Goal: Task Accomplishment & Management: Manage account settings

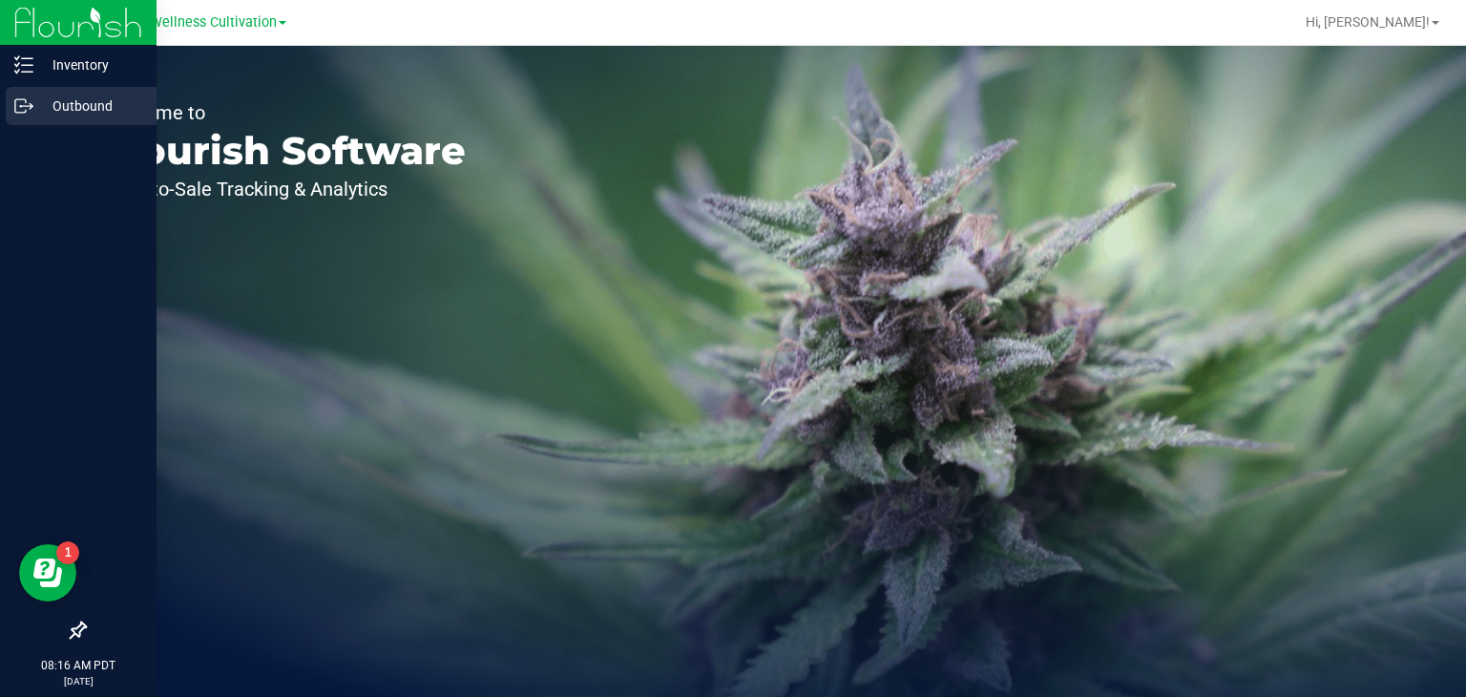
click at [24, 113] on icon at bounding box center [23, 105] width 19 height 19
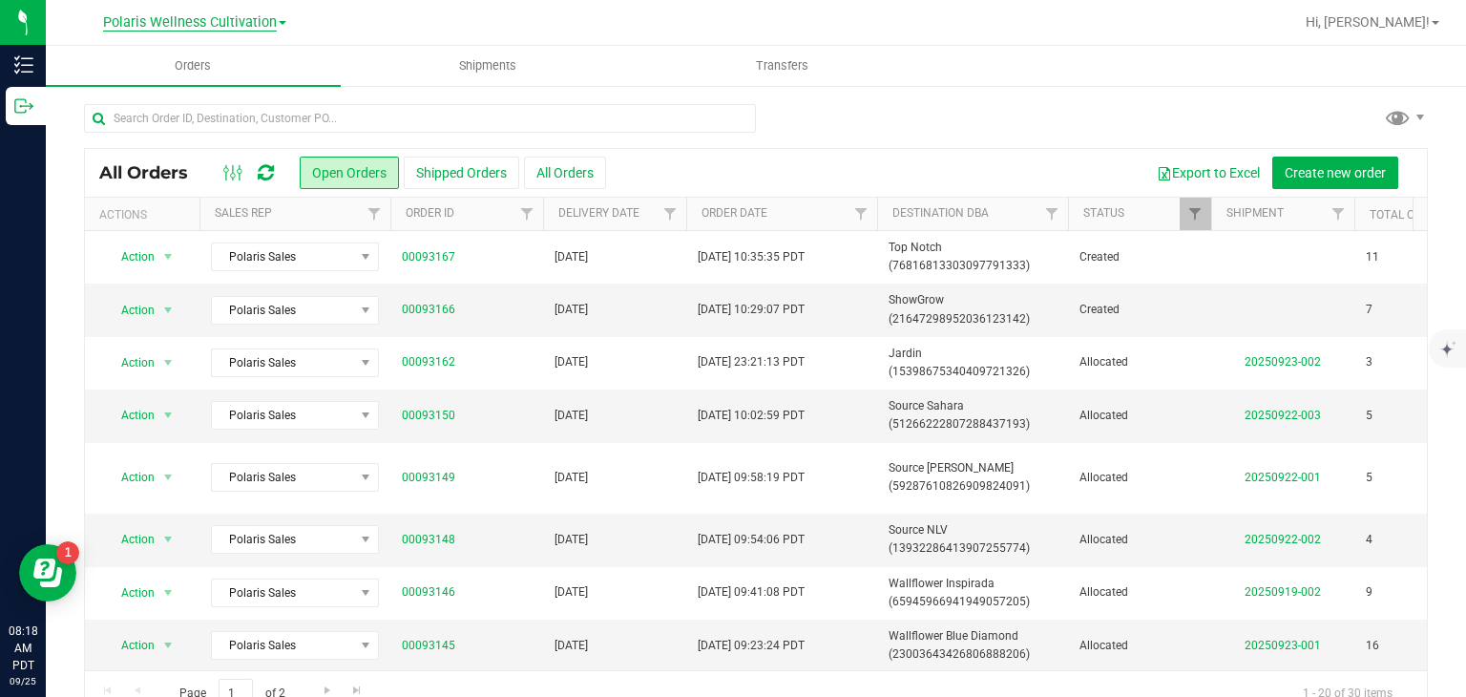
click at [268, 24] on span "Polaris Wellness Cultivation" at bounding box center [190, 22] width 174 height 17
click at [247, 98] on link "Polaris Wellness Production" at bounding box center [194, 93] width 279 height 26
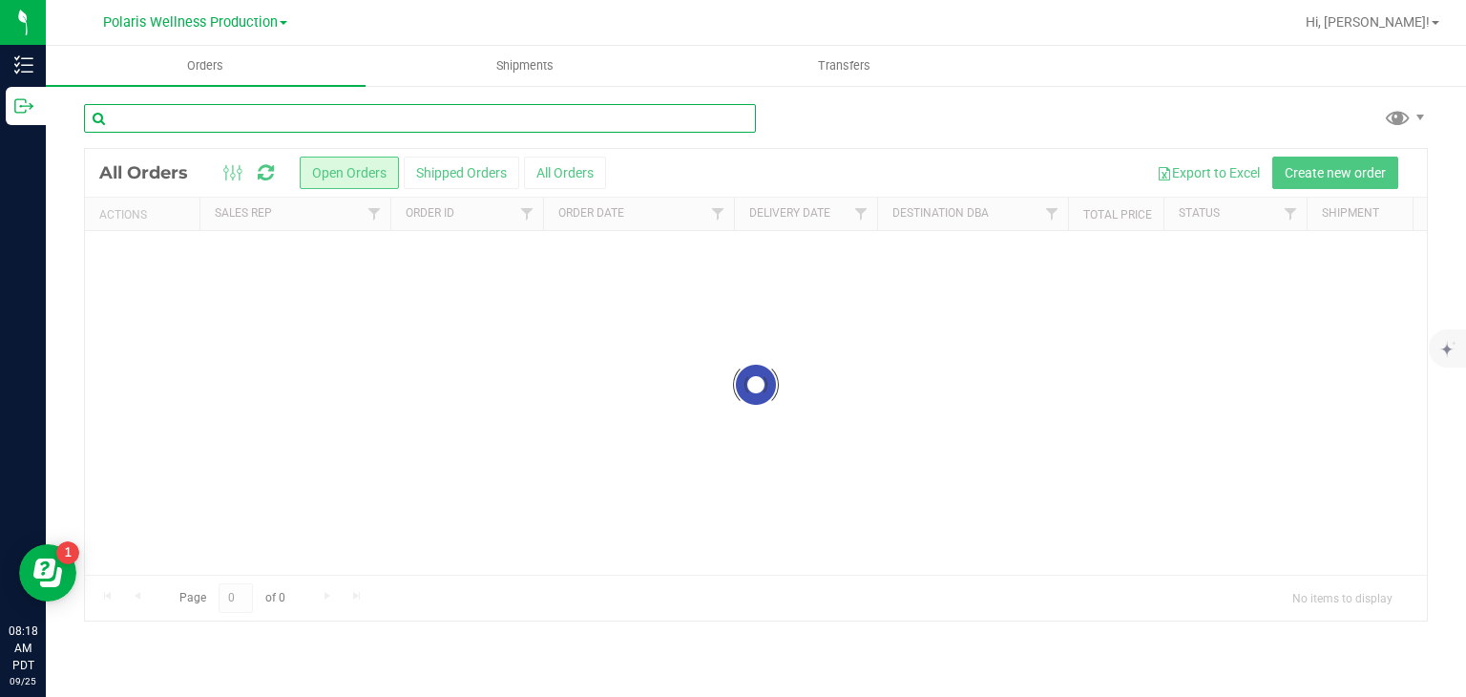
click at [259, 115] on input "text" at bounding box center [420, 118] width 672 height 29
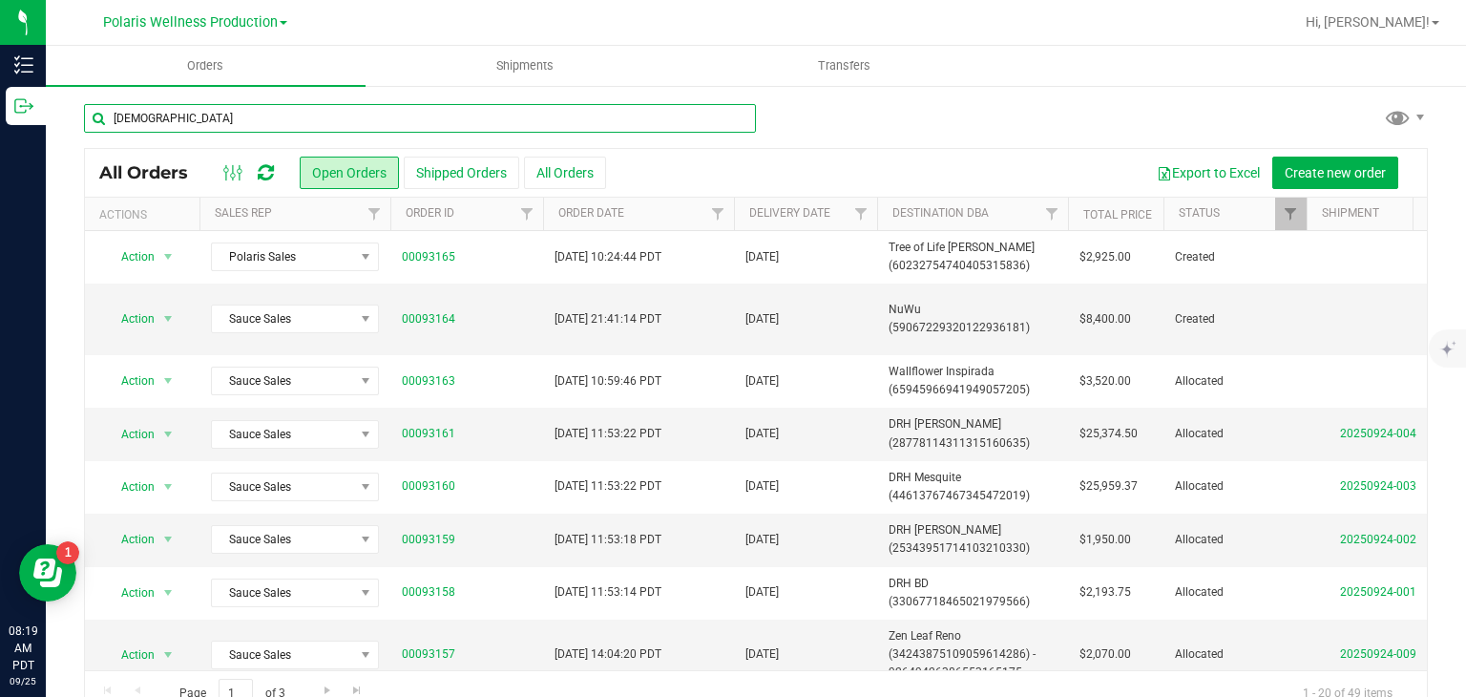
type input "zen"
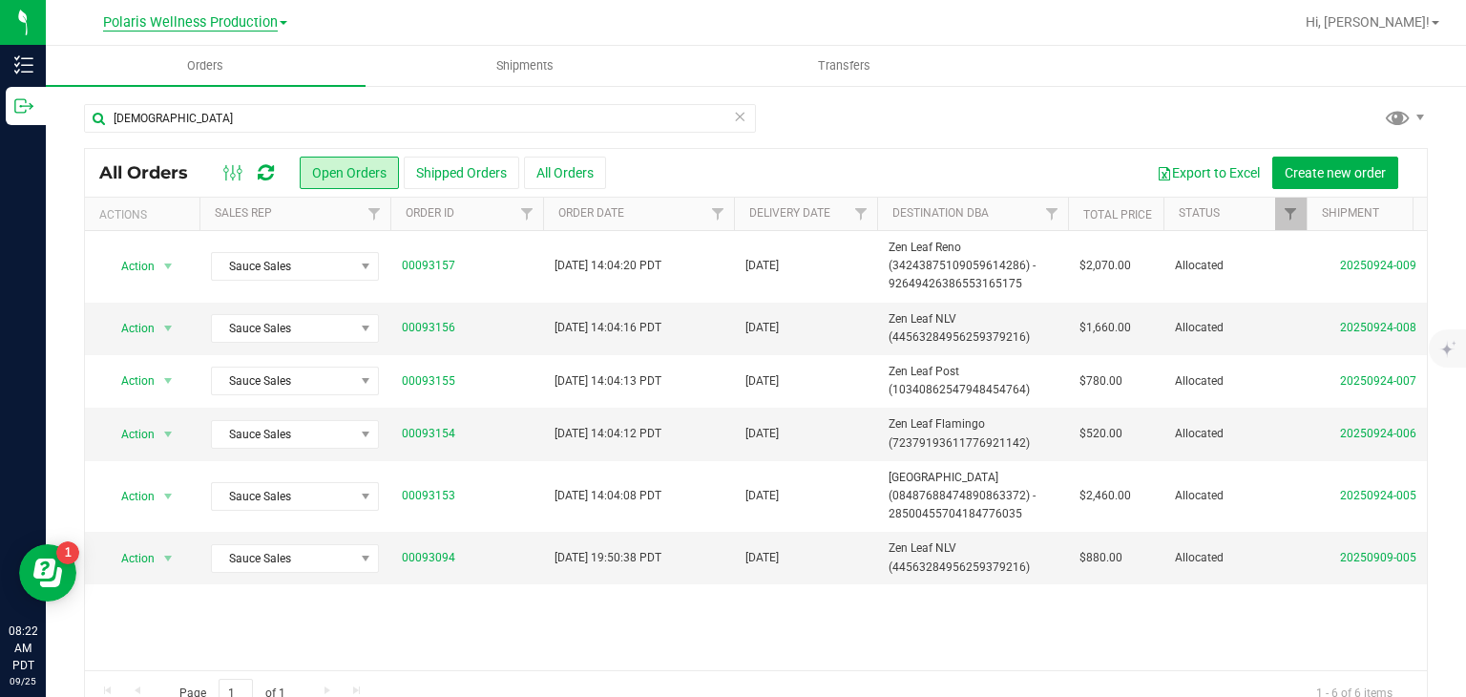
click at [260, 16] on span "Polaris Wellness Production" at bounding box center [190, 22] width 175 height 17
click at [860, 146] on div "zen" at bounding box center [756, 126] width 1344 height 44
click at [733, 115] on icon at bounding box center [739, 115] width 13 height 23
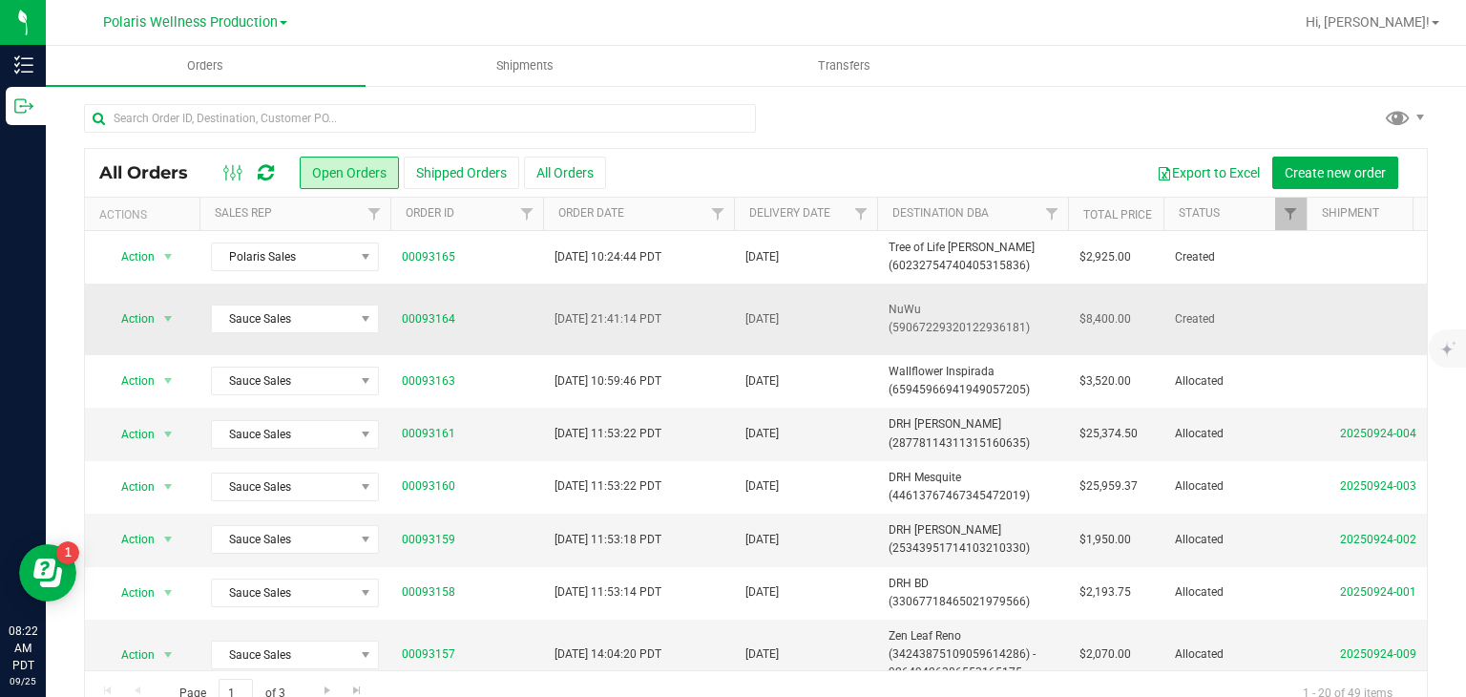
click at [977, 342] on td "NuWu (59067229320122936181)" at bounding box center [972, 319] width 191 height 72
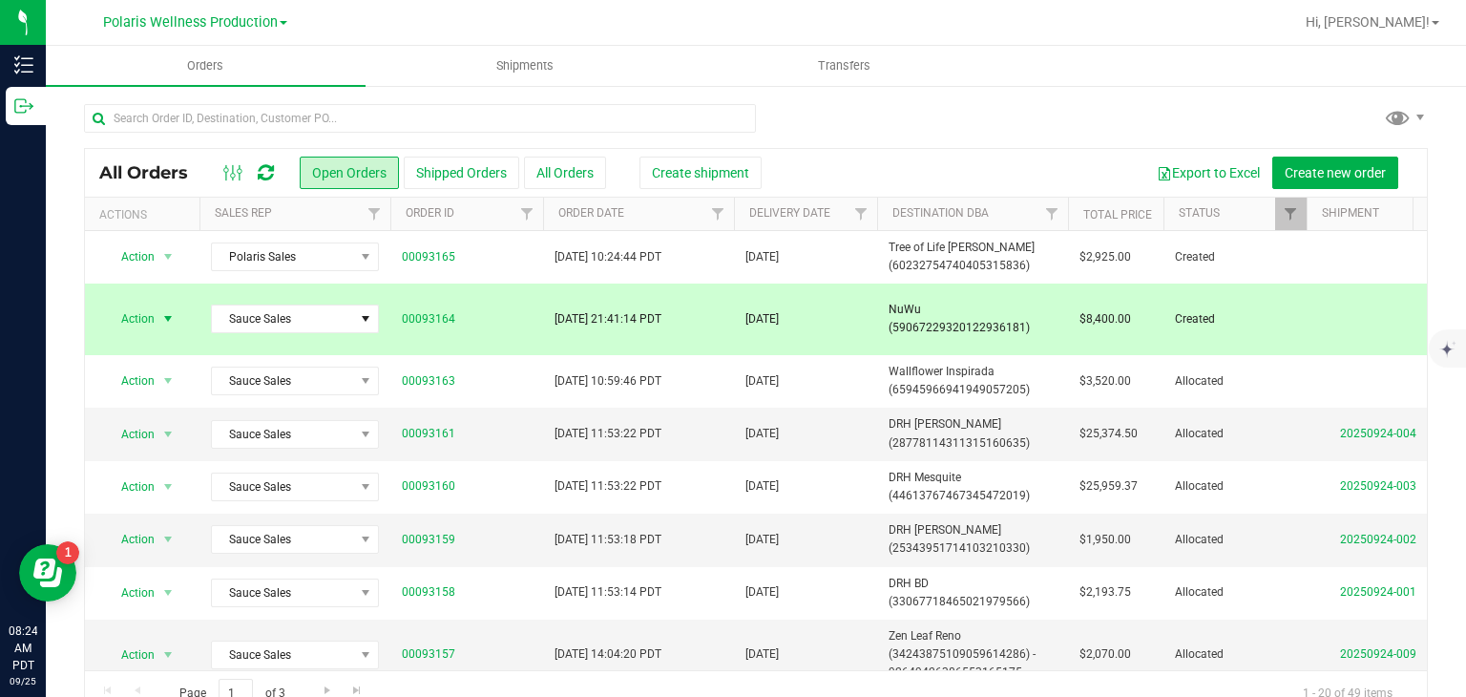
click at [1005, 136] on div at bounding box center [756, 126] width 1344 height 44
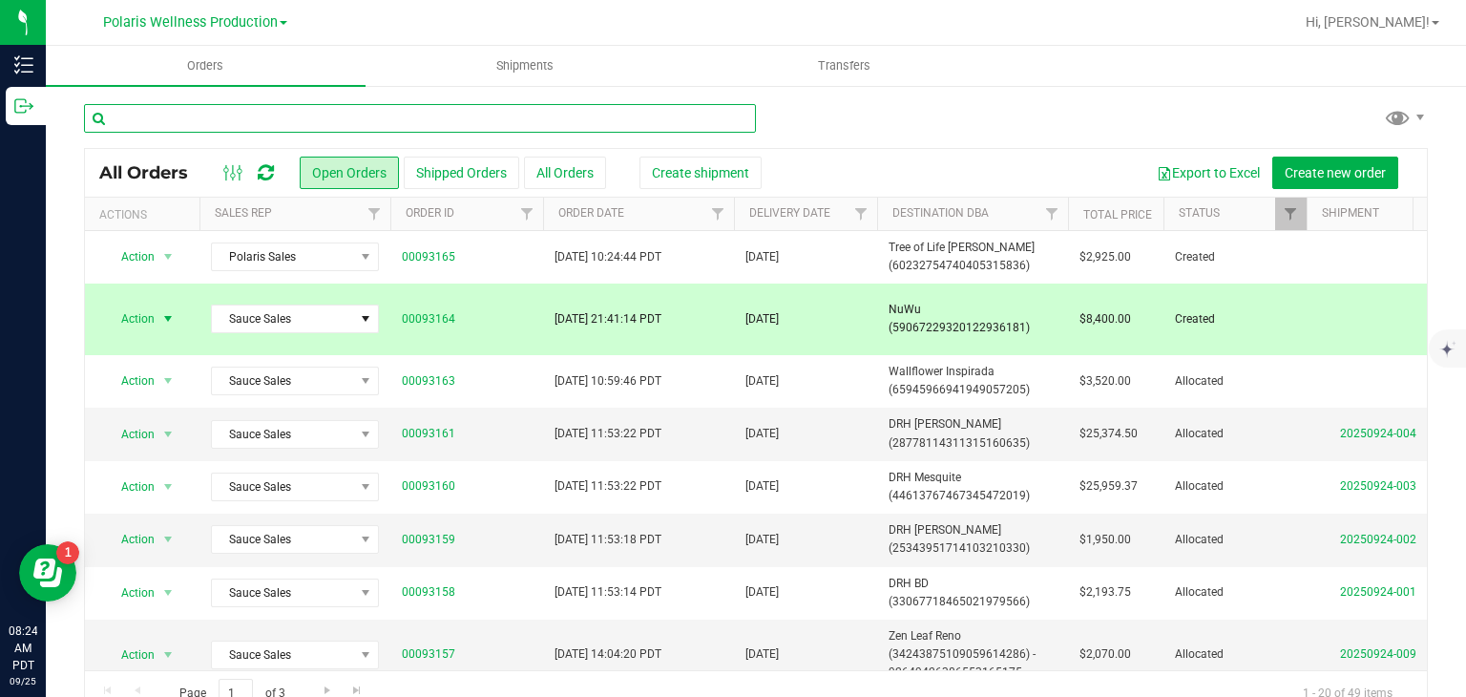
click at [615, 115] on input "text" at bounding box center [420, 118] width 672 height 29
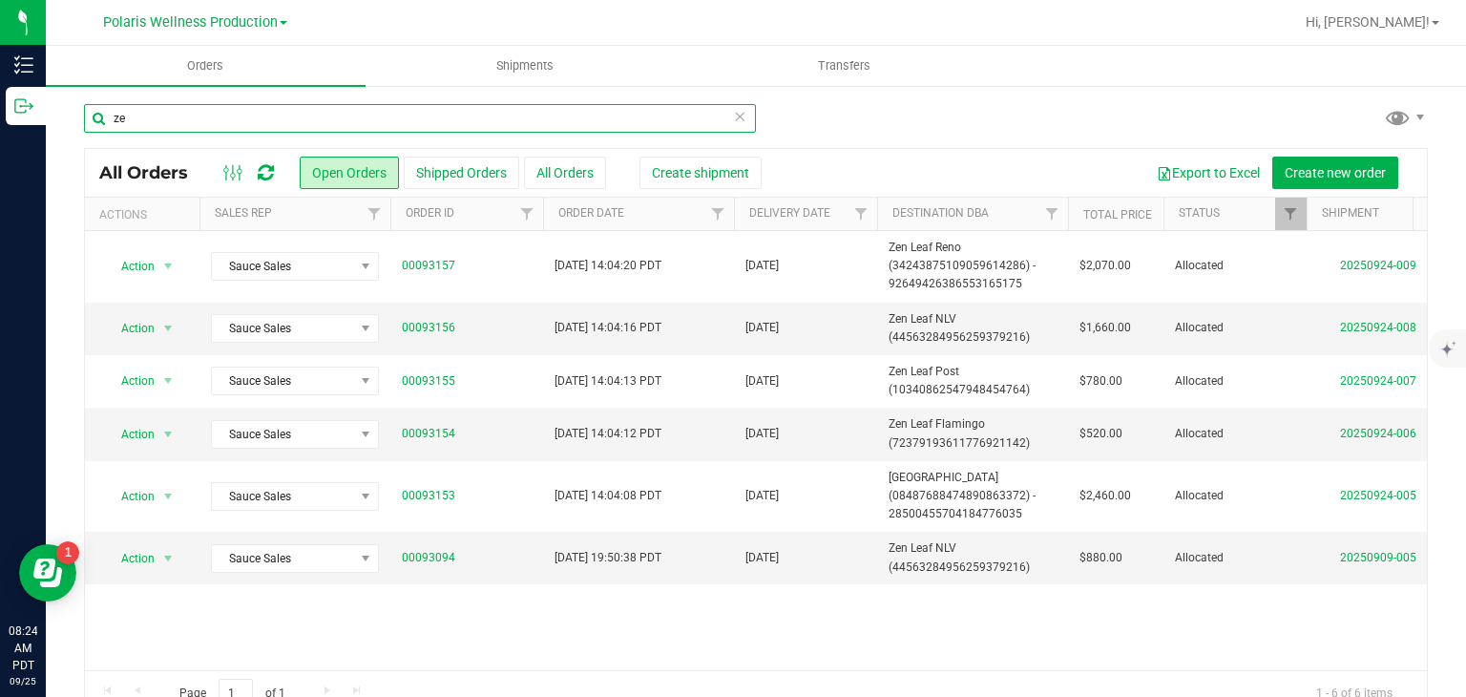
type input "z"
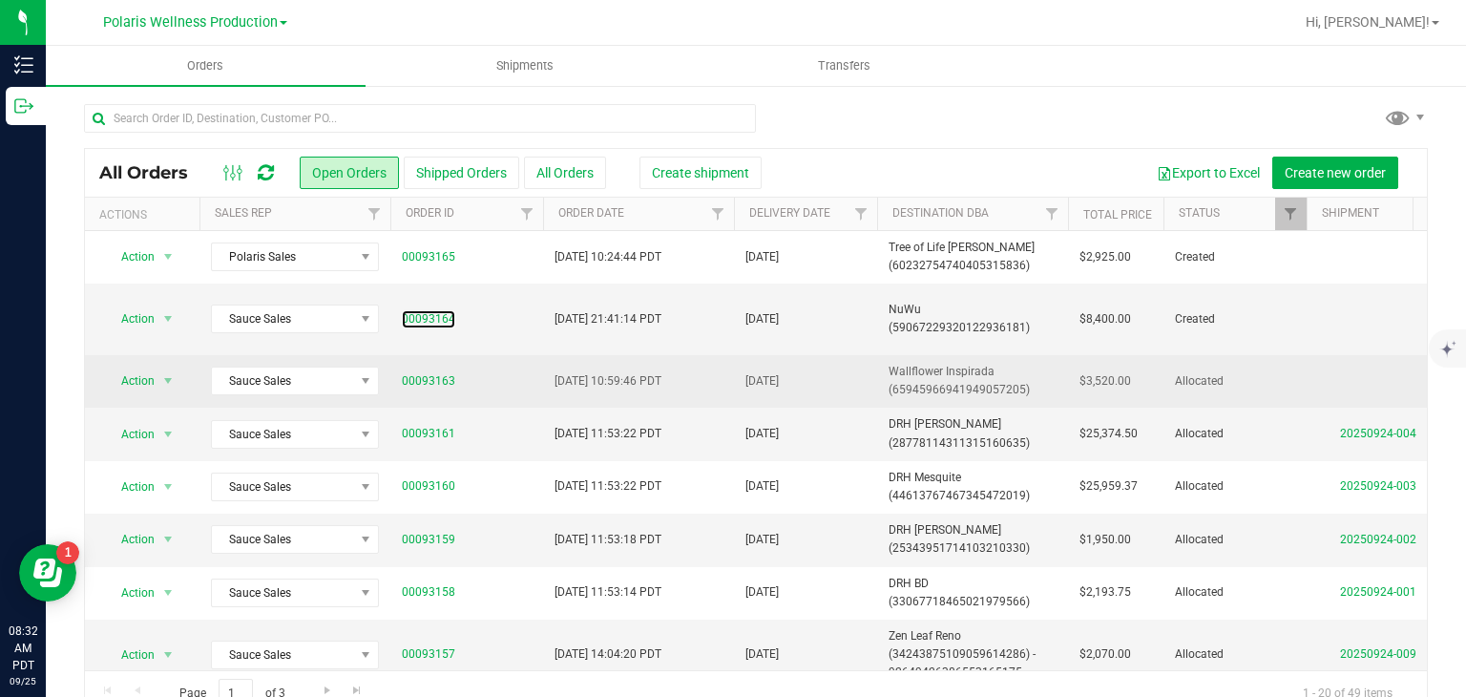
drag, startPoint x: 442, startPoint y: 322, endPoint x: 527, endPoint y: 387, distance: 107.5
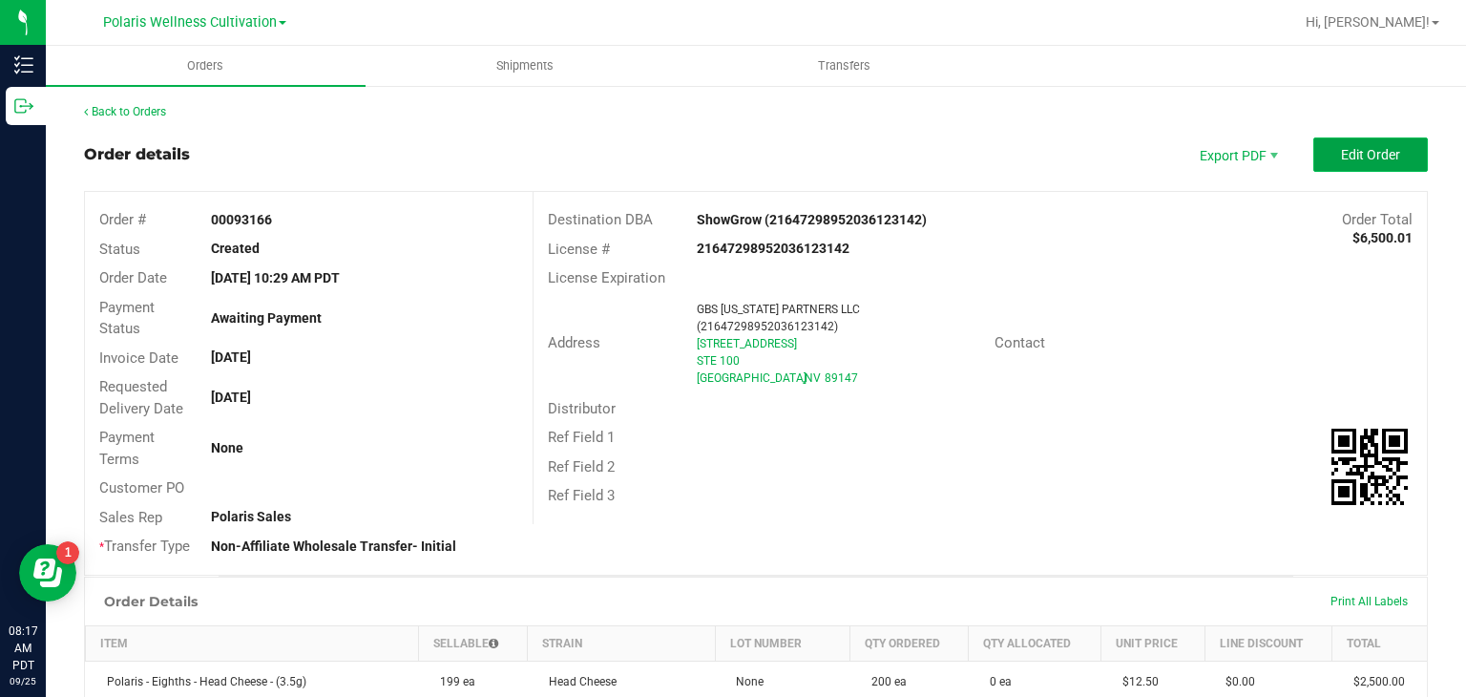
click at [1341, 156] on span "Edit Order" at bounding box center [1370, 154] width 59 height 15
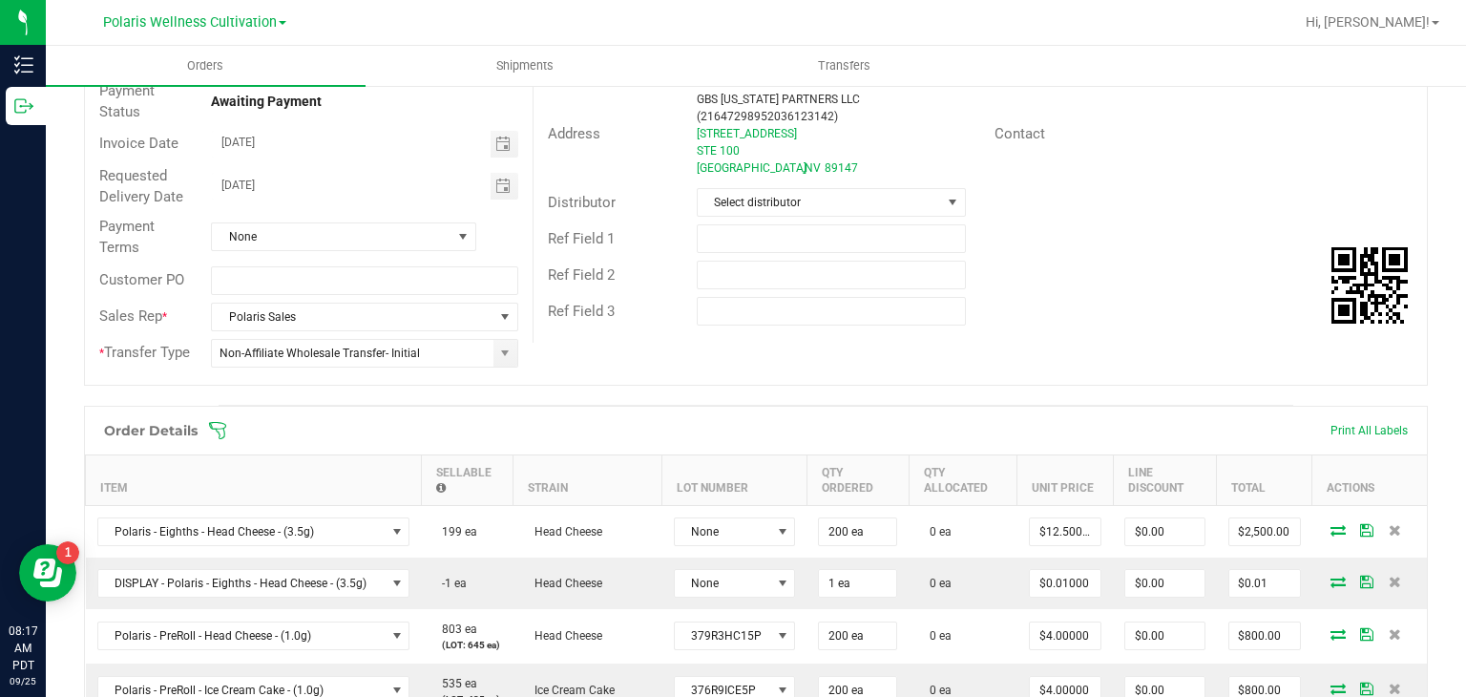
scroll to position [227, 0]
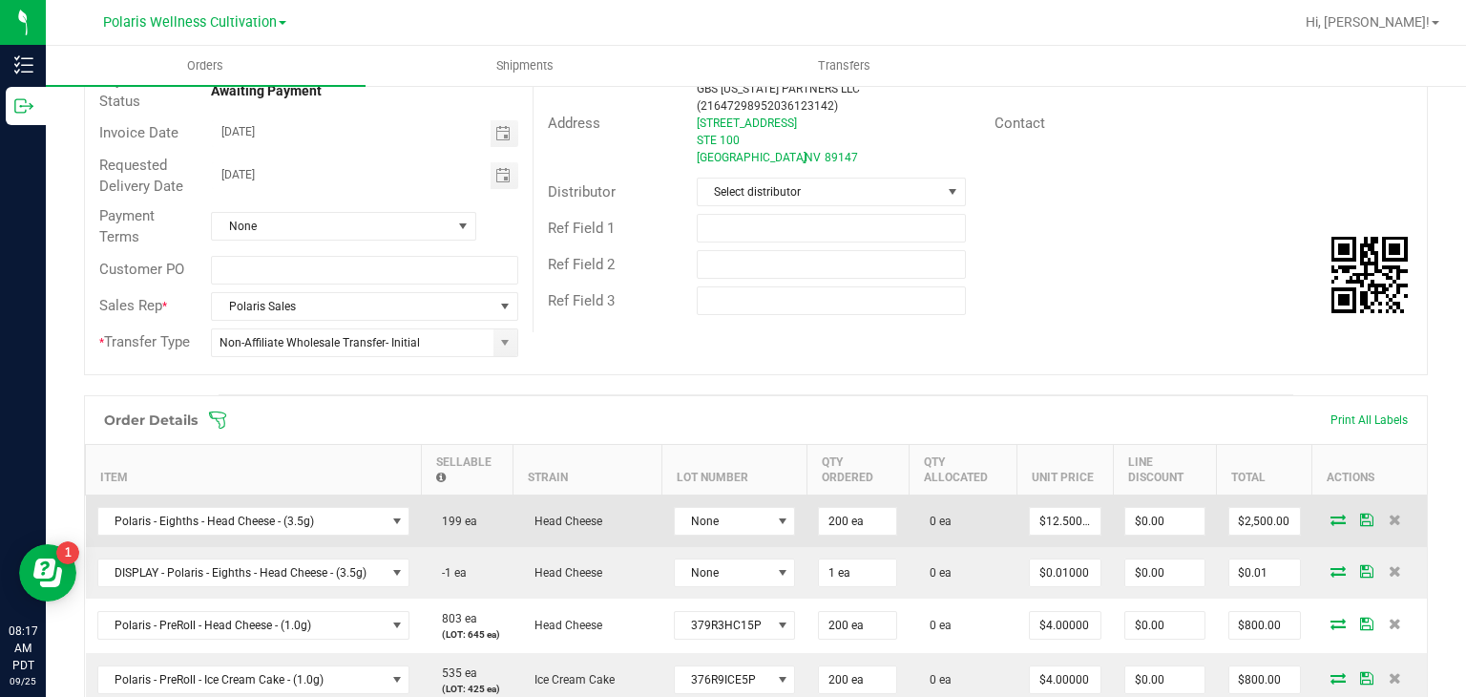
click at [1330, 519] on icon at bounding box center [1337, 518] width 15 height 11
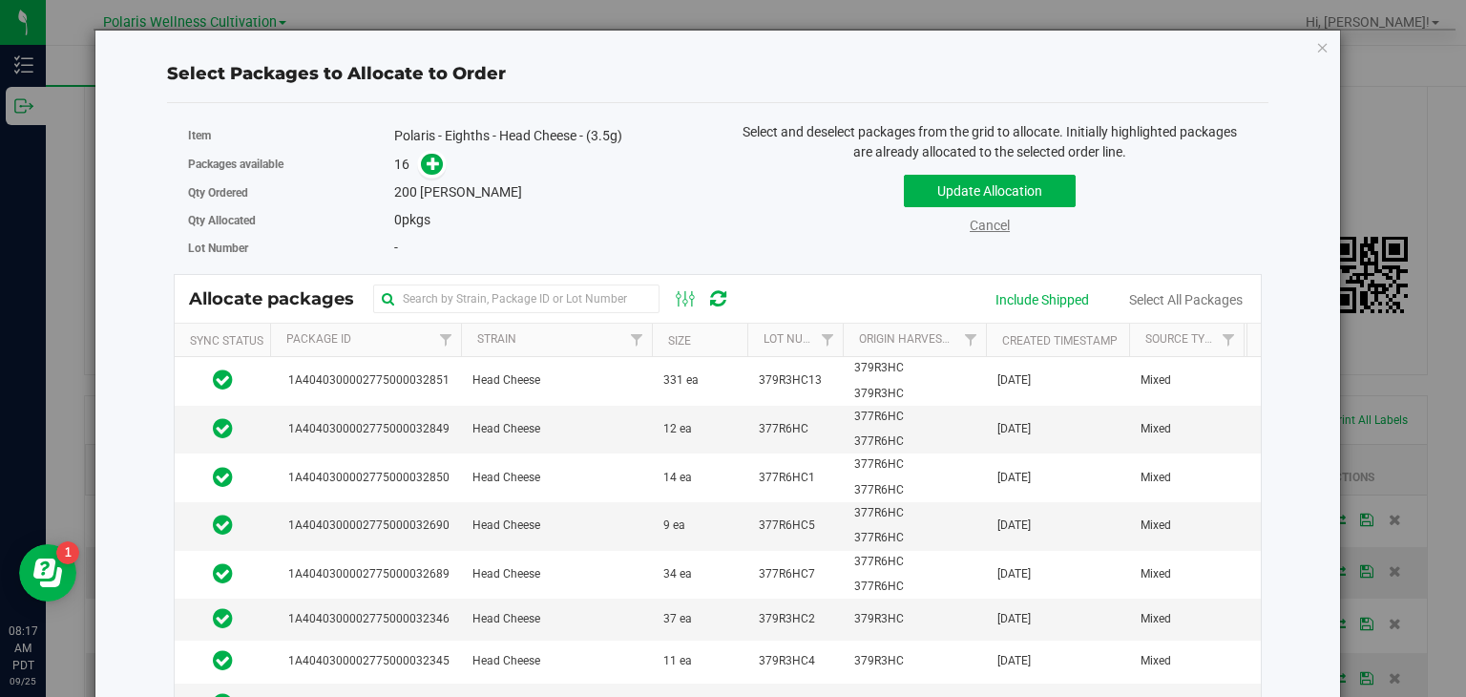
click at [987, 222] on link "Cancel" at bounding box center [990, 225] width 40 height 15
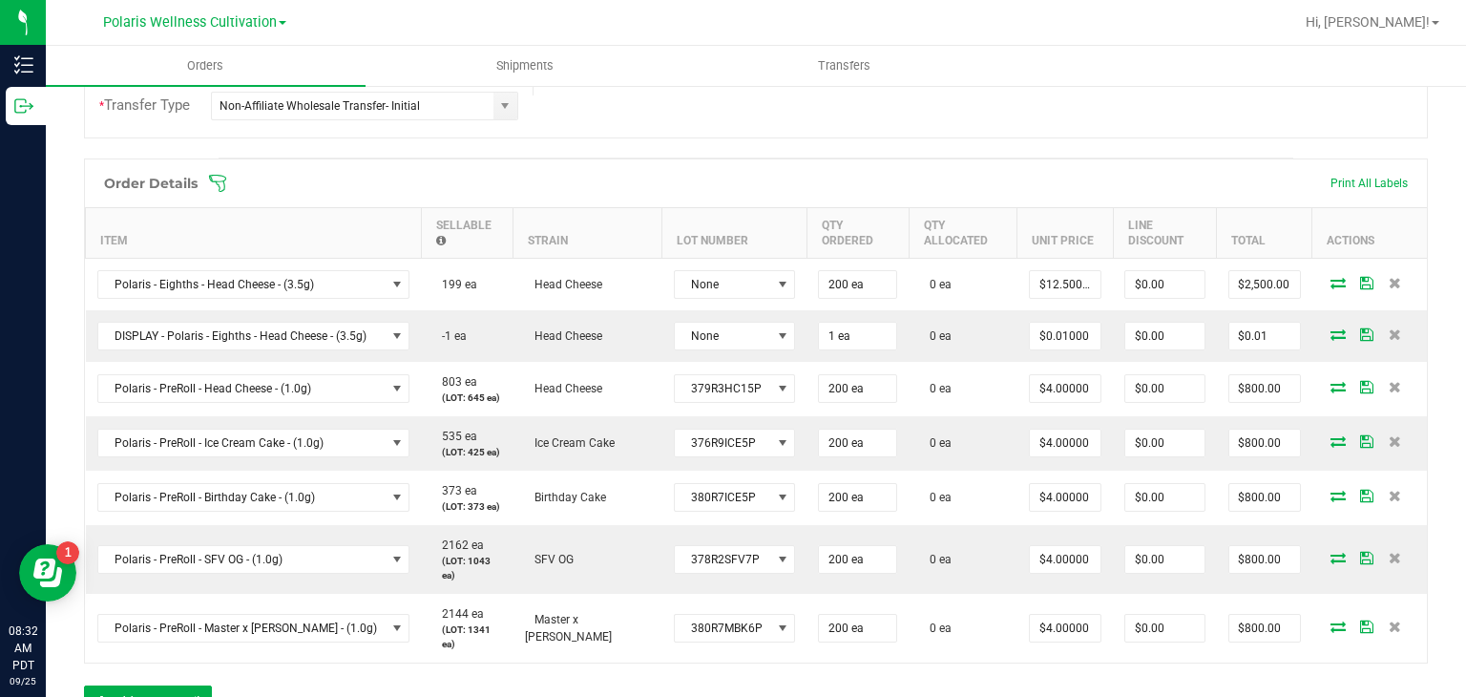
scroll to position [469, 0]
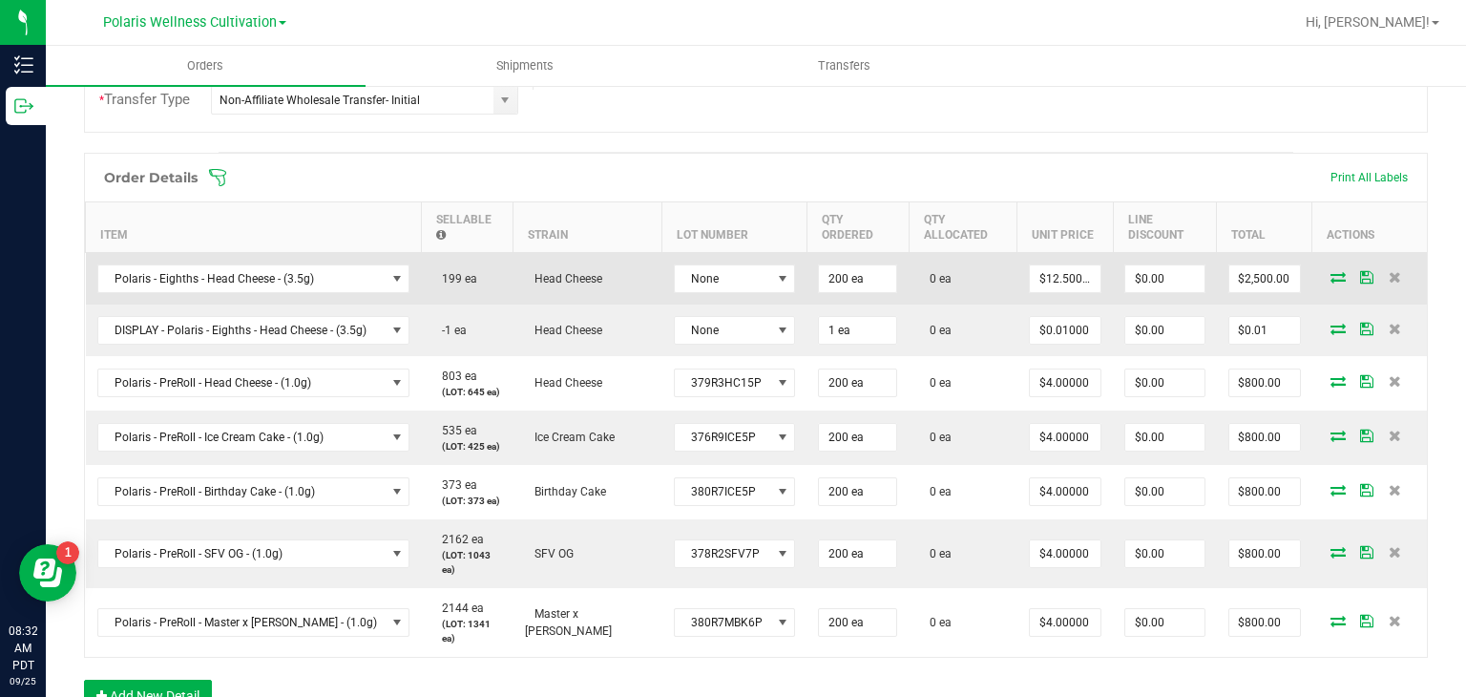
click at [1330, 273] on icon at bounding box center [1337, 276] width 15 height 11
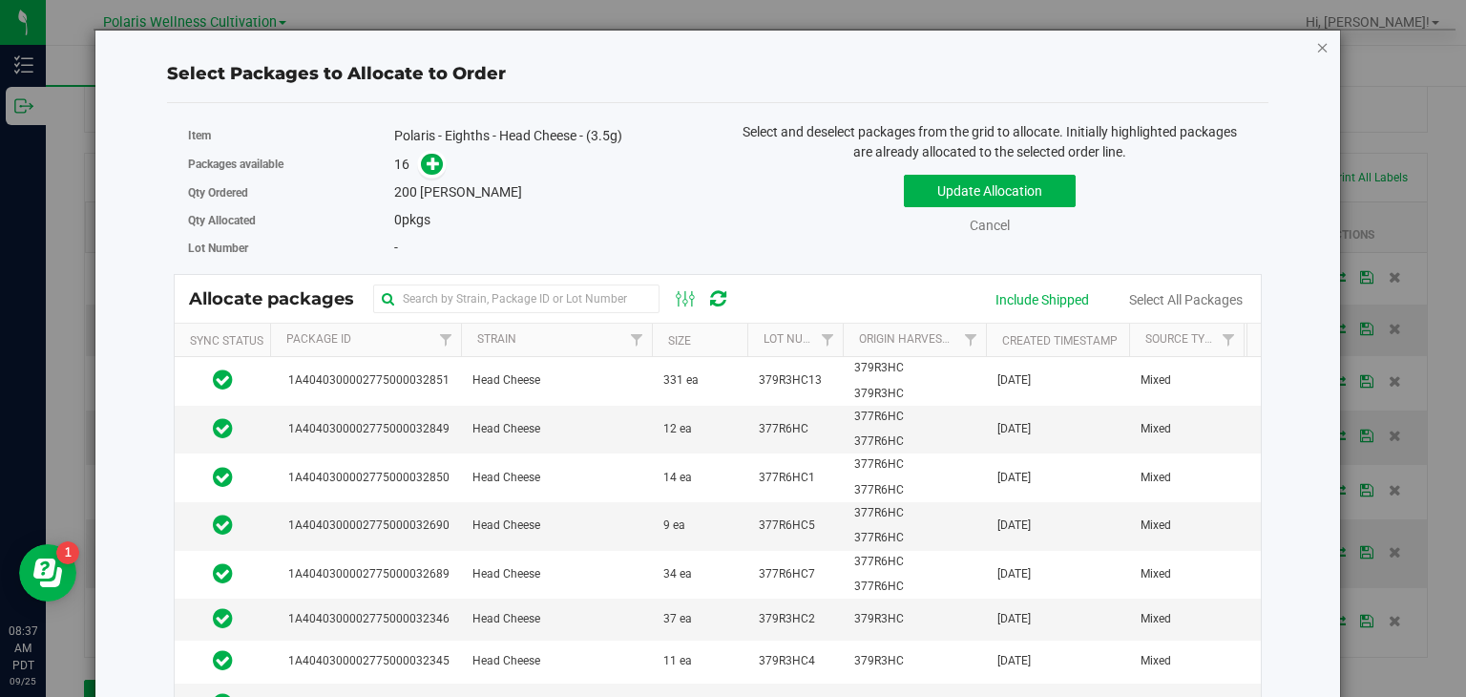
click at [1316, 49] on icon "button" at bounding box center [1322, 46] width 13 height 23
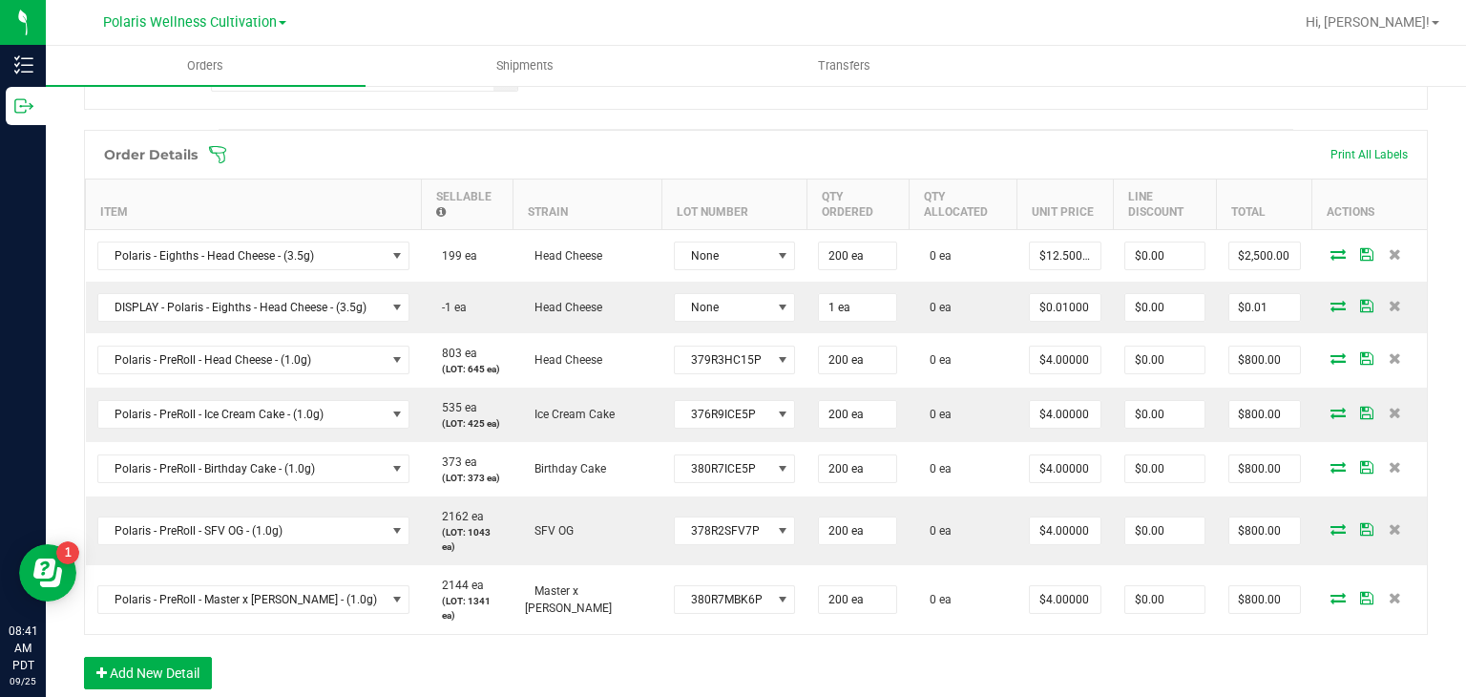
scroll to position [494, 0]
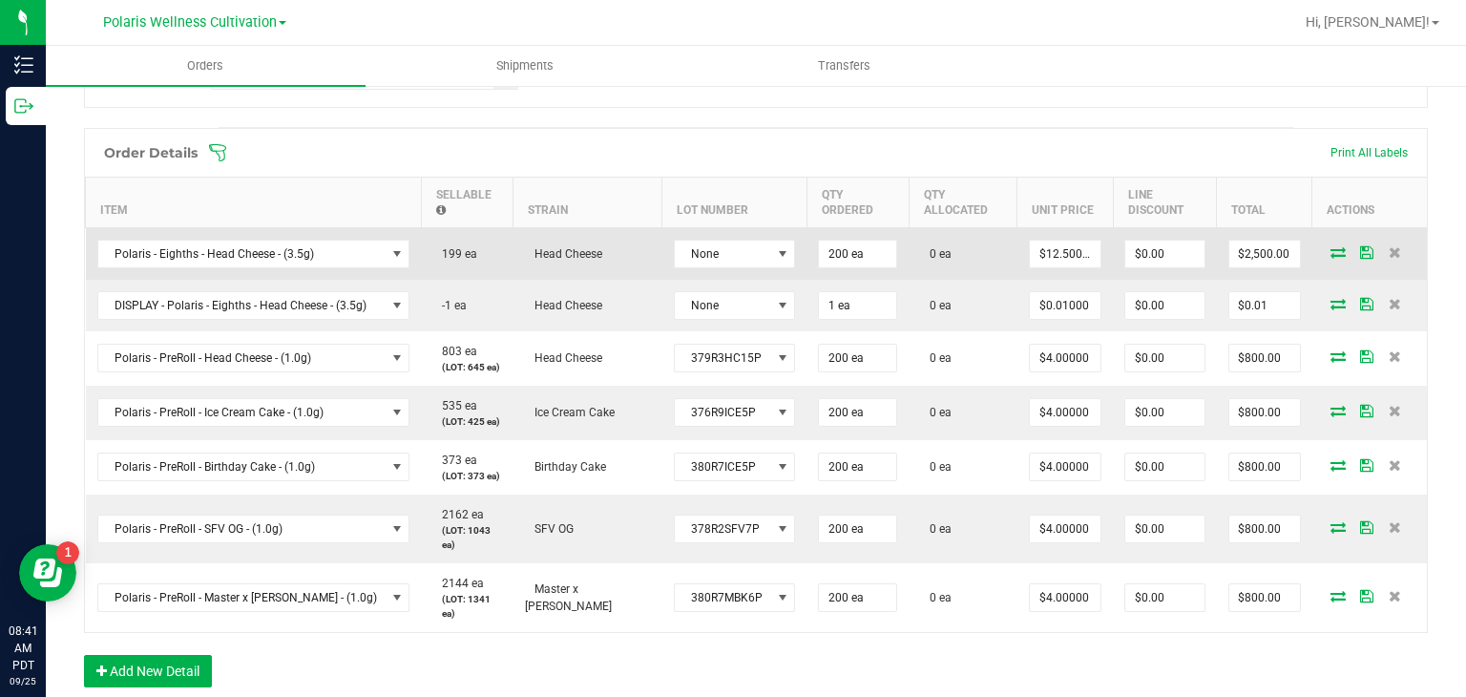
click at [1330, 246] on icon at bounding box center [1337, 251] width 15 height 11
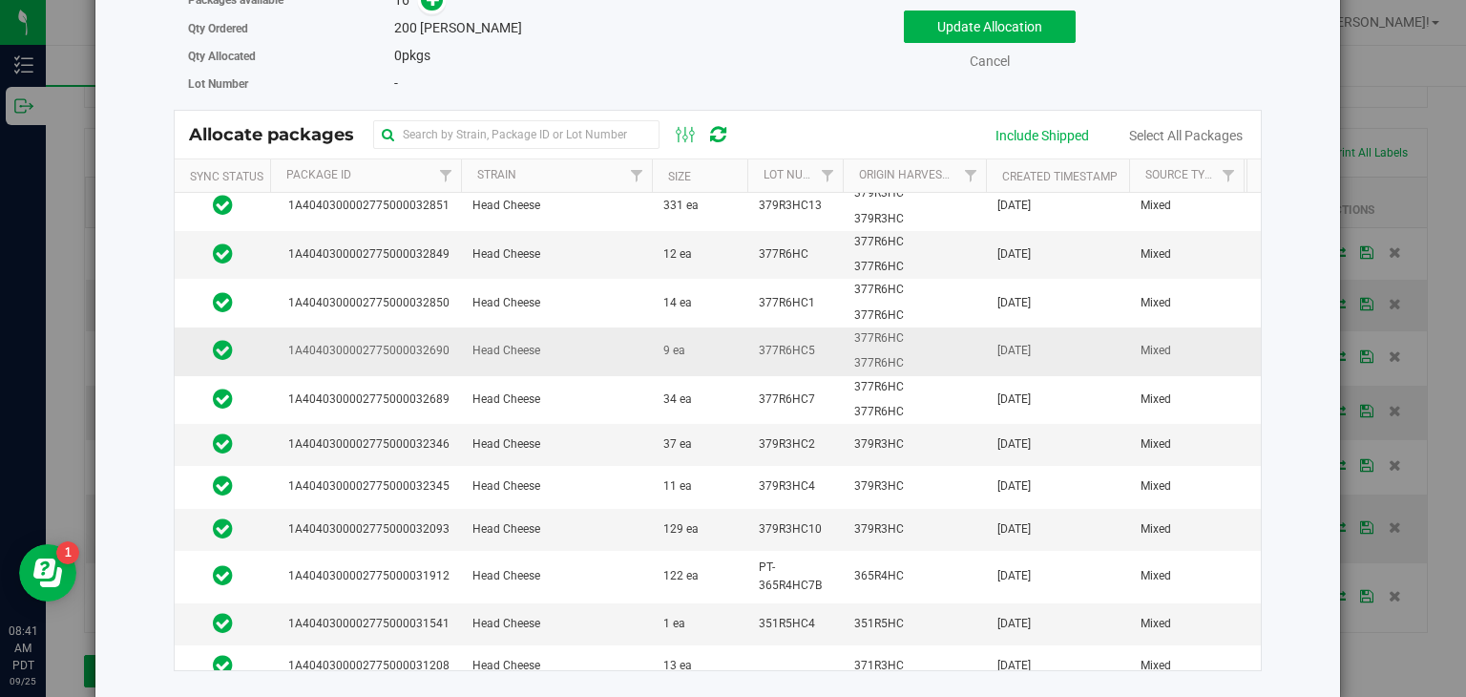
scroll to position [0, 0]
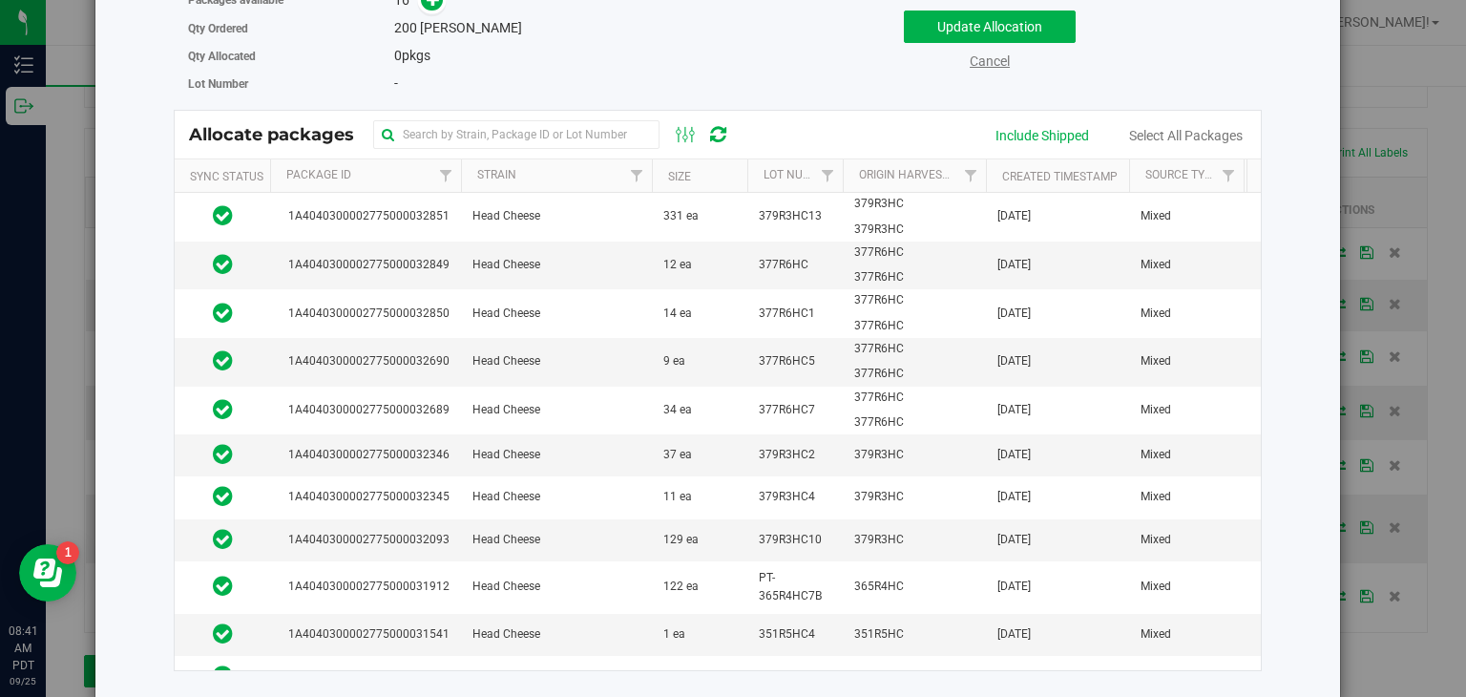
click at [991, 57] on link "Cancel" at bounding box center [990, 60] width 40 height 15
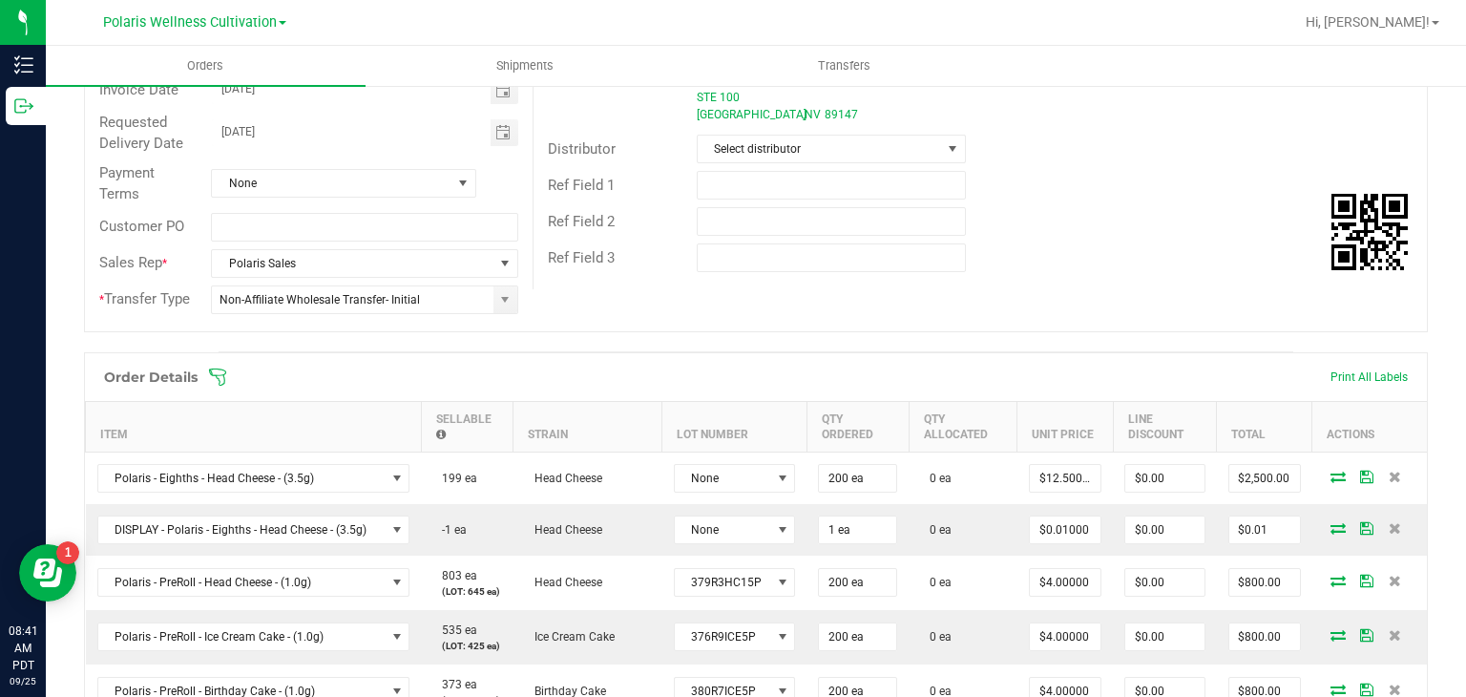
scroll to position [290, 0]
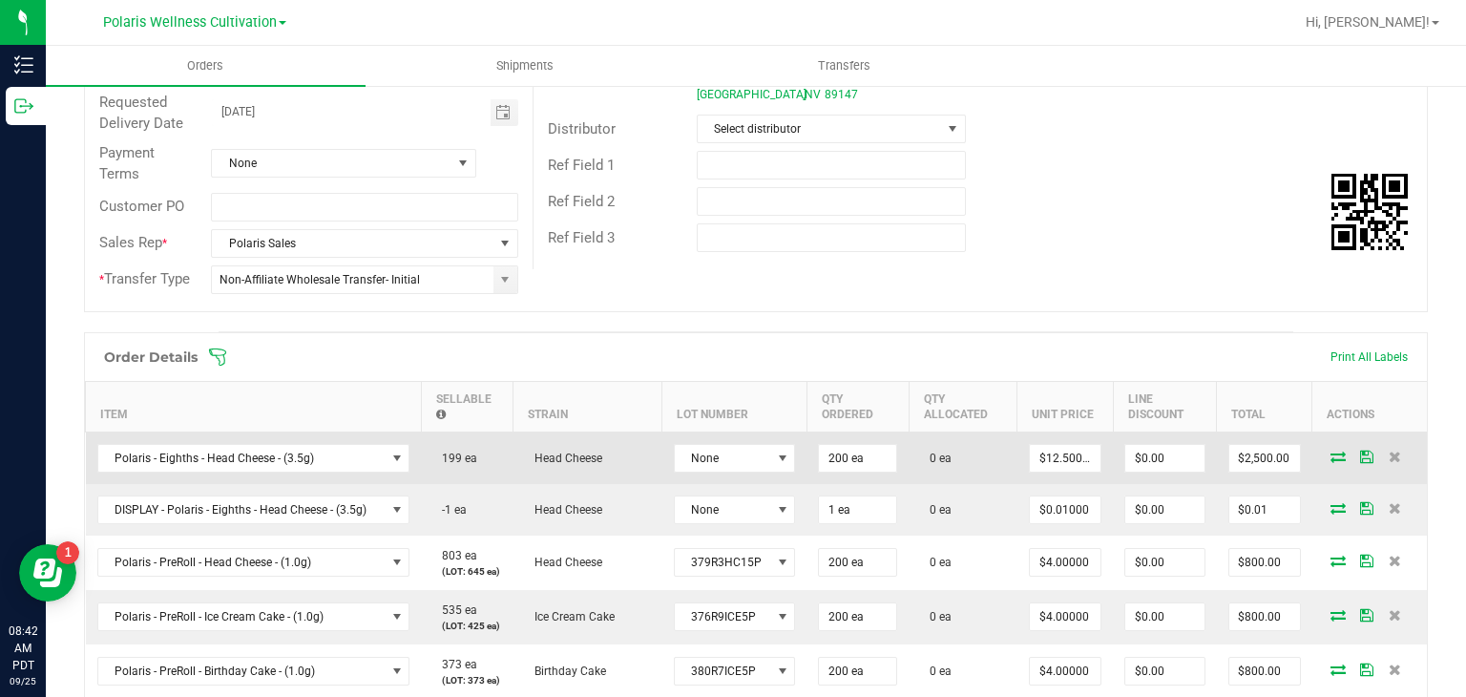
click at [1330, 451] on icon at bounding box center [1337, 455] width 15 height 11
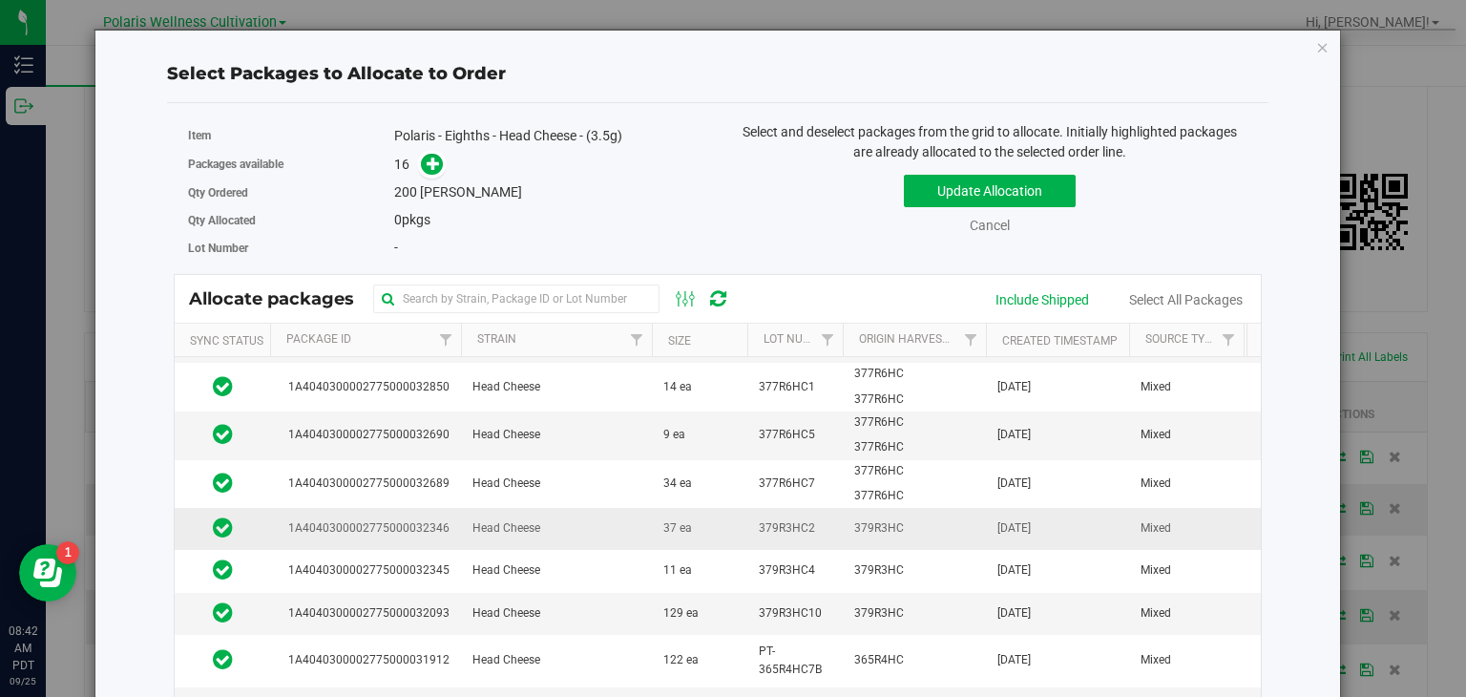
scroll to position [126, 0]
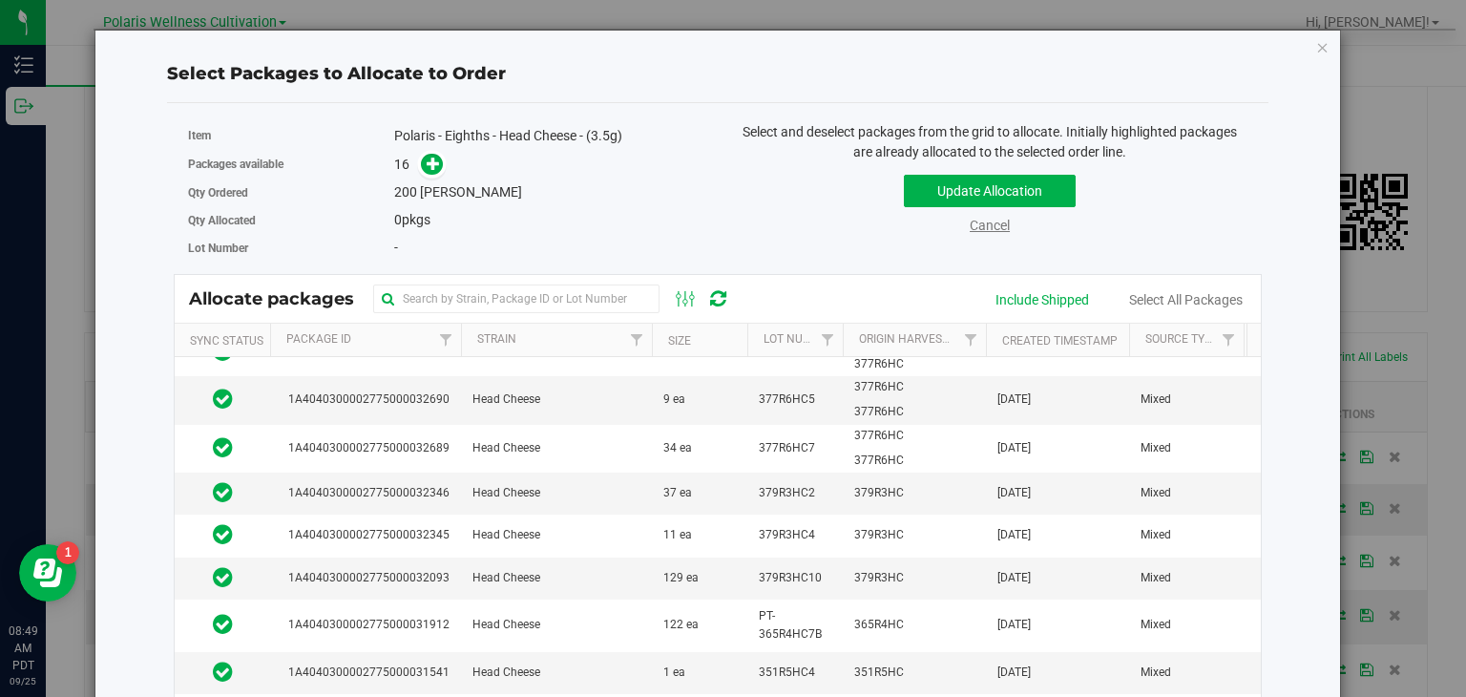
click at [982, 231] on link "Cancel" at bounding box center [990, 225] width 40 height 15
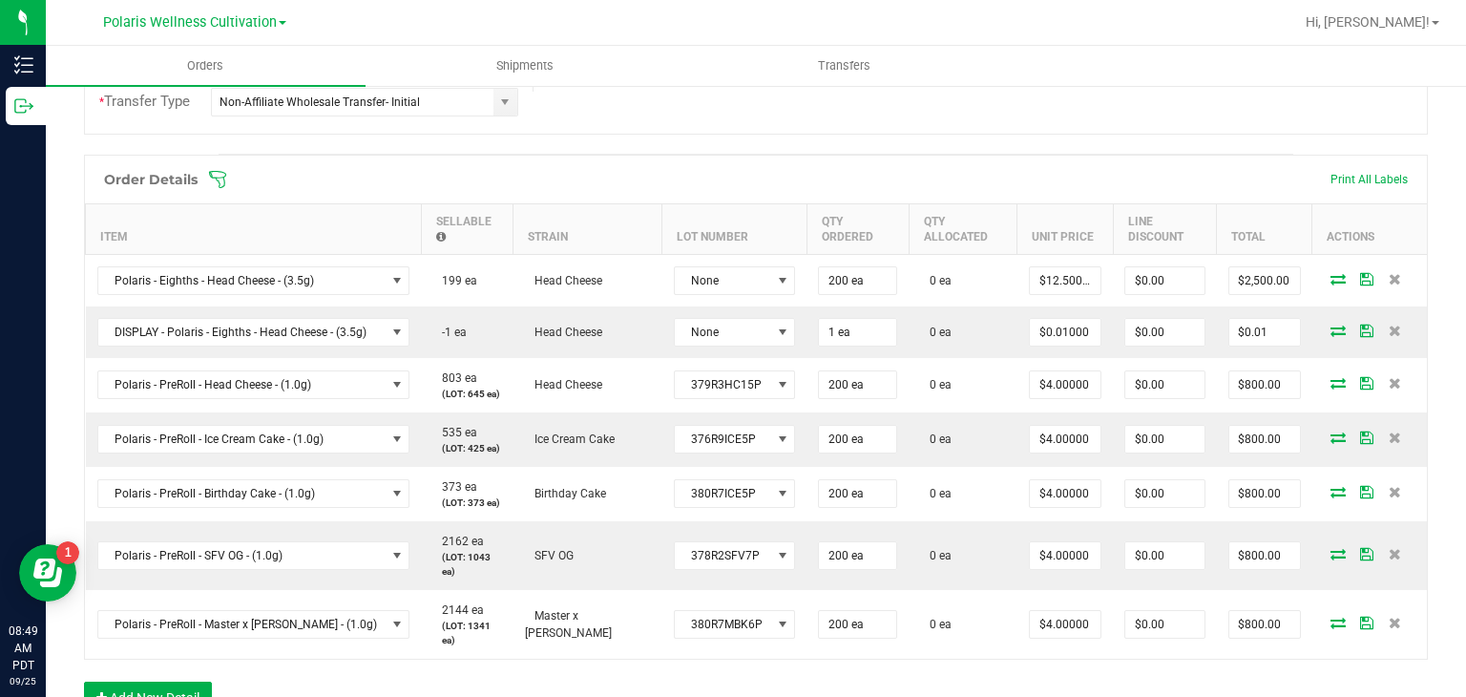
scroll to position [0, 0]
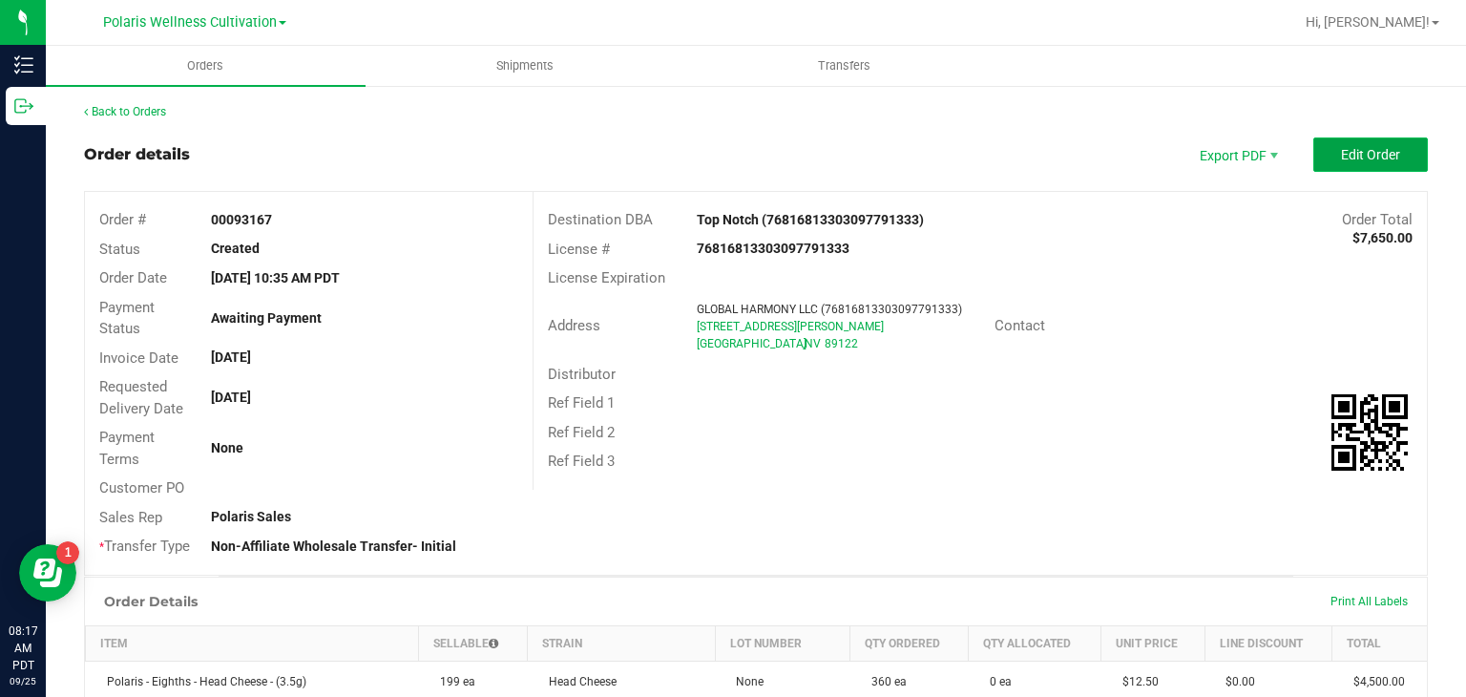
click at [1337, 169] on button "Edit Order" at bounding box center [1370, 154] width 115 height 34
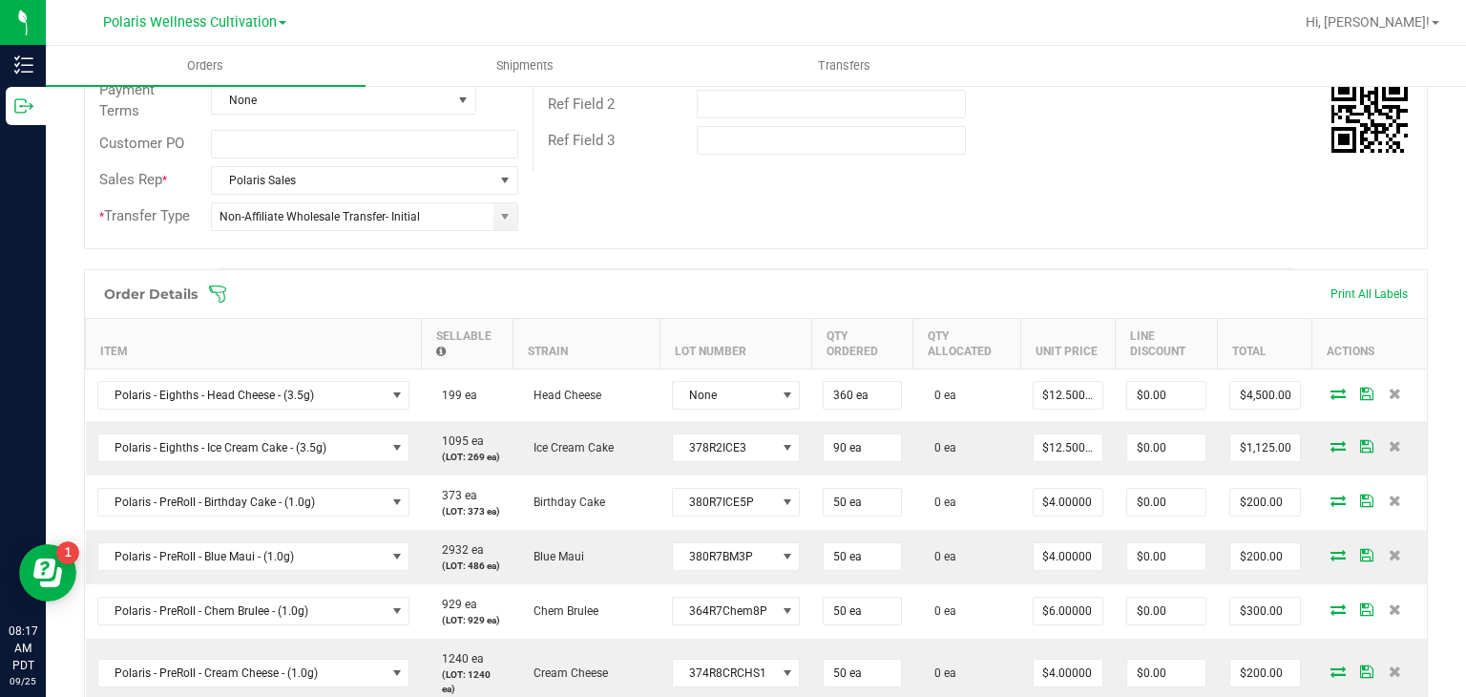
scroll to position [370, 0]
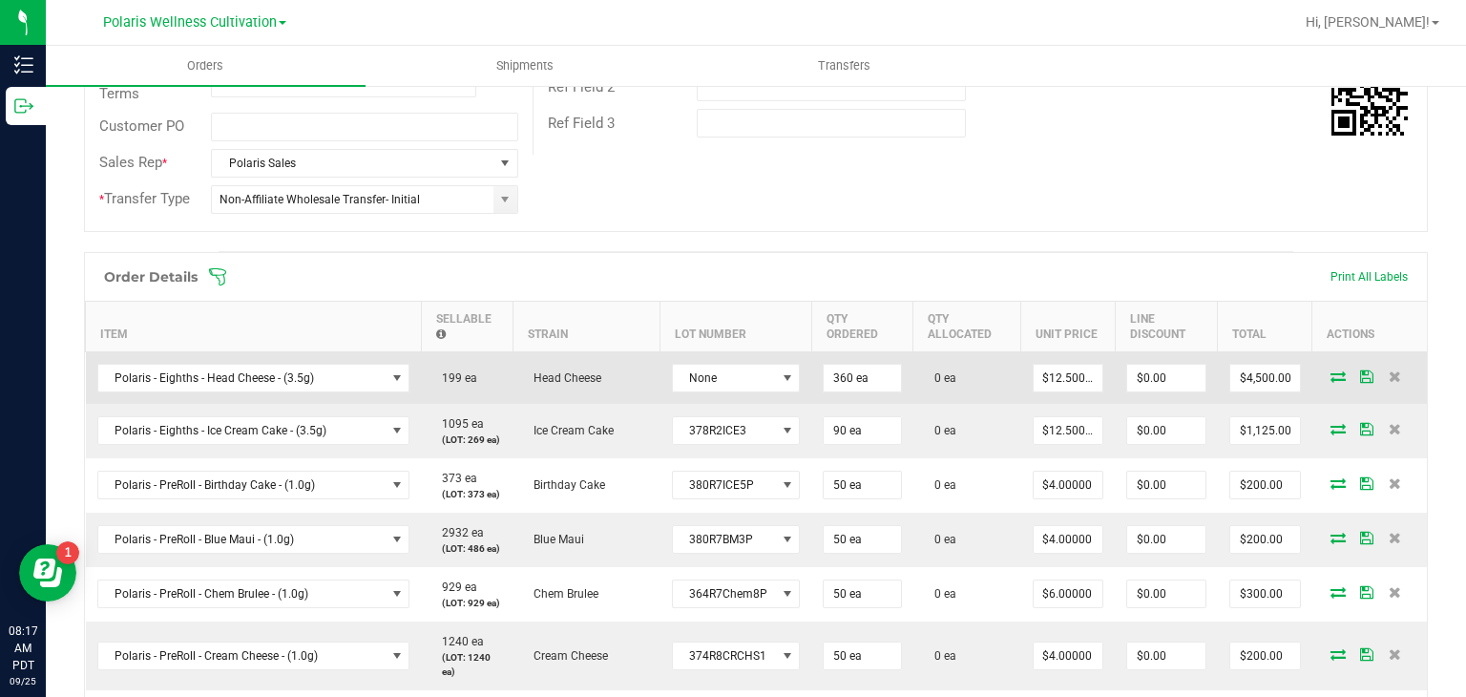
click at [1330, 375] on icon at bounding box center [1337, 375] width 15 height 11
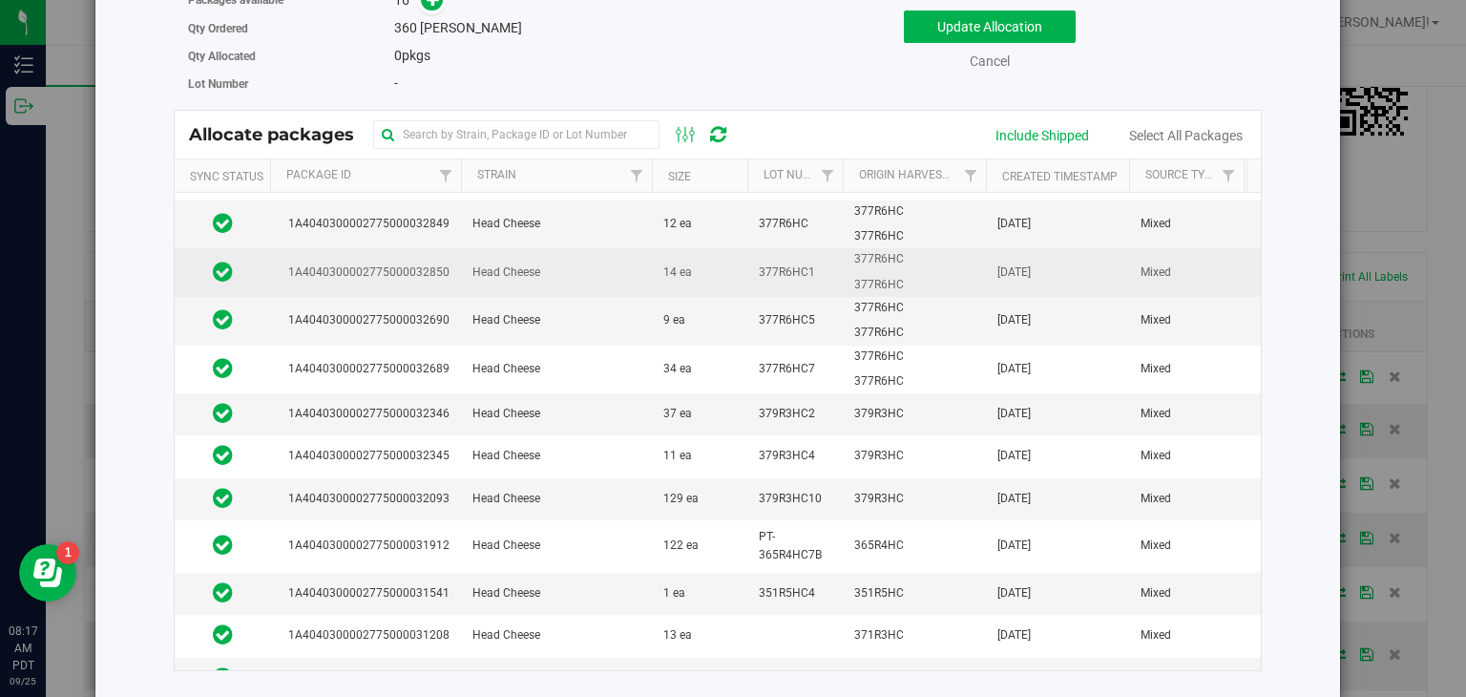
scroll to position [0, 0]
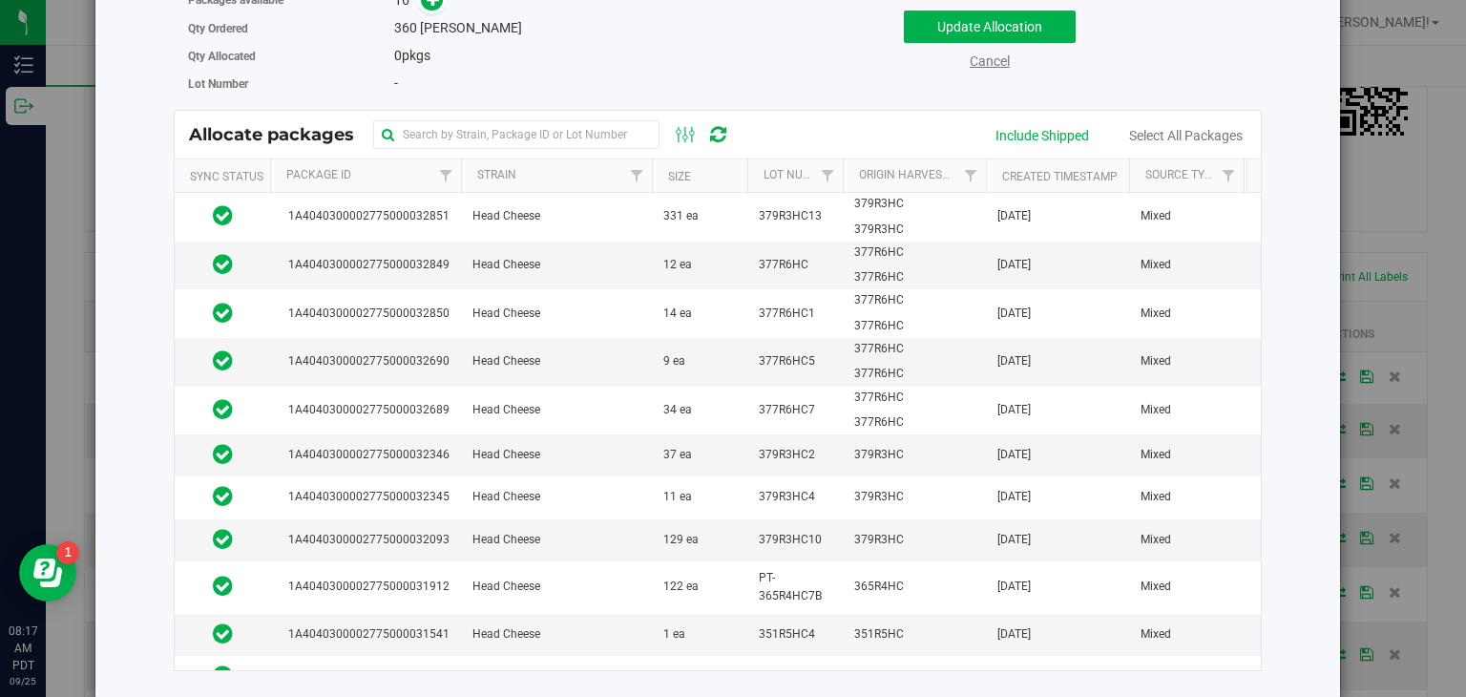
click at [995, 56] on link "Cancel" at bounding box center [990, 60] width 40 height 15
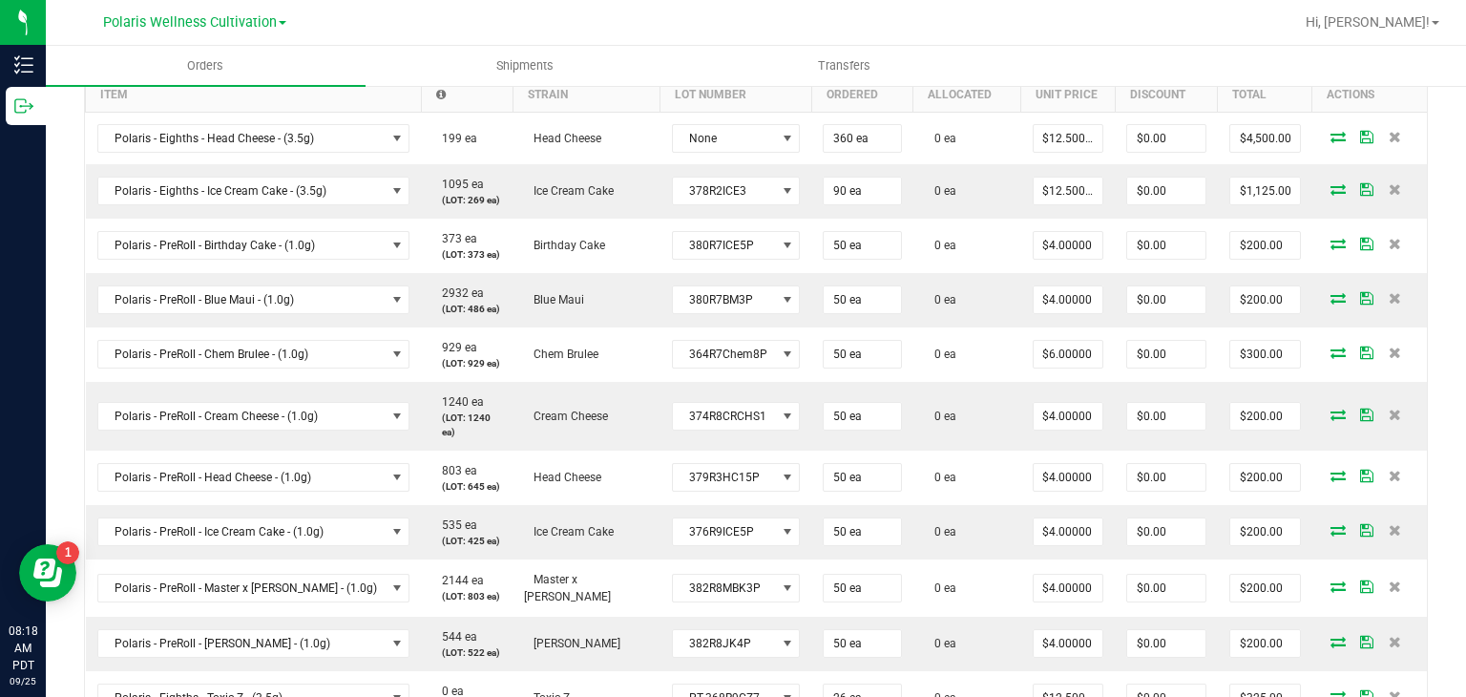
scroll to position [538, 0]
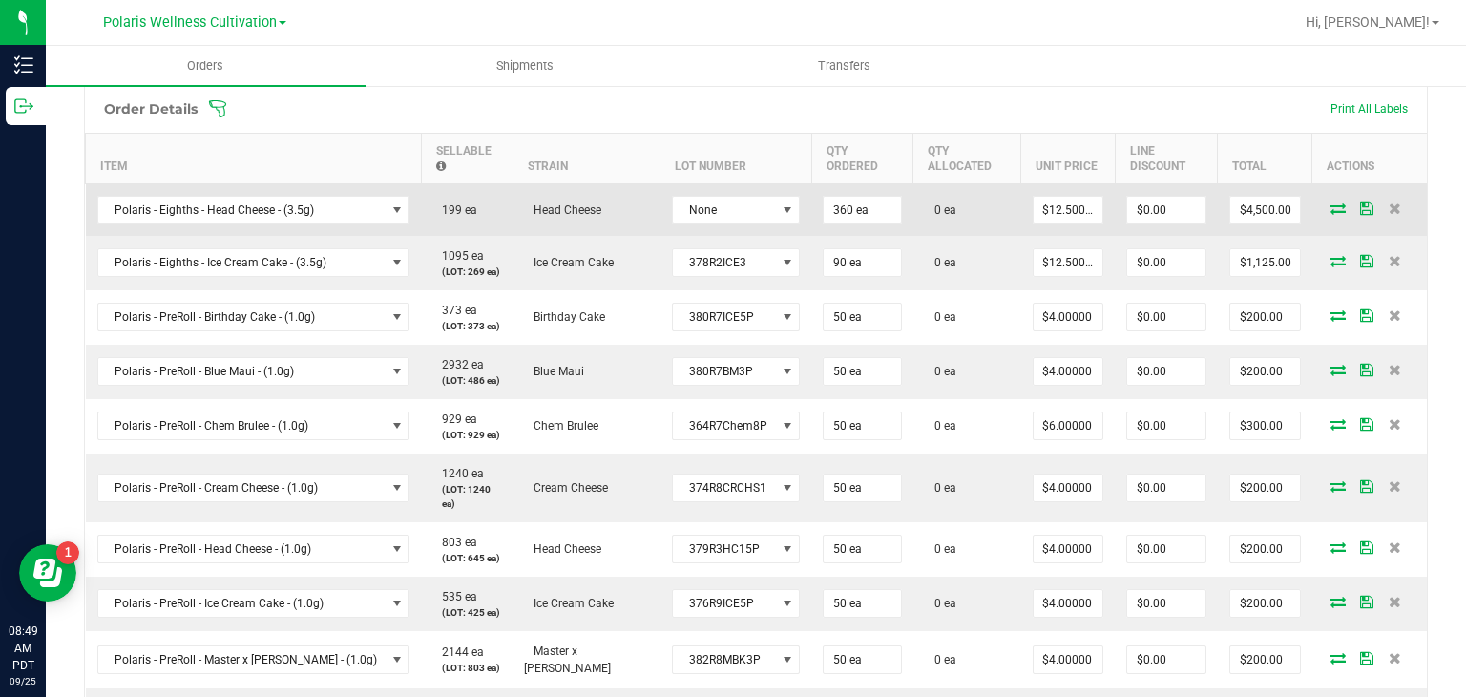
click at [1330, 210] on icon at bounding box center [1337, 207] width 15 height 11
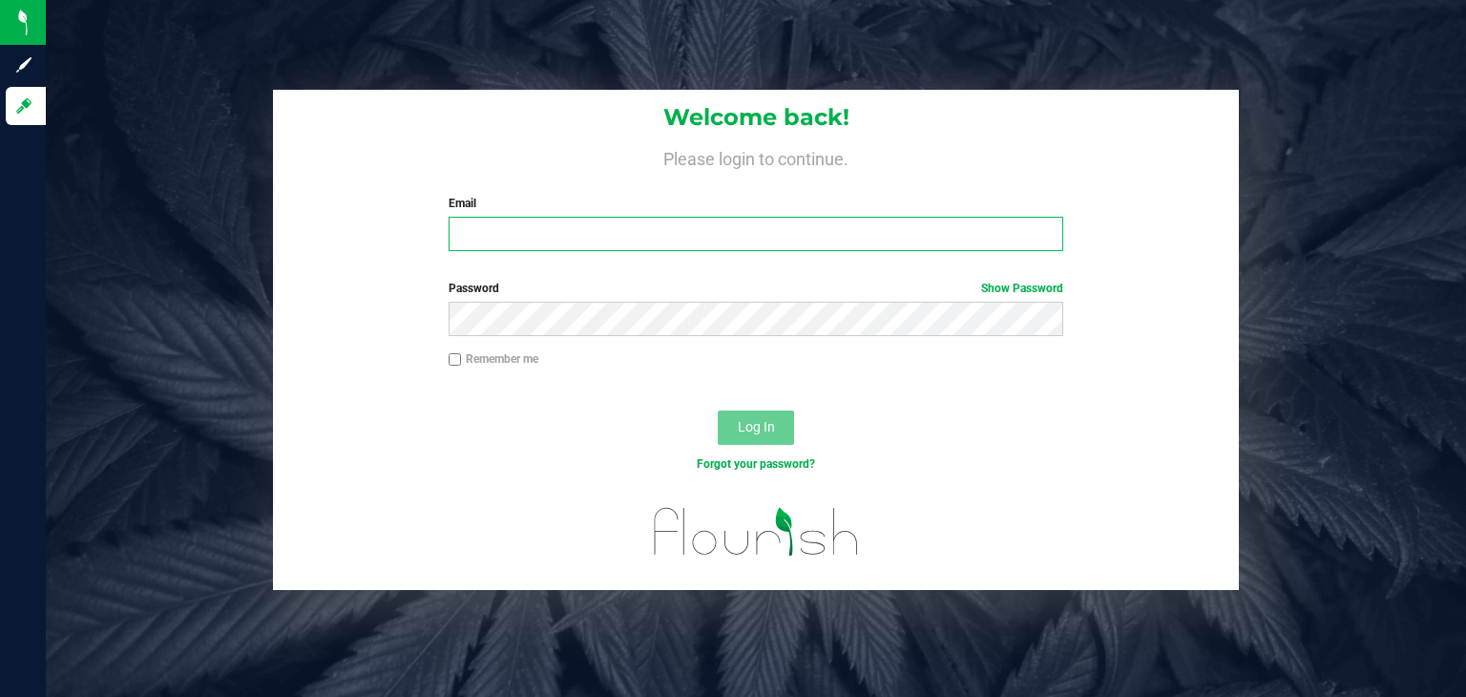
click at [832, 242] on input "Email" at bounding box center [756, 234] width 615 height 34
type input "bearhanded778@gmail.com"
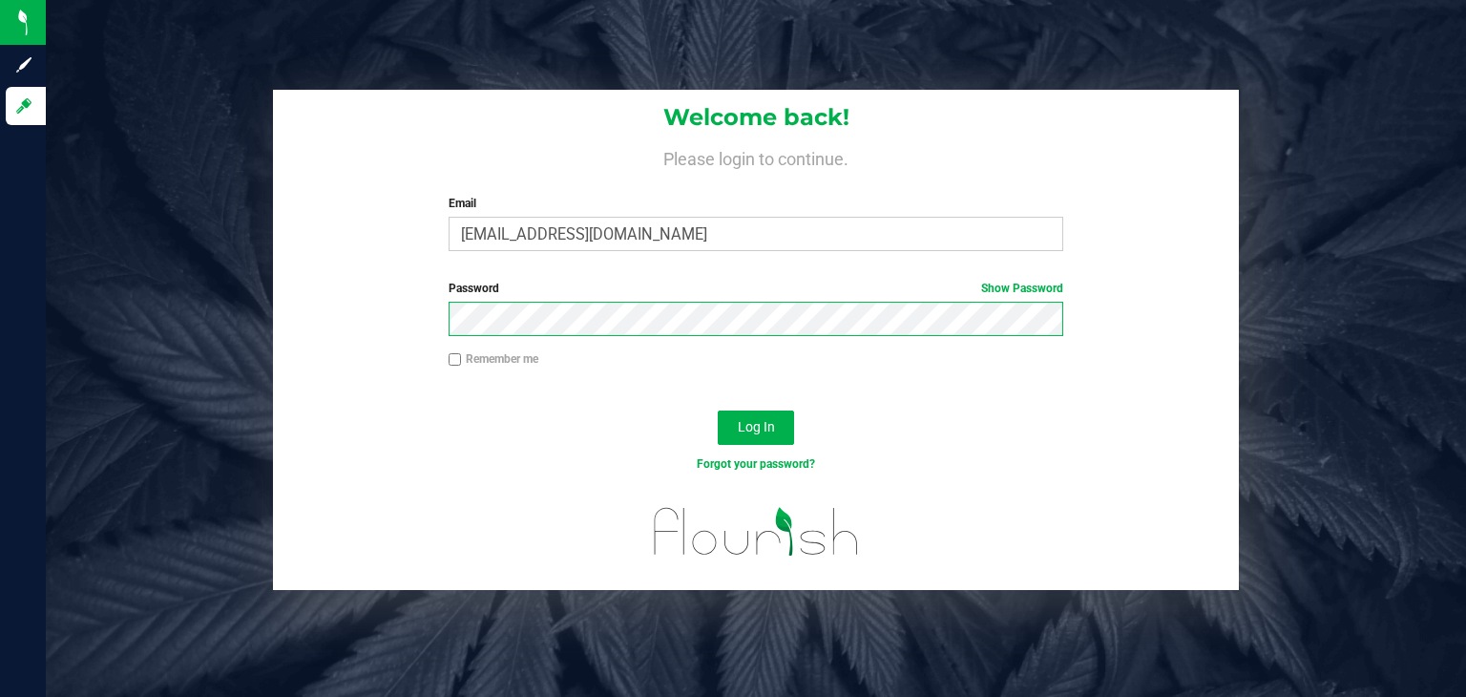
click at [718, 410] on button "Log In" at bounding box center [756, 427] width 76 height 34
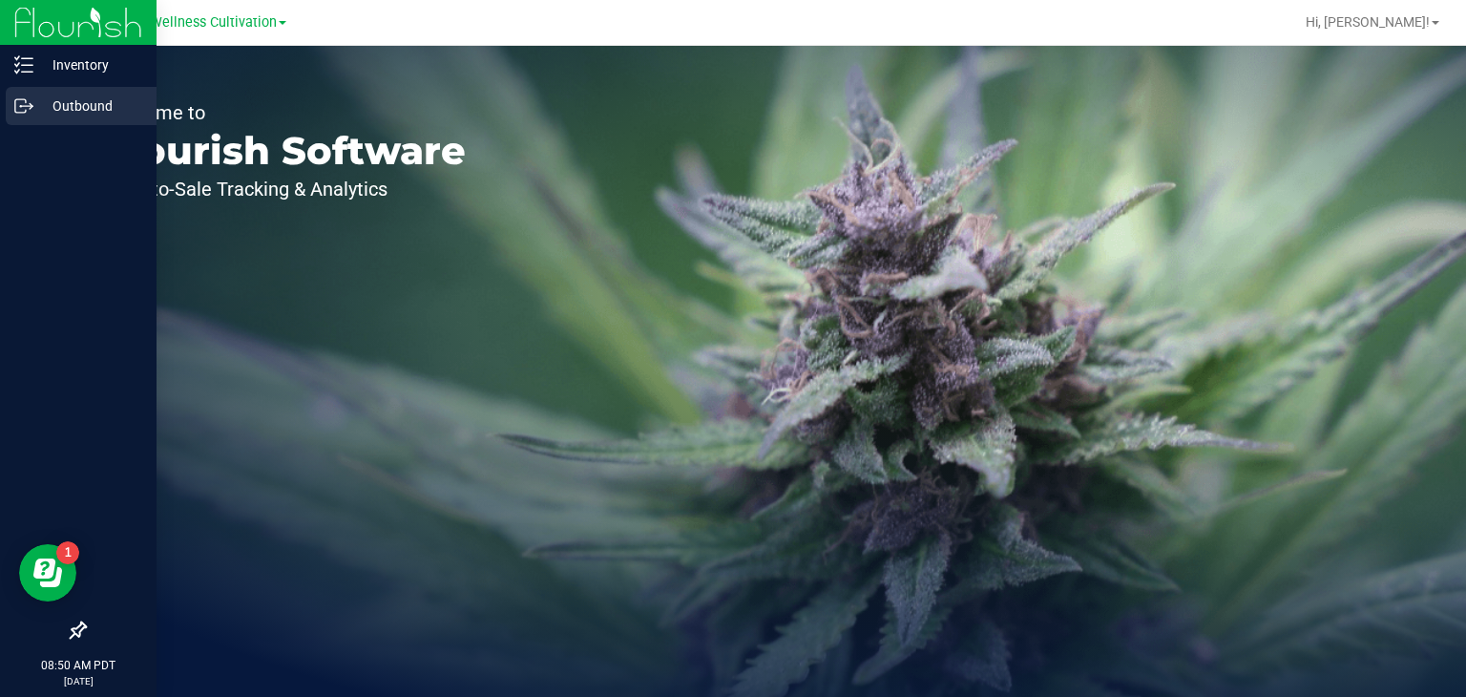
click at [34, 104] on p "Outbound" at bounding box center [90, 105] width 115 height 23
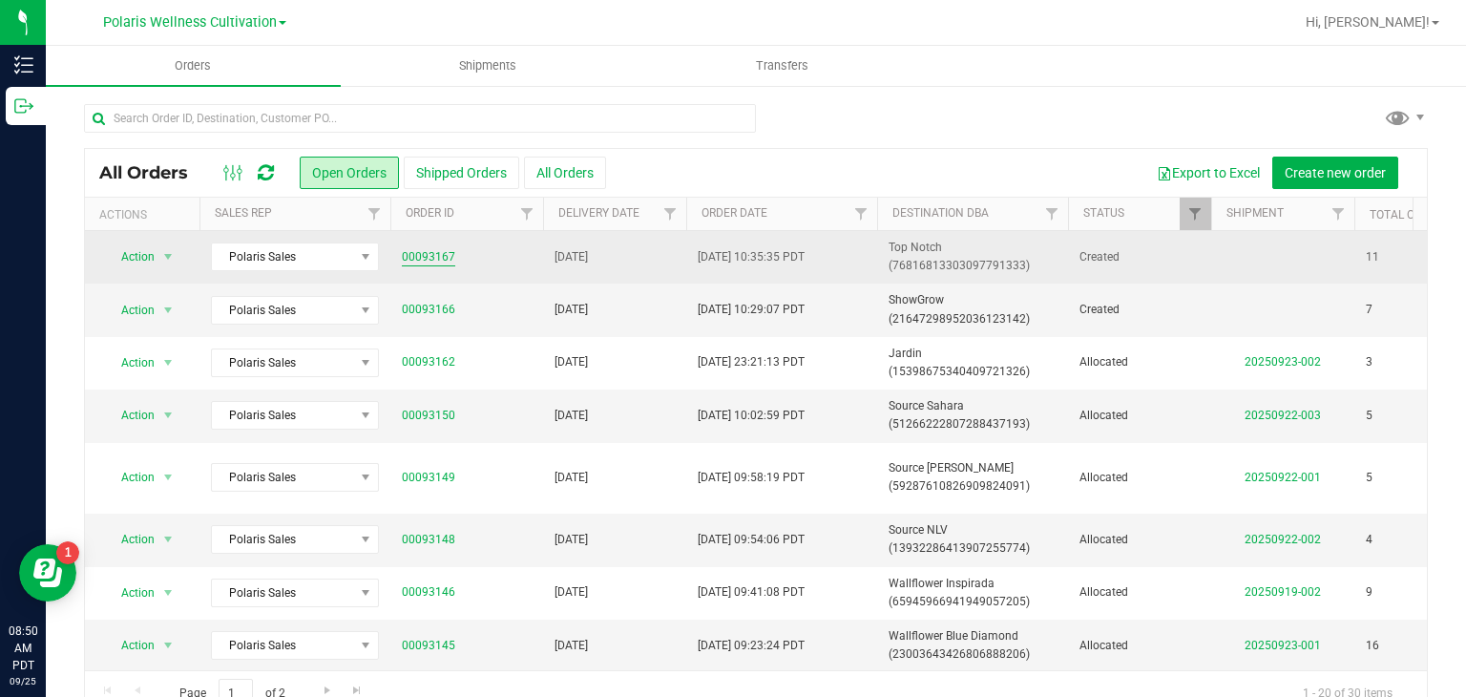
click at [433, 264] on link "00093167" at bounding box center [428, 257] width 53 height 18
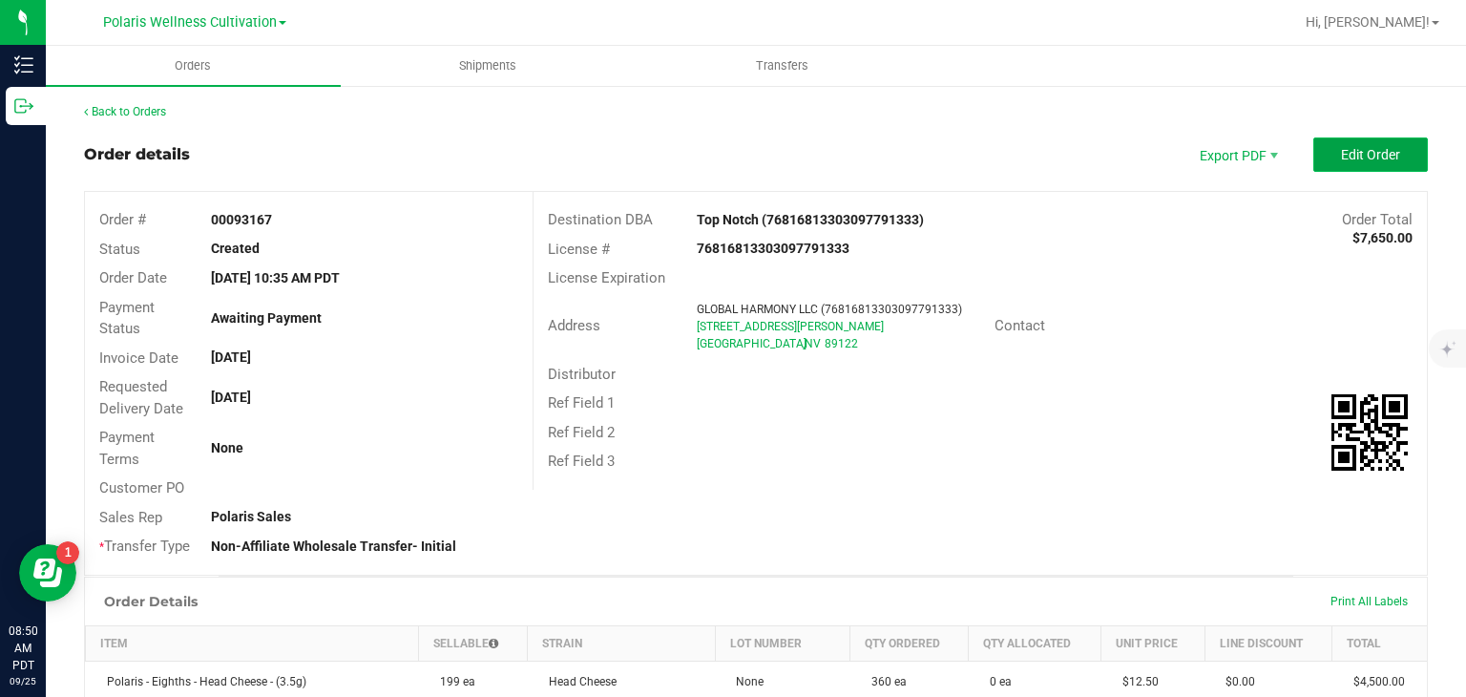
click at [1353, 161] on span "Edit Order" at bounding box center [1370, 154] width 59 height 15
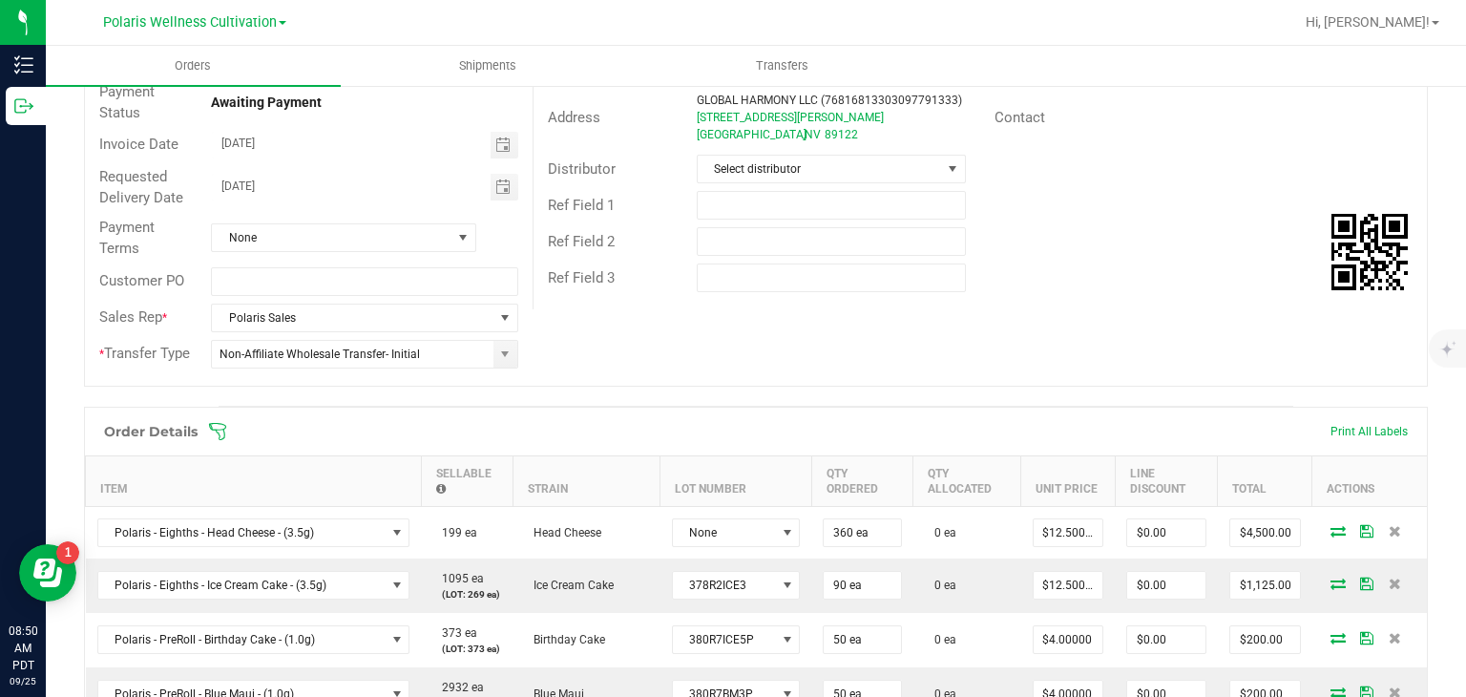
scroll to position [240, 0]
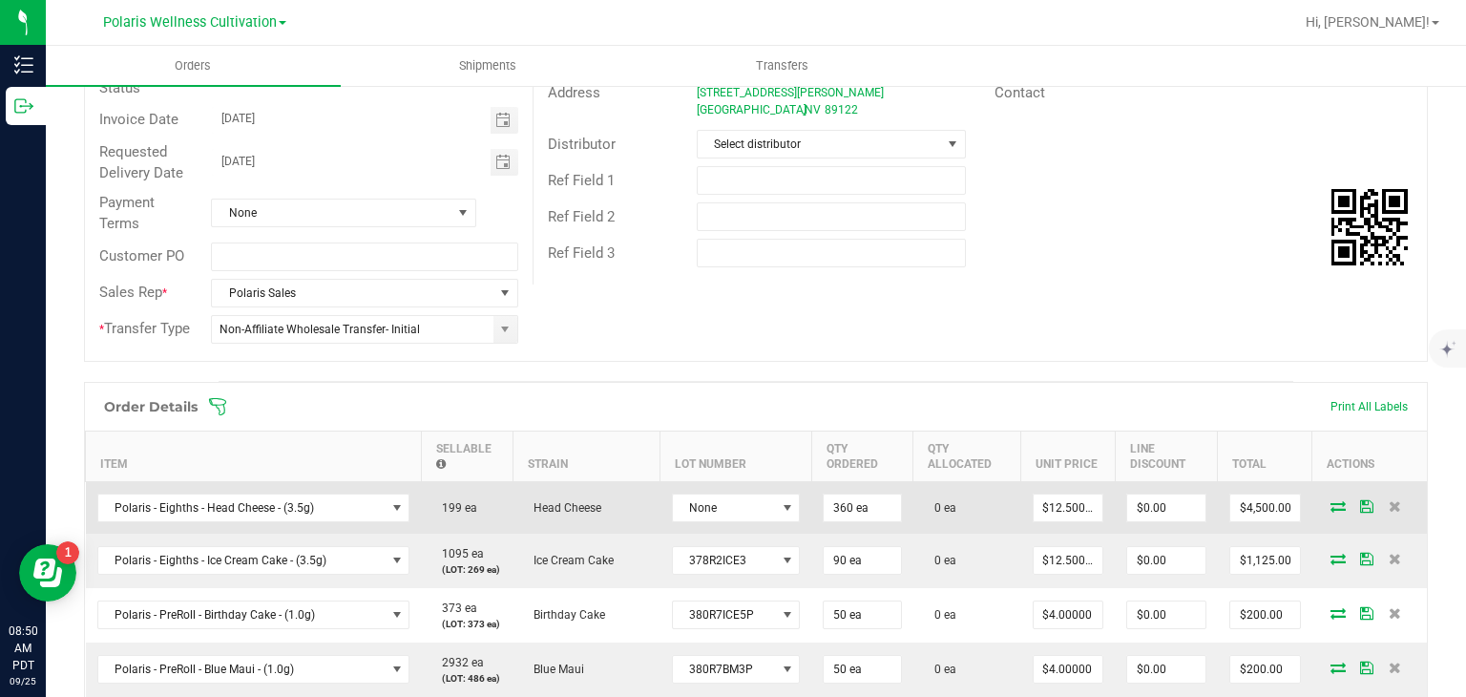
click at [1330, 505] on icon at bounding box center [1337, 505] width 15 height 11
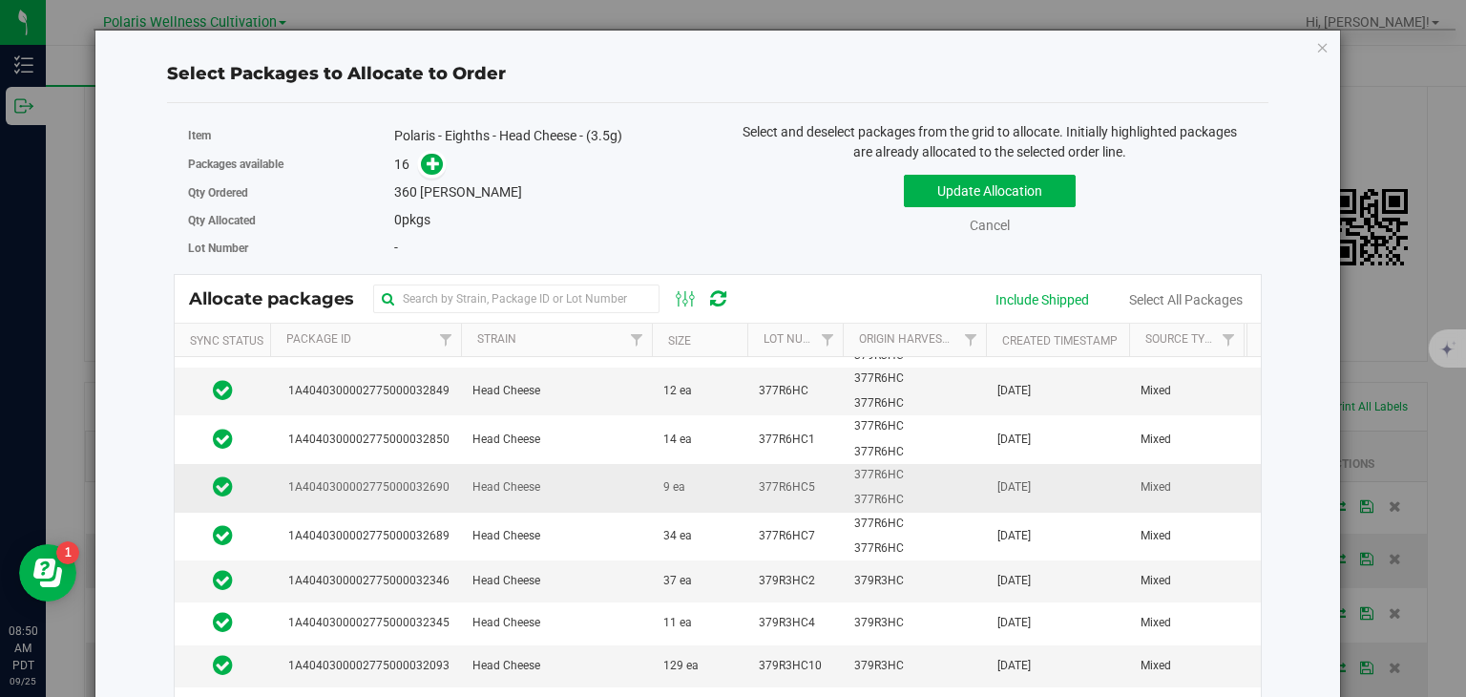
scroll to position [0, 0]
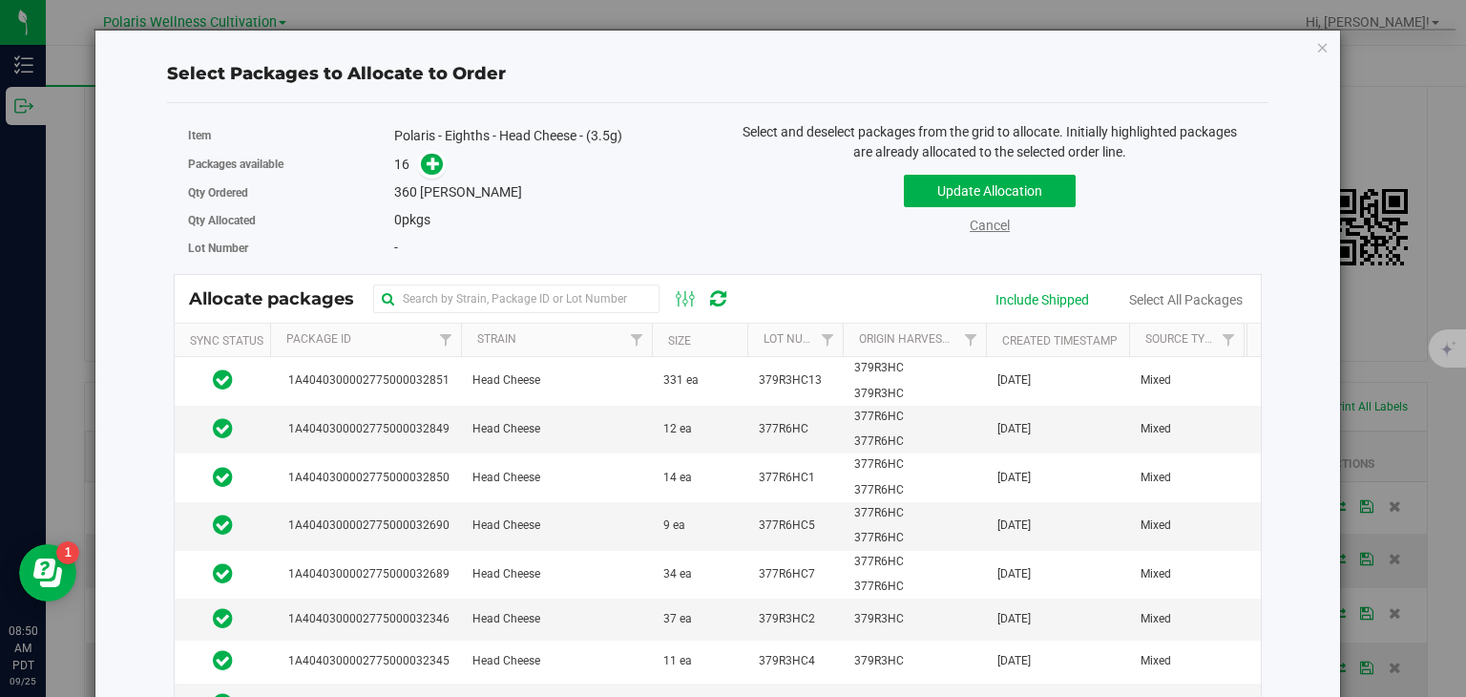
click at [975, 222] on link "Cancel" at bounding box center [990, 225] width 40 height 15
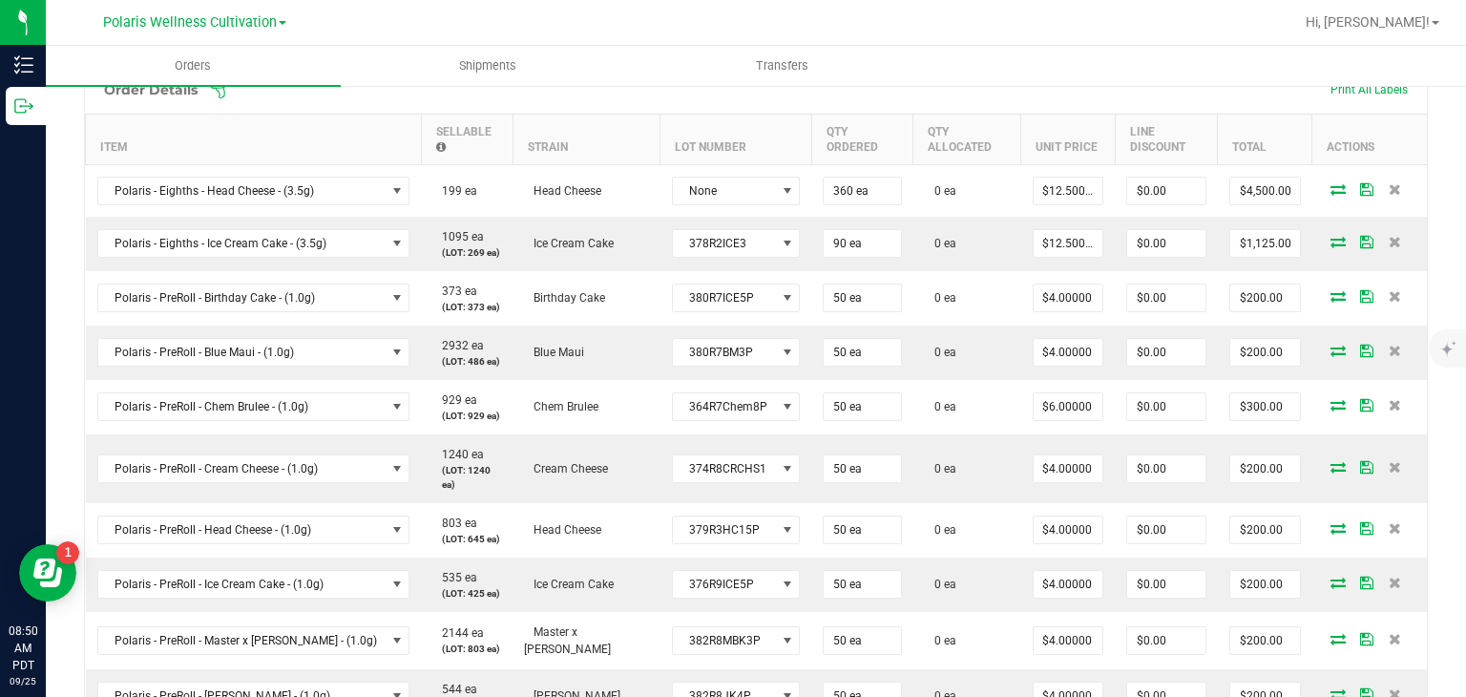
scroll to position [573, 0]
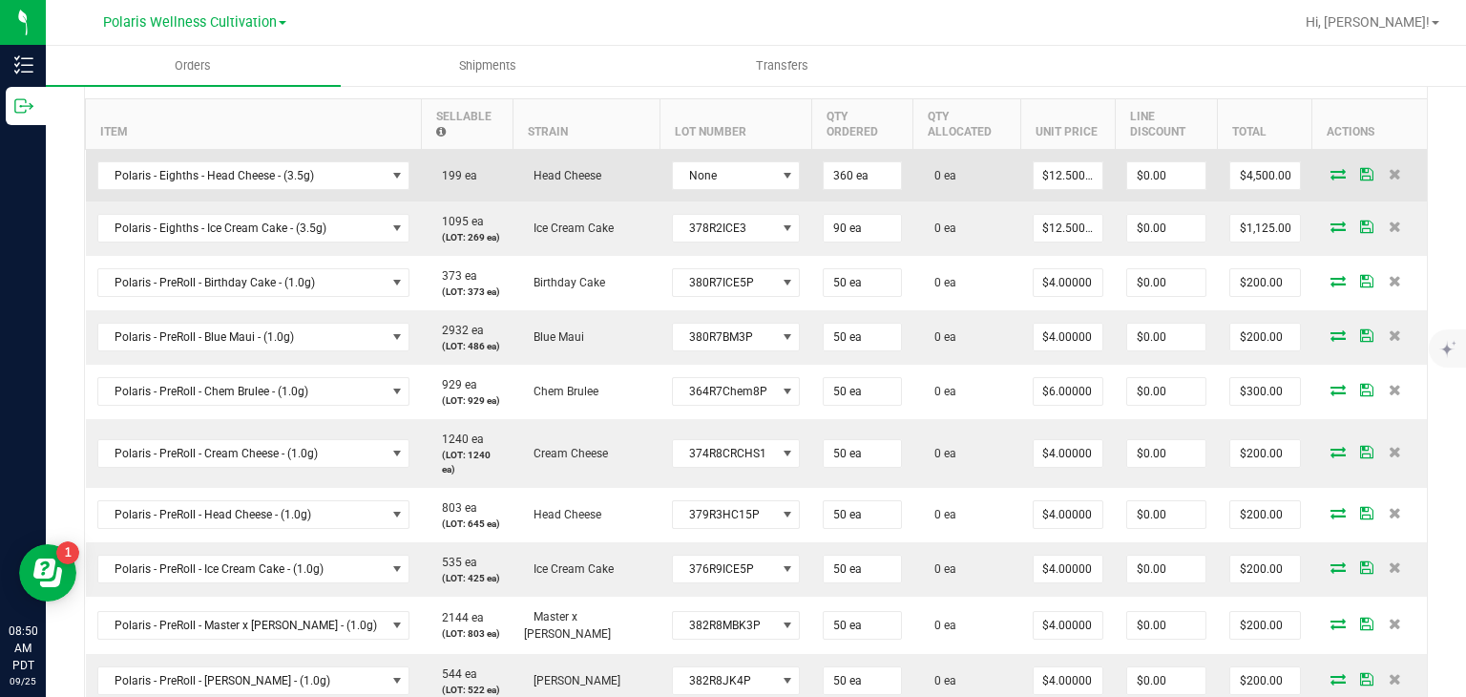
click at [1330, 174] on icon at bounding box center [1337, 173] width 15 height 11
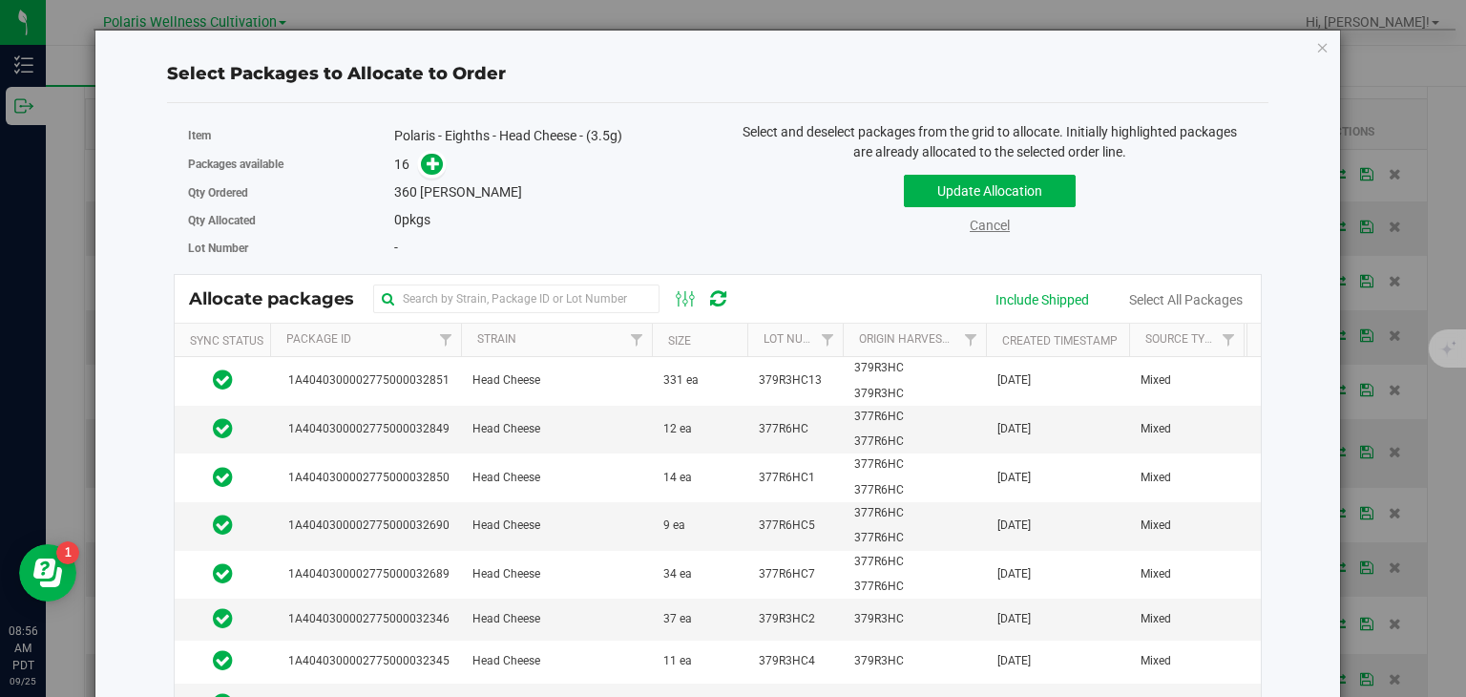
click at [970, 224] on link "Cancel" at bounding box center [990, 225] width 40 height 15
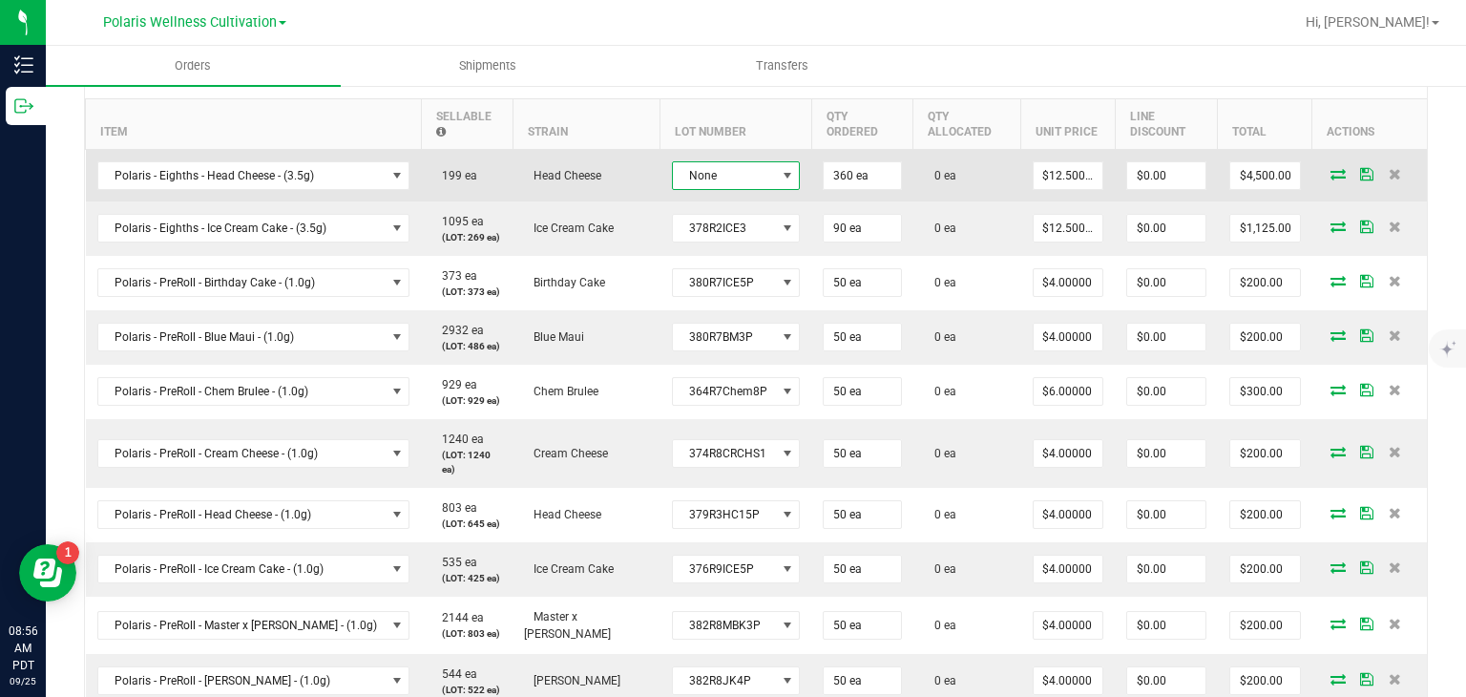
click at [780, 168] on span at bounding box center [787, 175] width 15 height 15
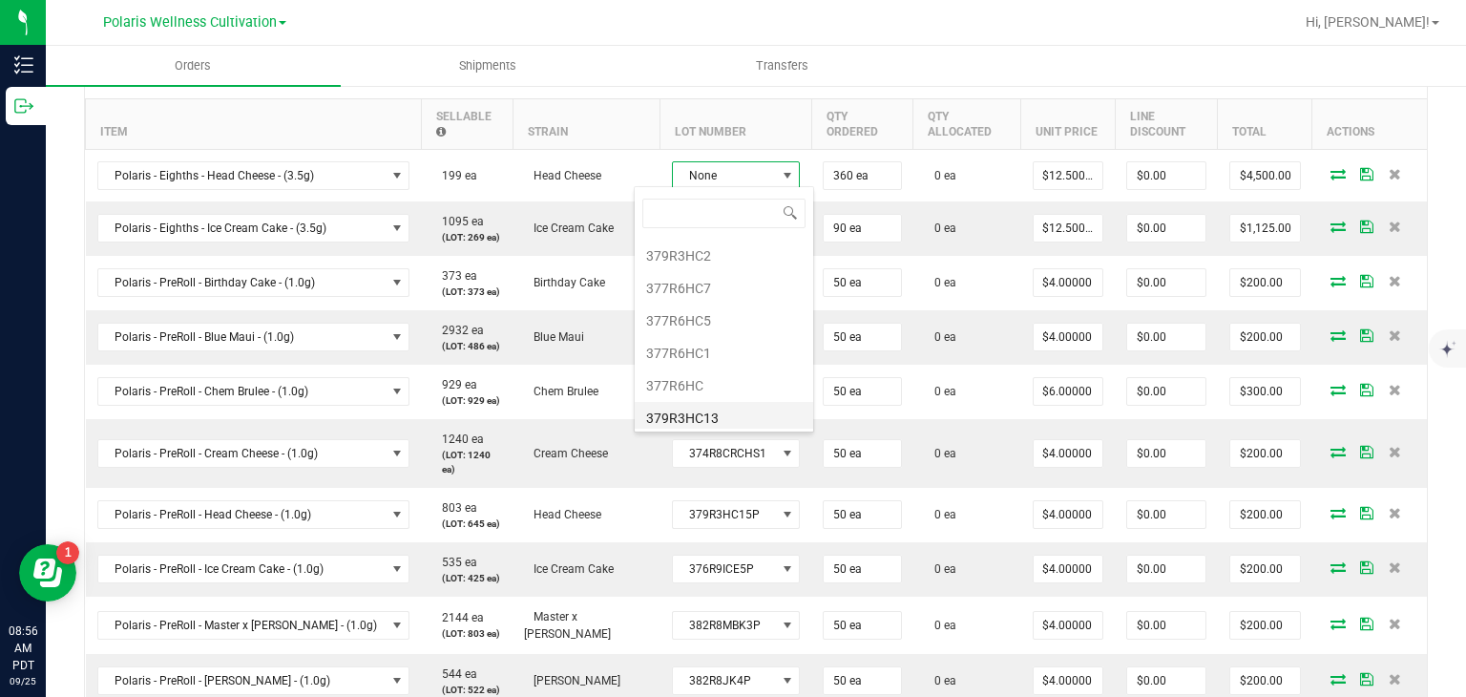
scroll to position [225, 0]
click at [748, 409] on li "379R3HC13" at bounding box center [724, 418] width 178 height 32
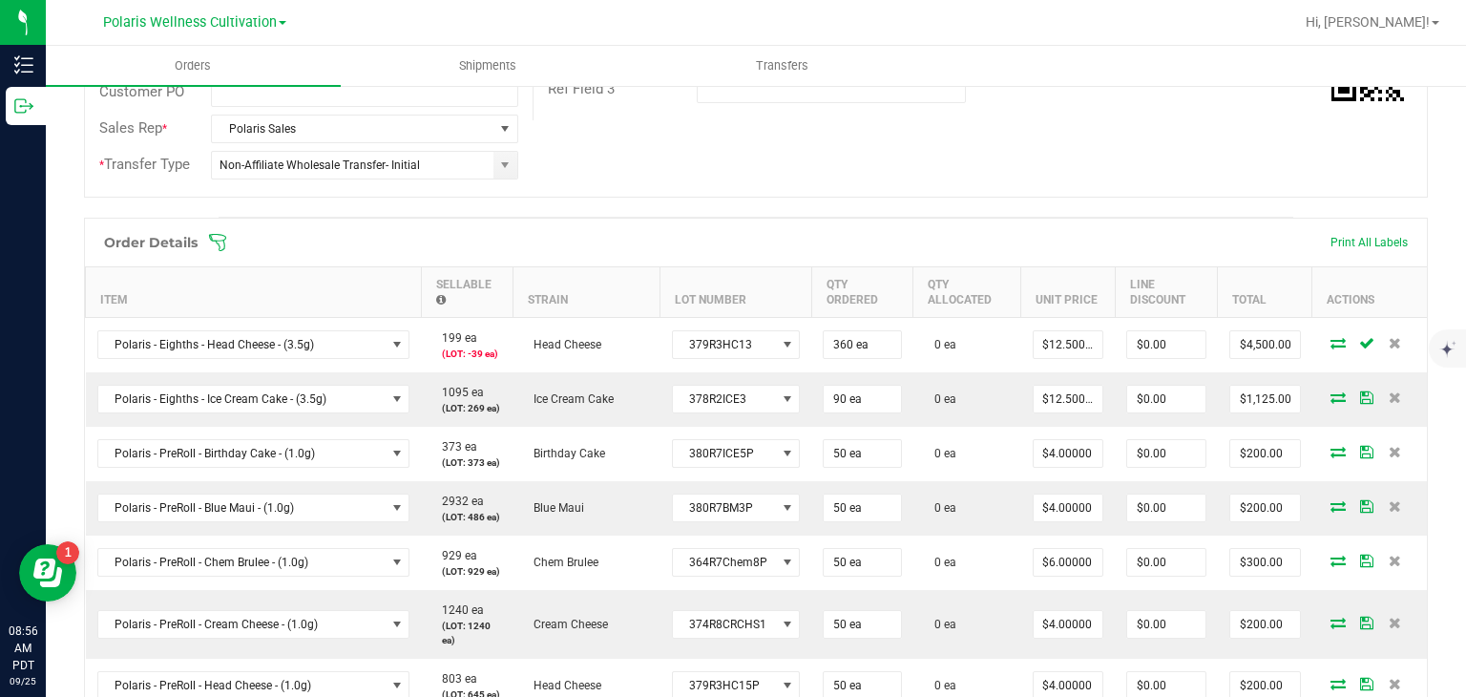
scroll to position [404, 0]
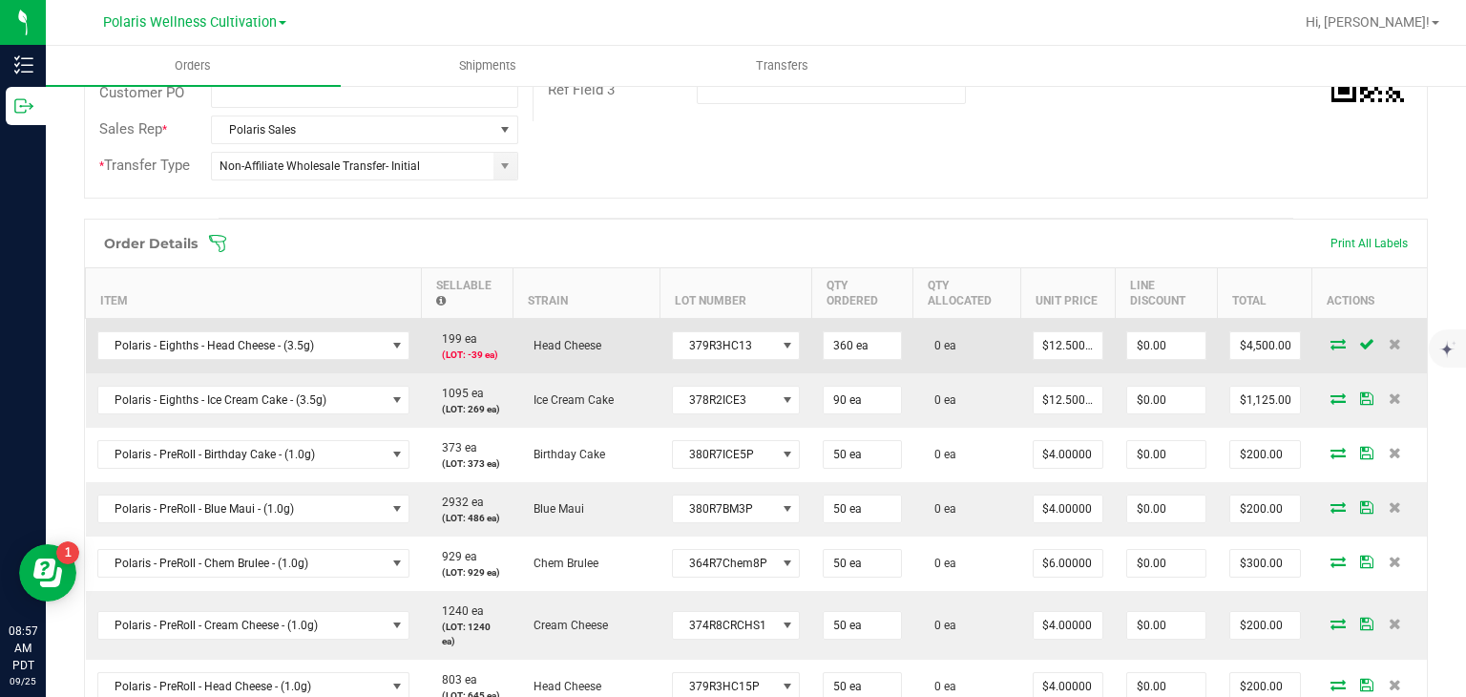
click at [1330, 342] on icon at bounding box center [1337, 343] width 15 height 11
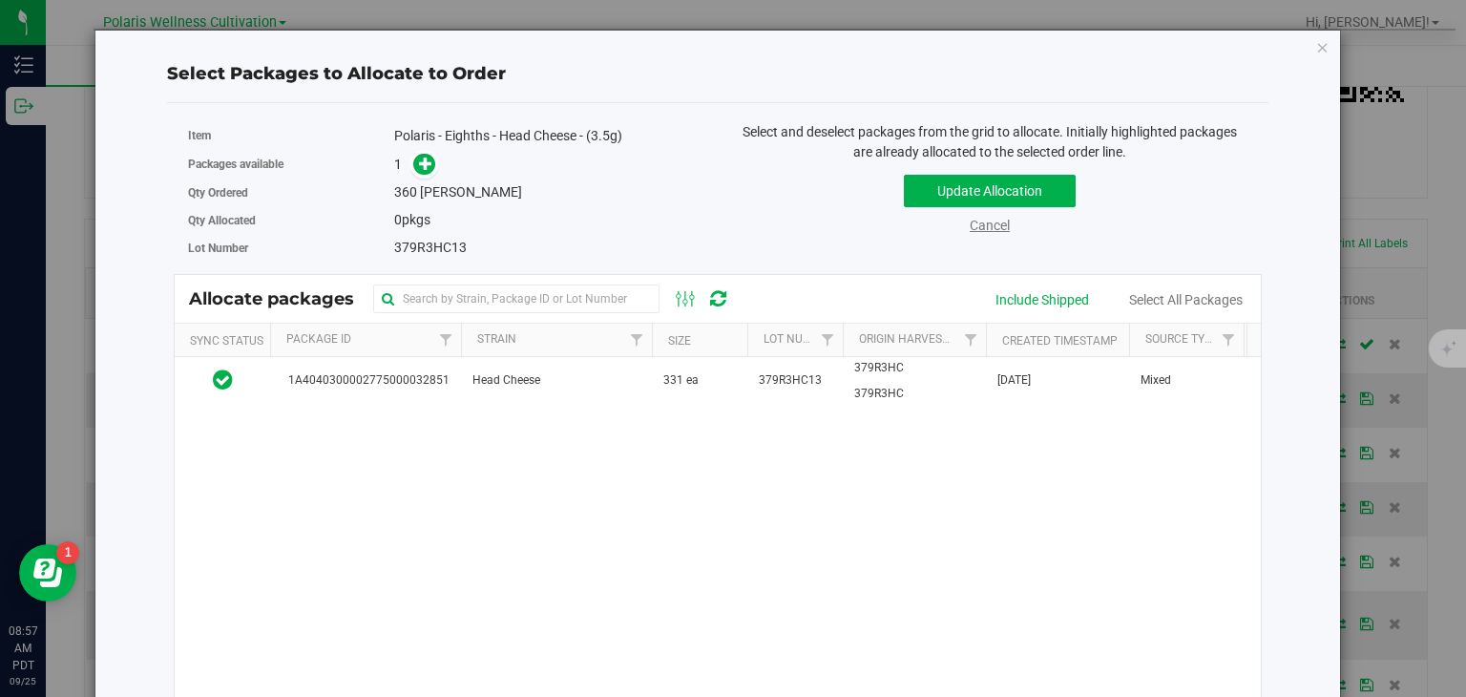
click at [974, 226] on link "Cancel" at bounding box center [990, 225] width 40 height 15
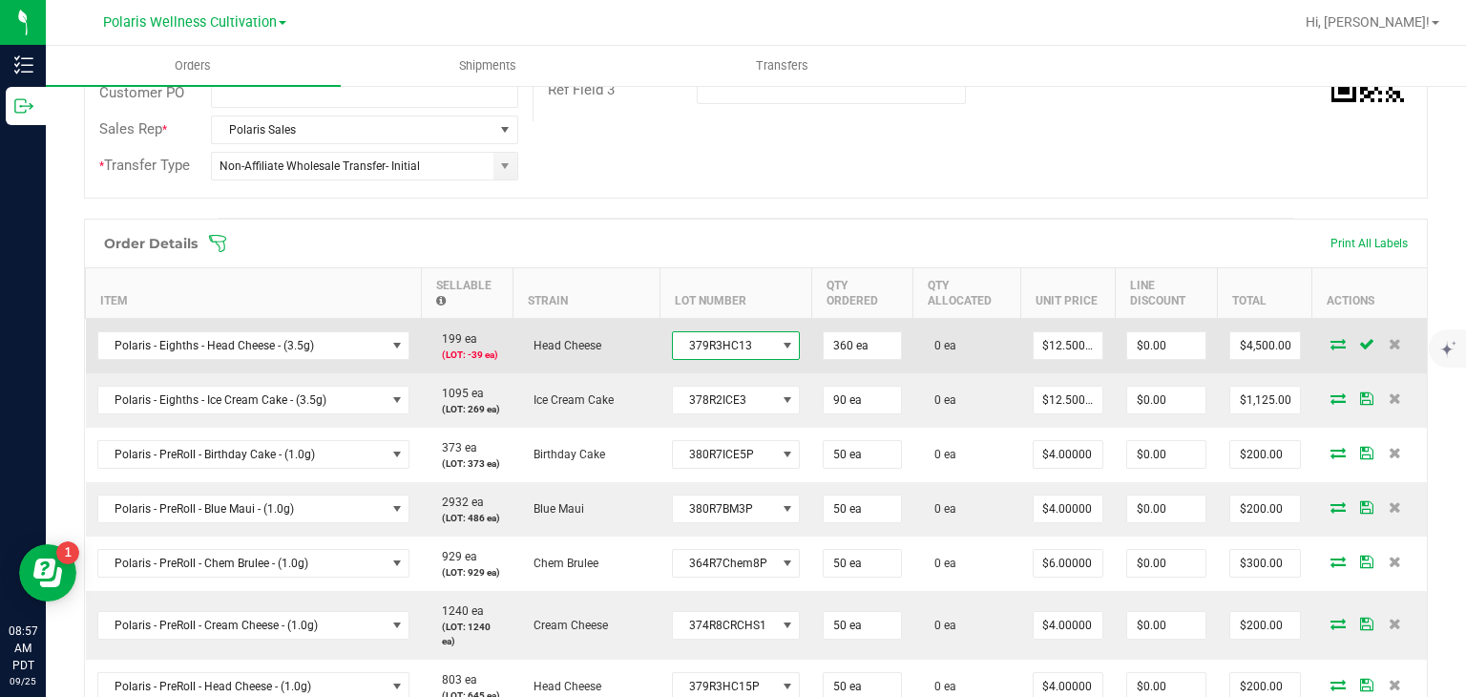
click at [775, 352] on span at bounding box center [787, 345] width 24 height 27
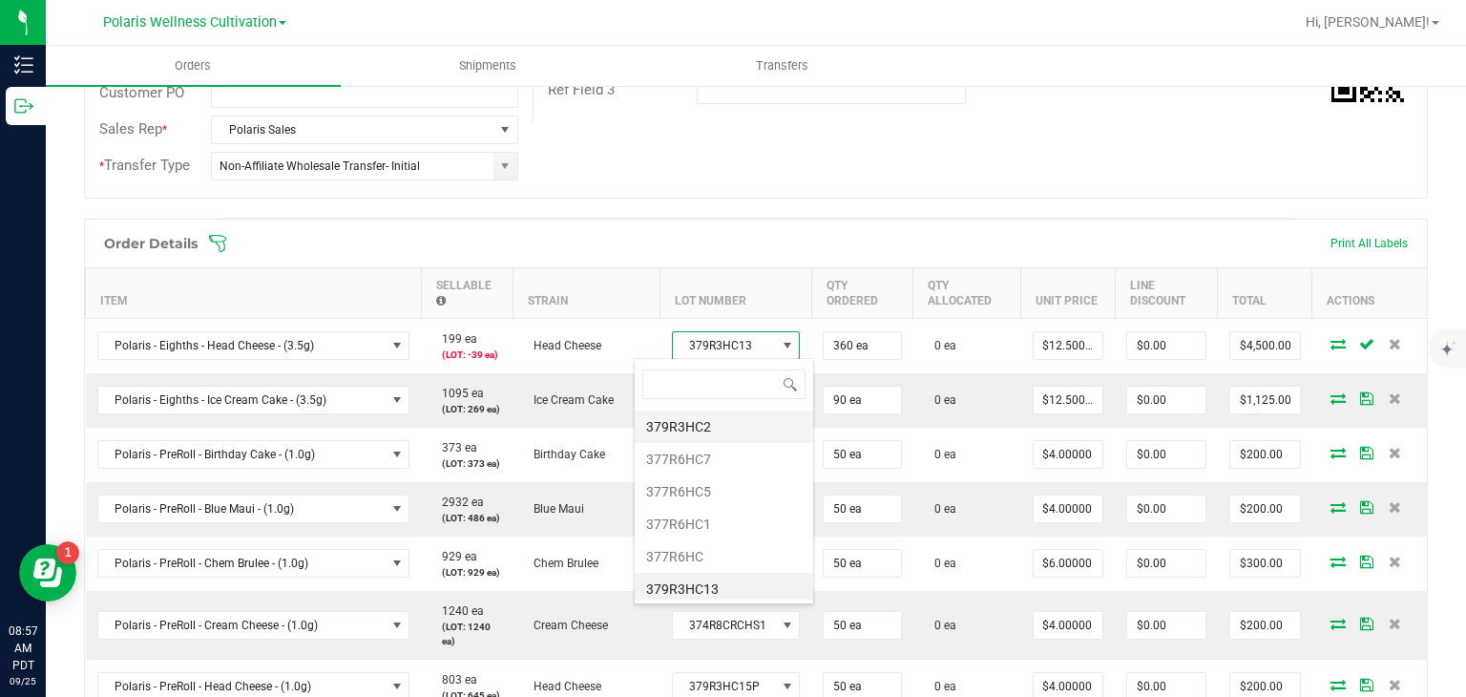
scroll to position [0, 0]
click at [688, 425] on li "None" at bounding box center [724, 424] width 178 height 32
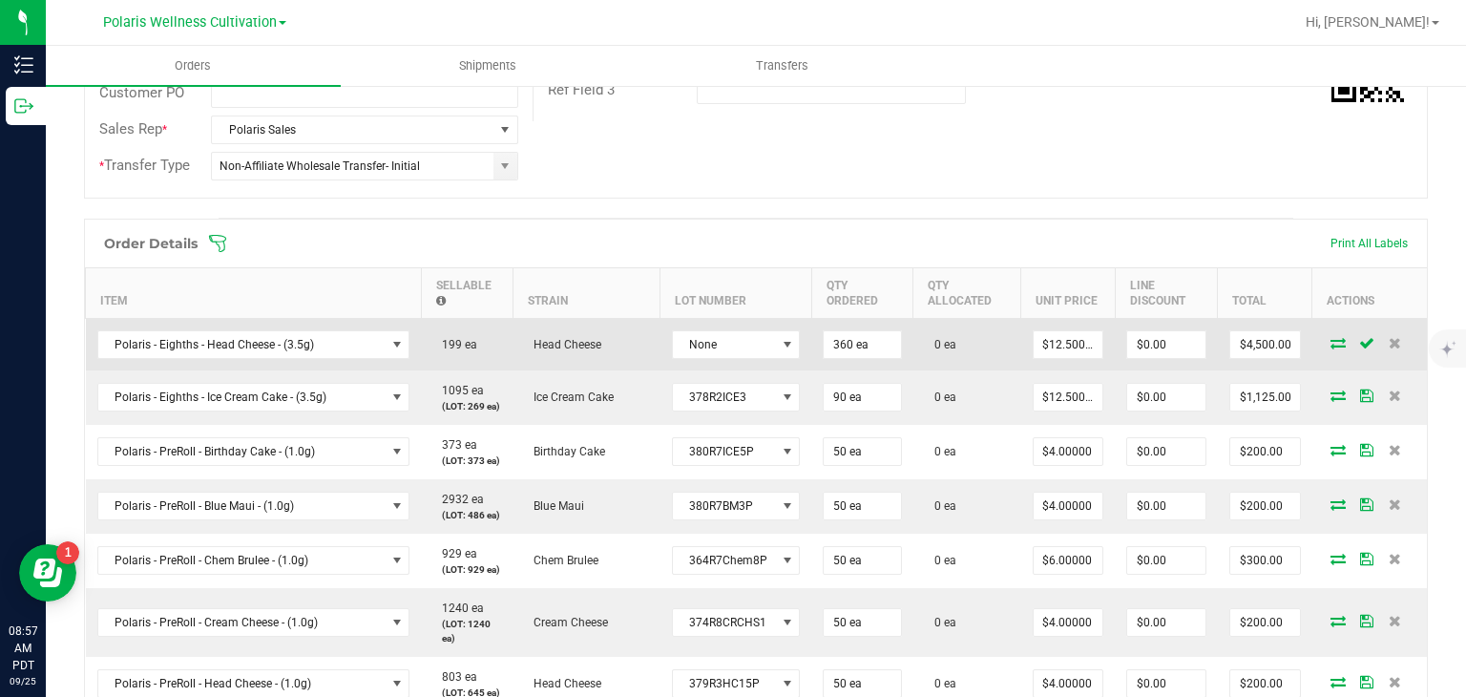
click at [1330, 340] on icon at bounding box center [1337, 342] width 15 height 11
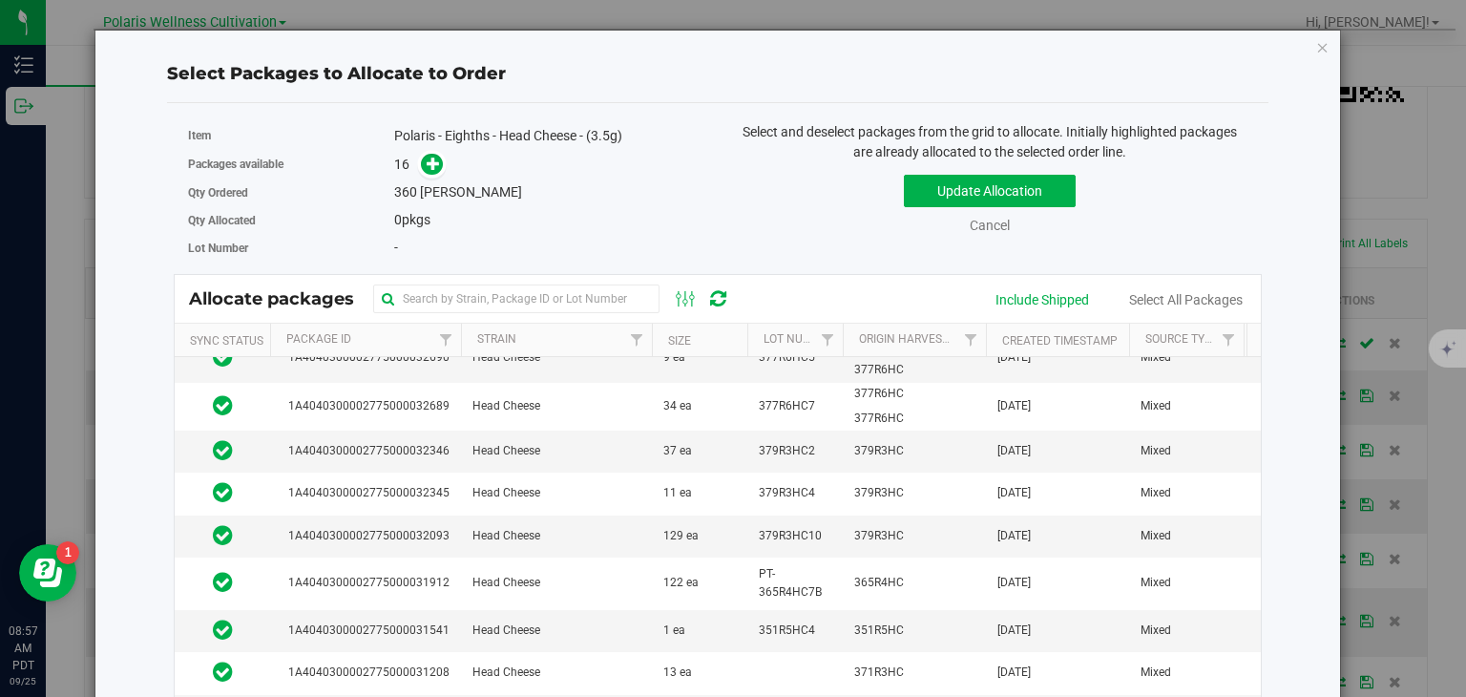
scroll to position [189, 0]
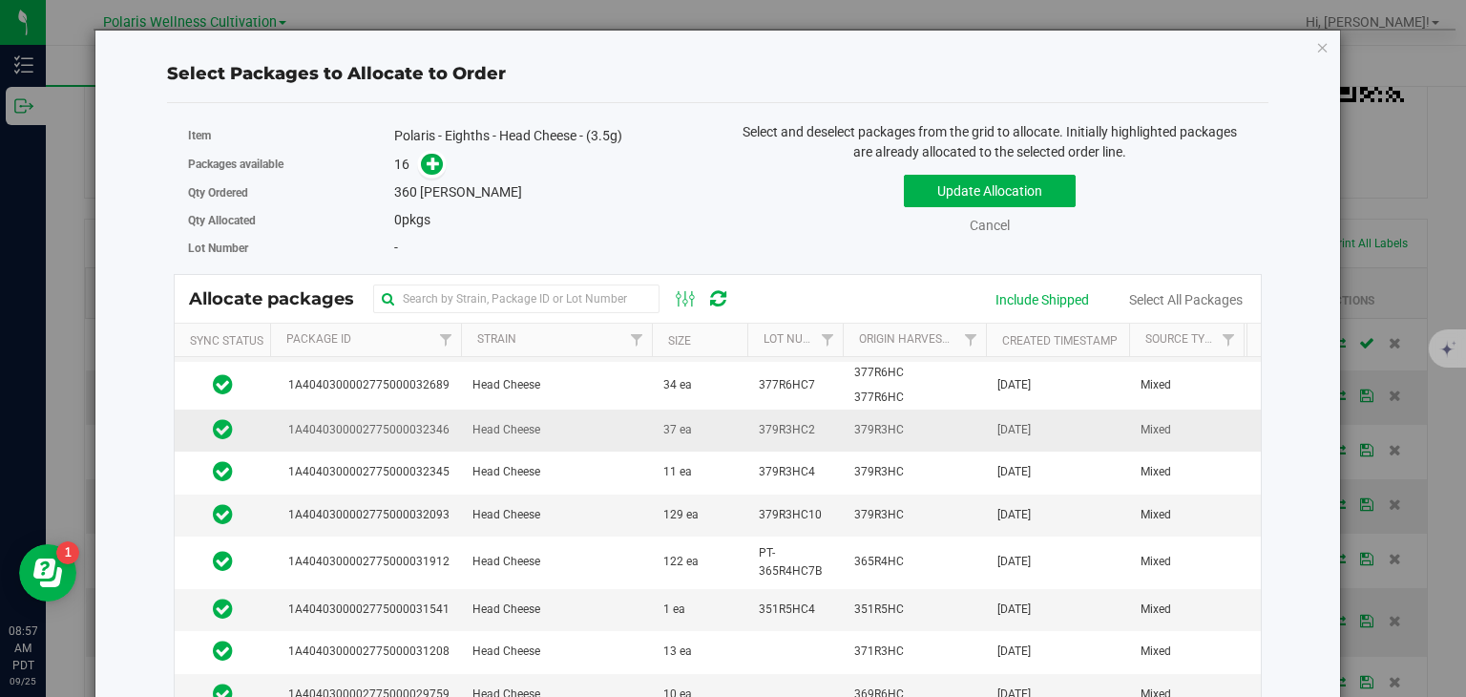
click at [943, 421] on td "379R3HC" at bounding box center [914, 430] width 143 height 42
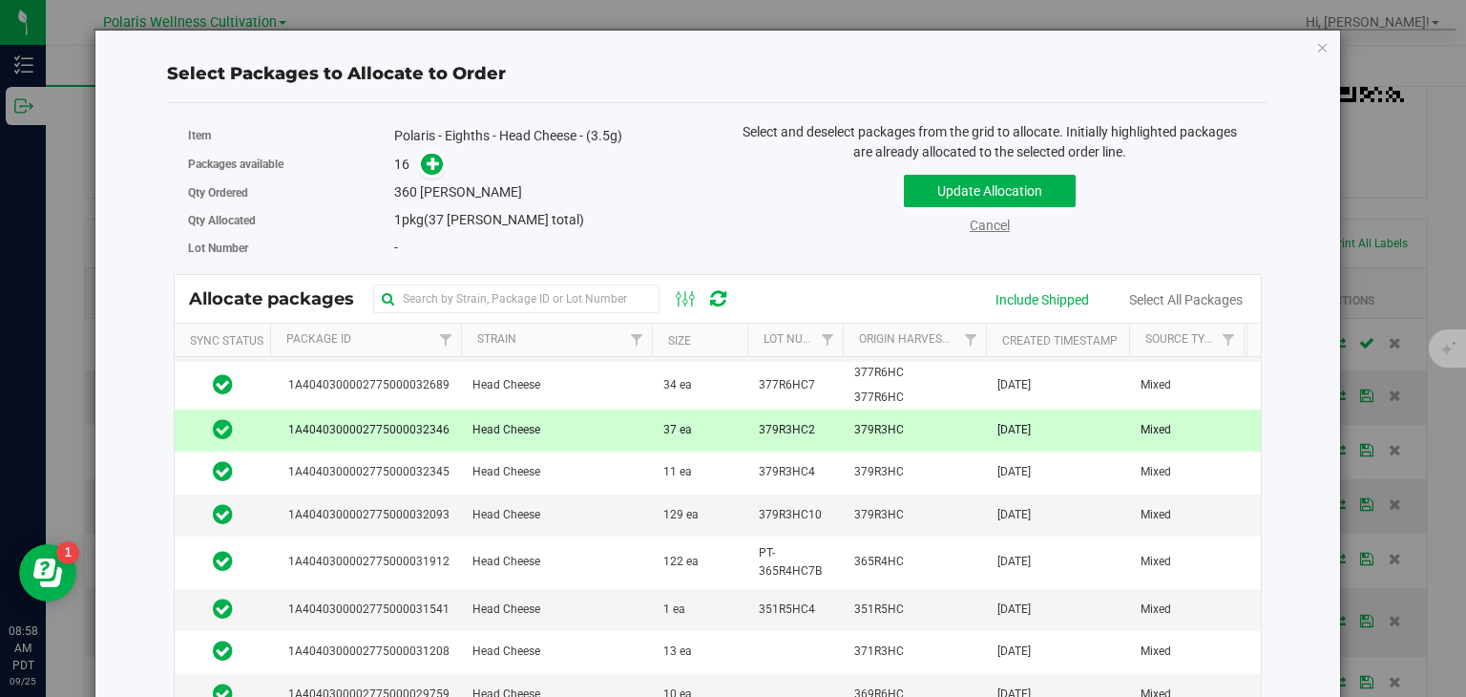
click at [979, 226] on link "Cancel" at bounding box center [990, 225] width 40 height 15
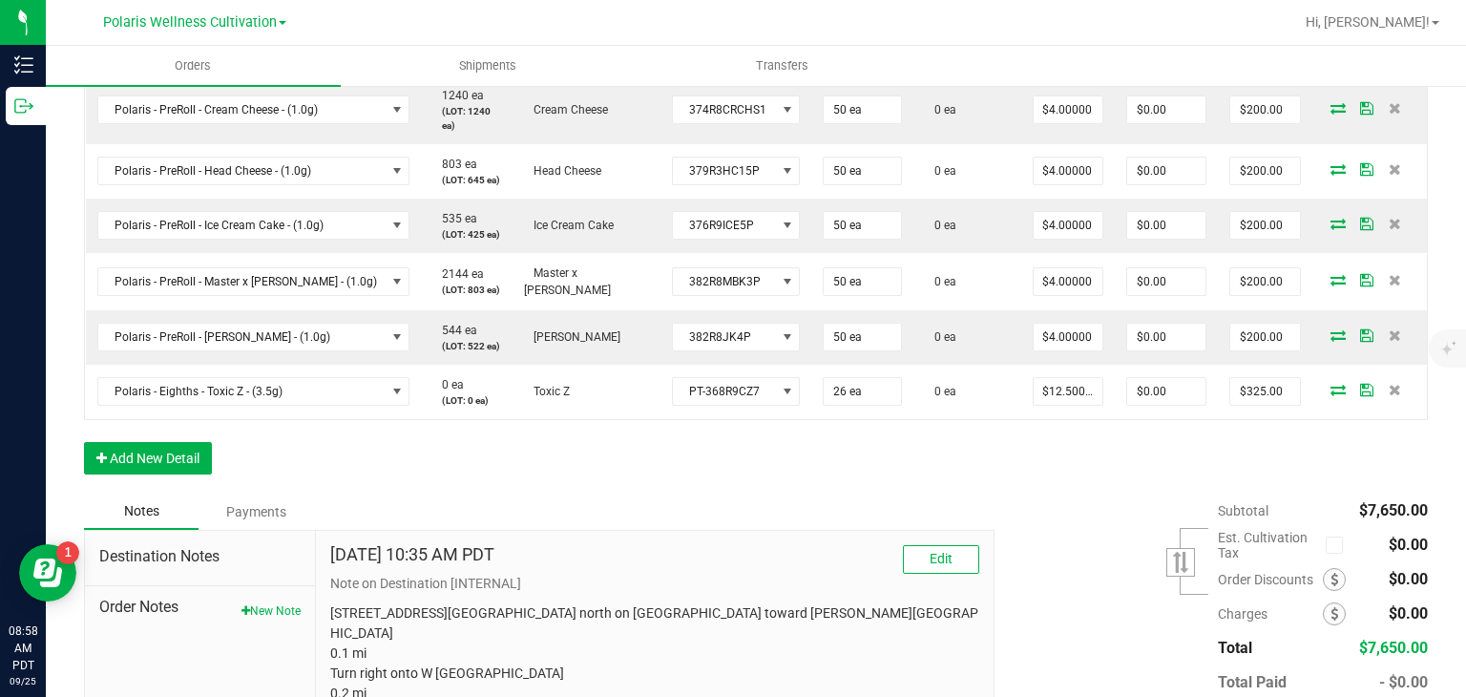
scroll to position [935, 0]
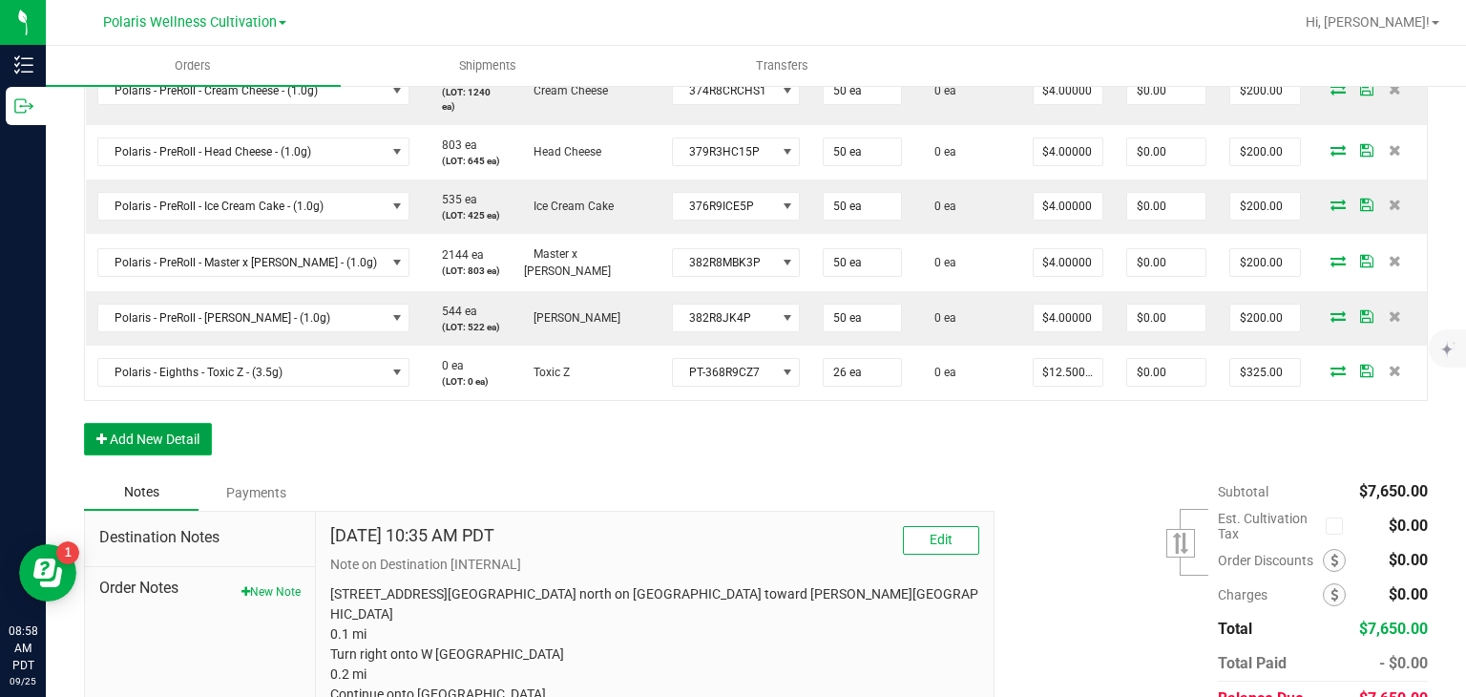
click at [186, 449] on button "Add New Detail" at bounding box center [148, 439] width 128 height 32
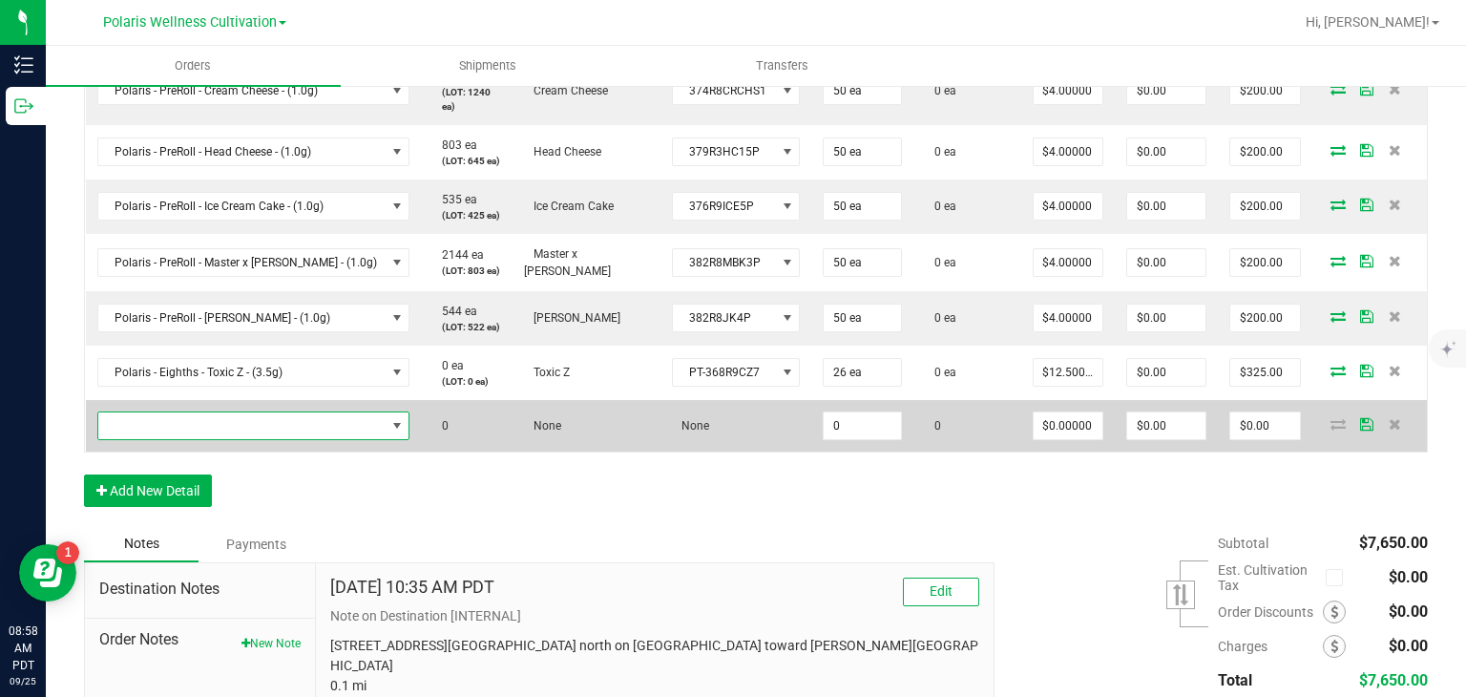
click at [210, 429] on span "NO DATA FOUND" at bounding box center [241, 425] width 287 height 27
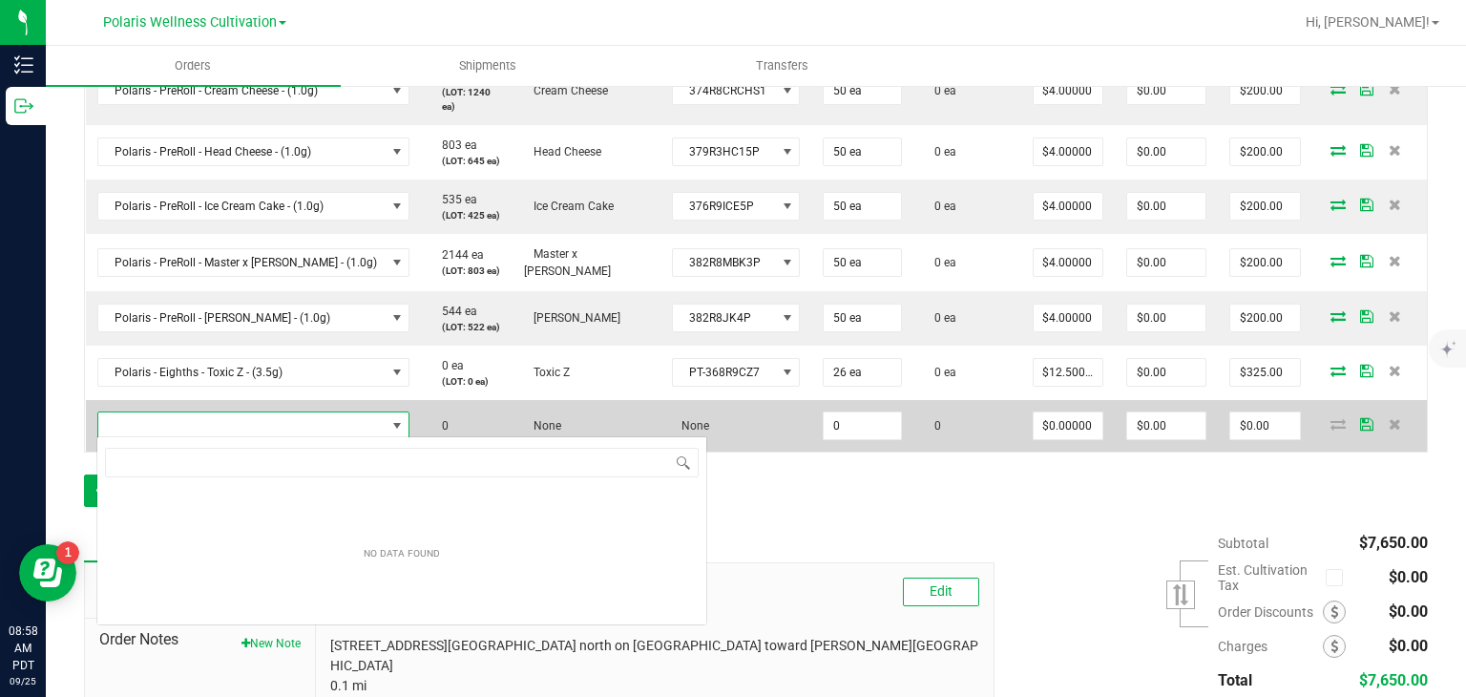
scroll to position [28, 286]
type input "h"
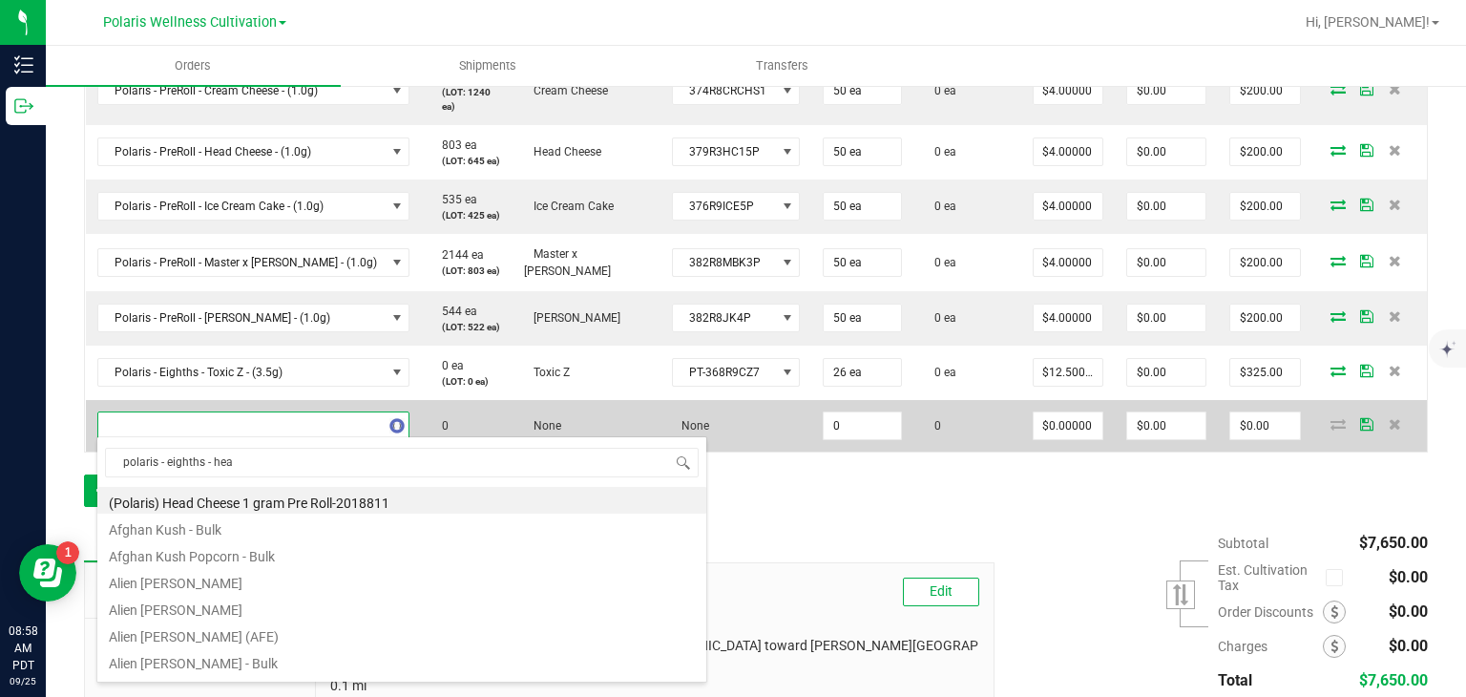
type input "polaris - eighths - head"
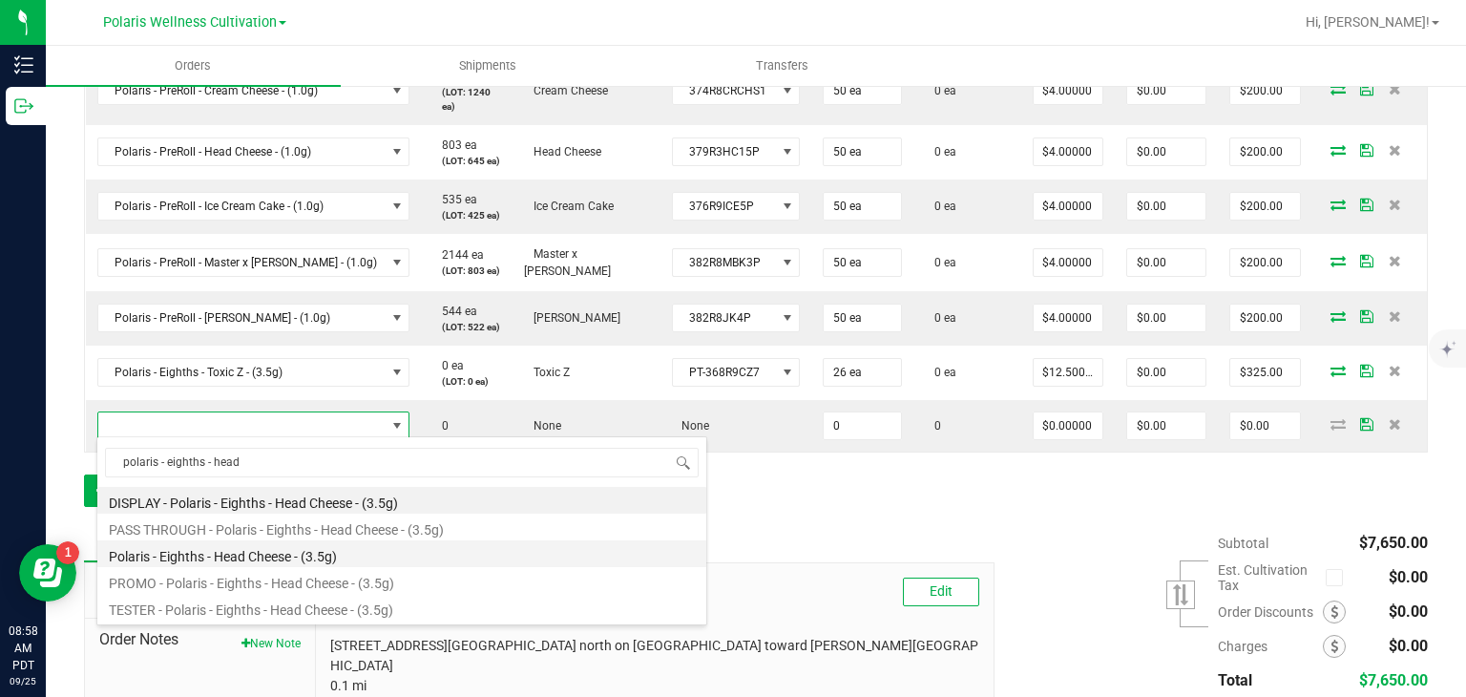
click at [267, 558] on li "Polaris - Eighths - Head Cheese - (3.5g)" at bounding box center [401, 553] width 609 height 27
type input "0 ea"
type input "$23.92000"
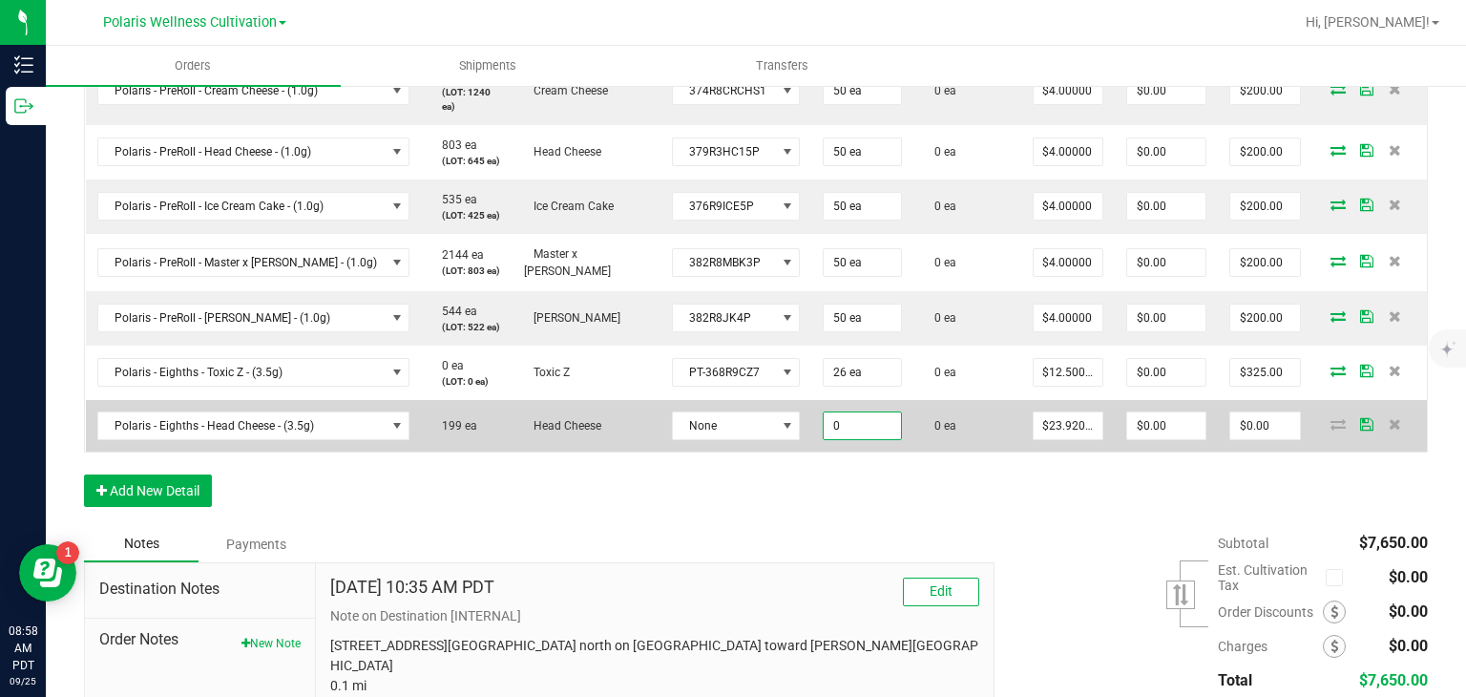
click at [847, 426] on input "0" at bounding box center [862, 425] width 76 height 27
type input "29 ea"
type input "$693.68"
click at [780, 428] on span at bounding box center [787, 425] width 15 height 15
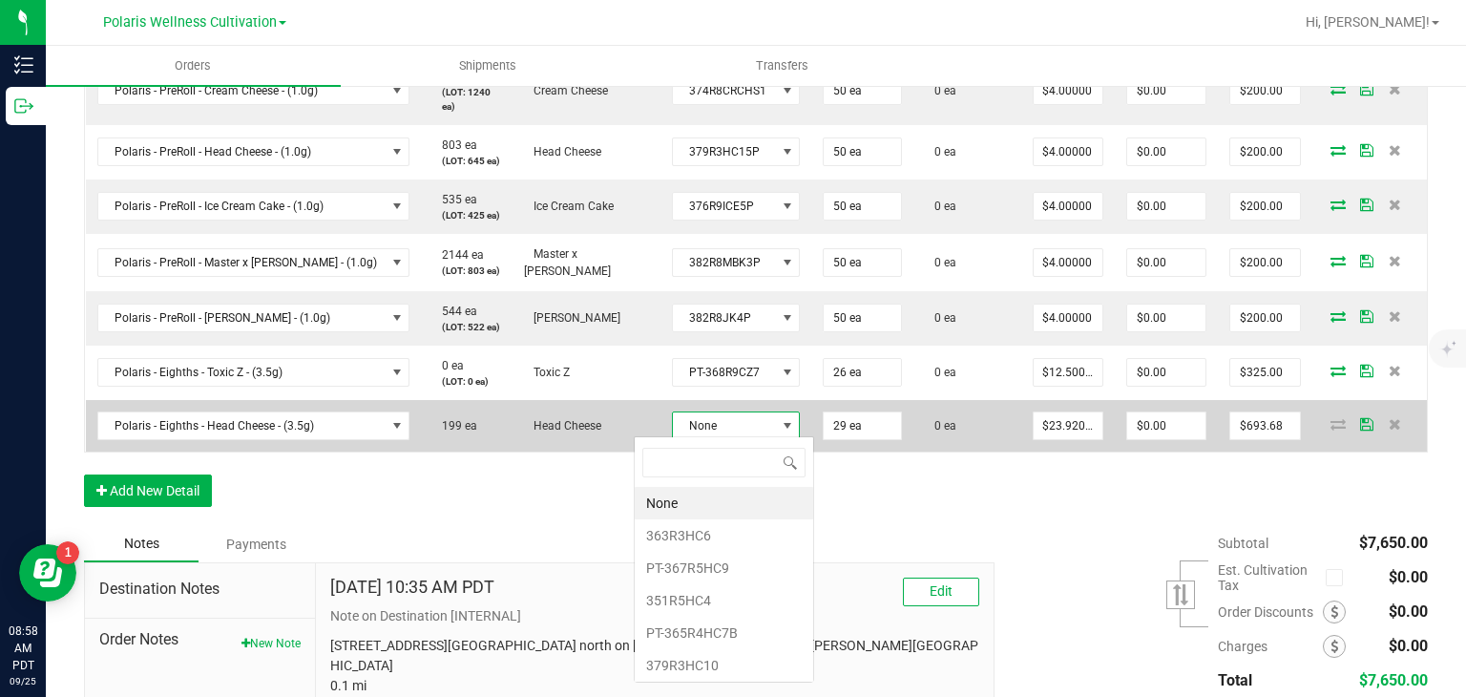
scroll to position [28, 126]
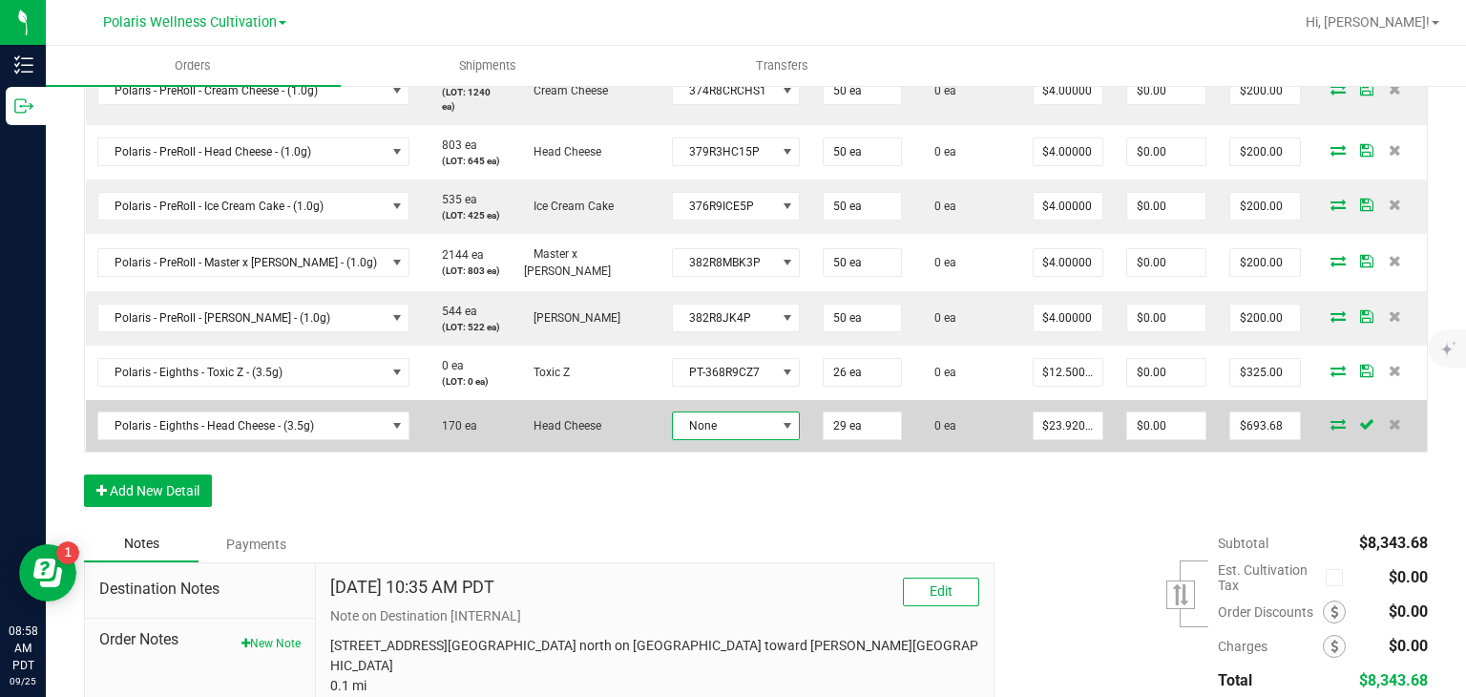
click at [780, 423] on span at bounding box center [787, 425] width 15 height 15
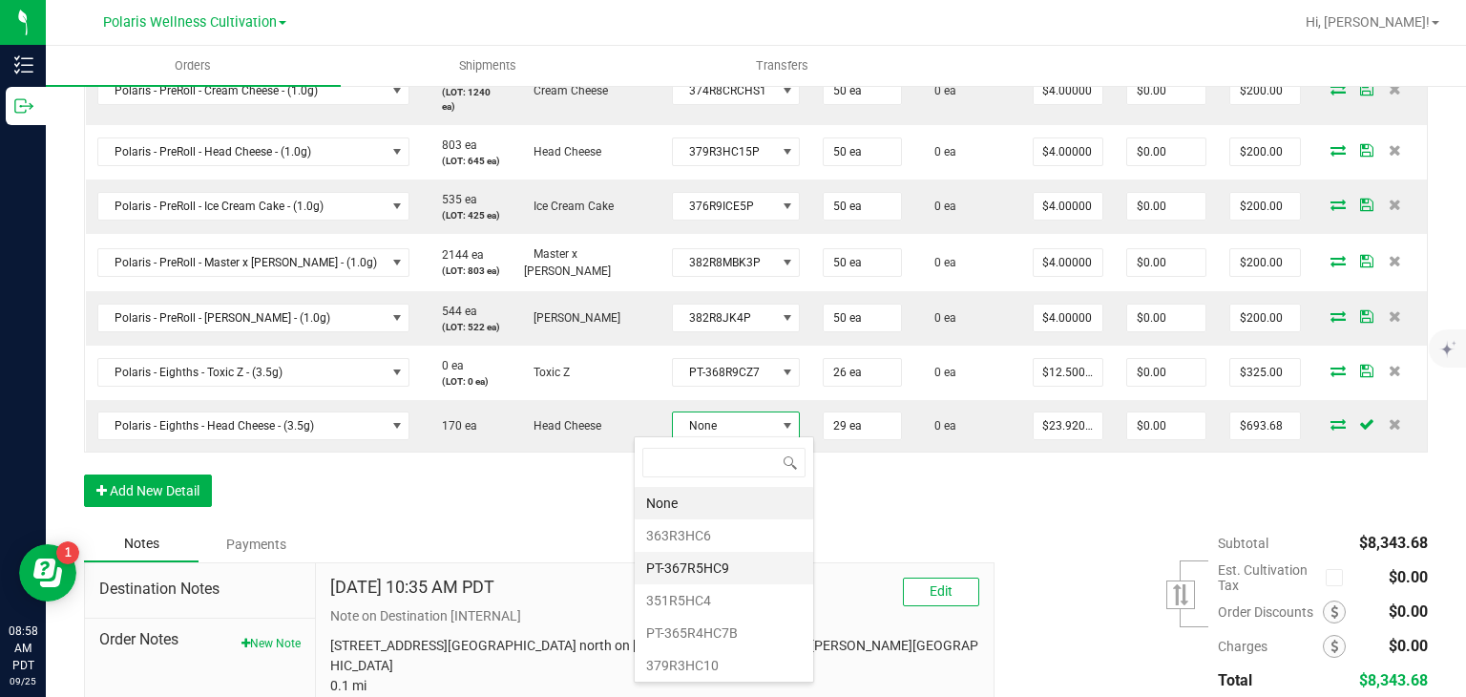
scroll to position [225, 0]
click at [703, 505] on li "379R3HC2" at bounding box center [724, 505] width 178 height 32
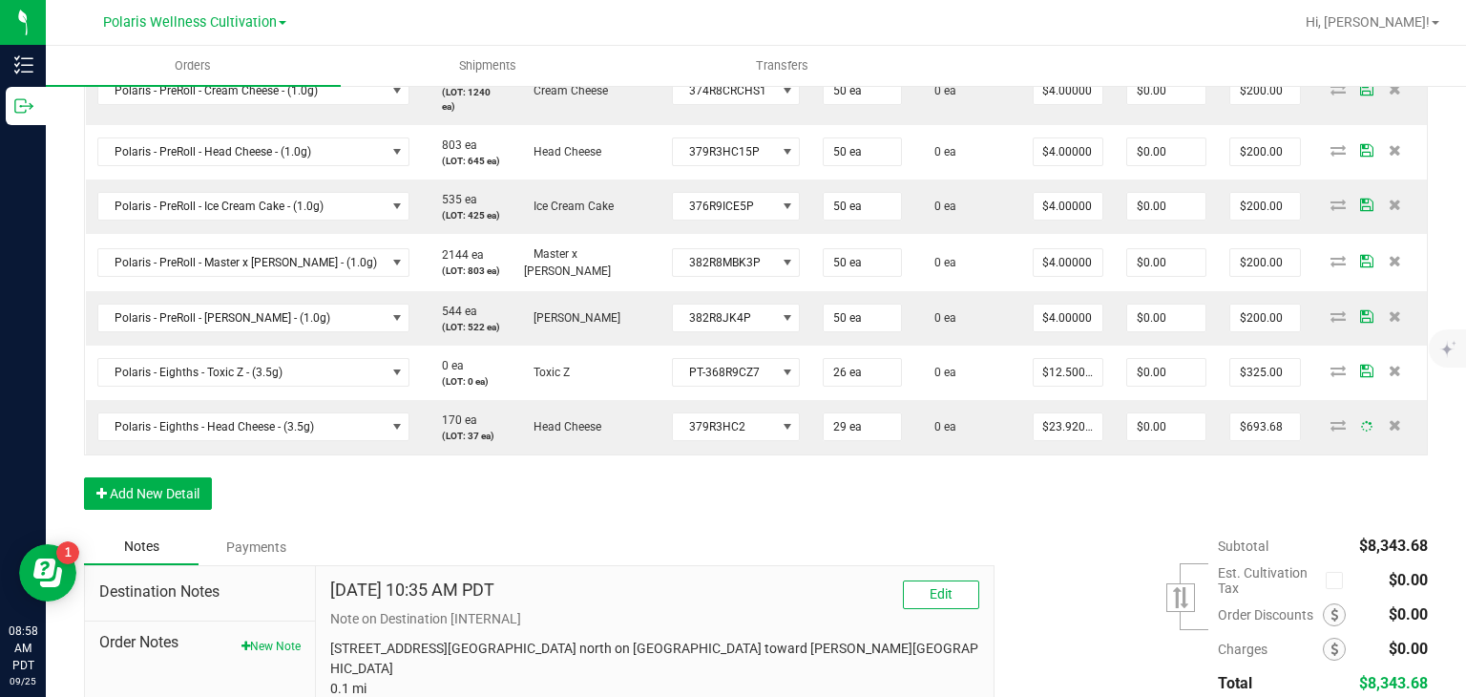
click at [703, 505] on div "Order Details Print All Labels Item Sellable Strain Lot Number Qty Ordered Qty …" at bounding box center [756, 108] width 1344 height 842
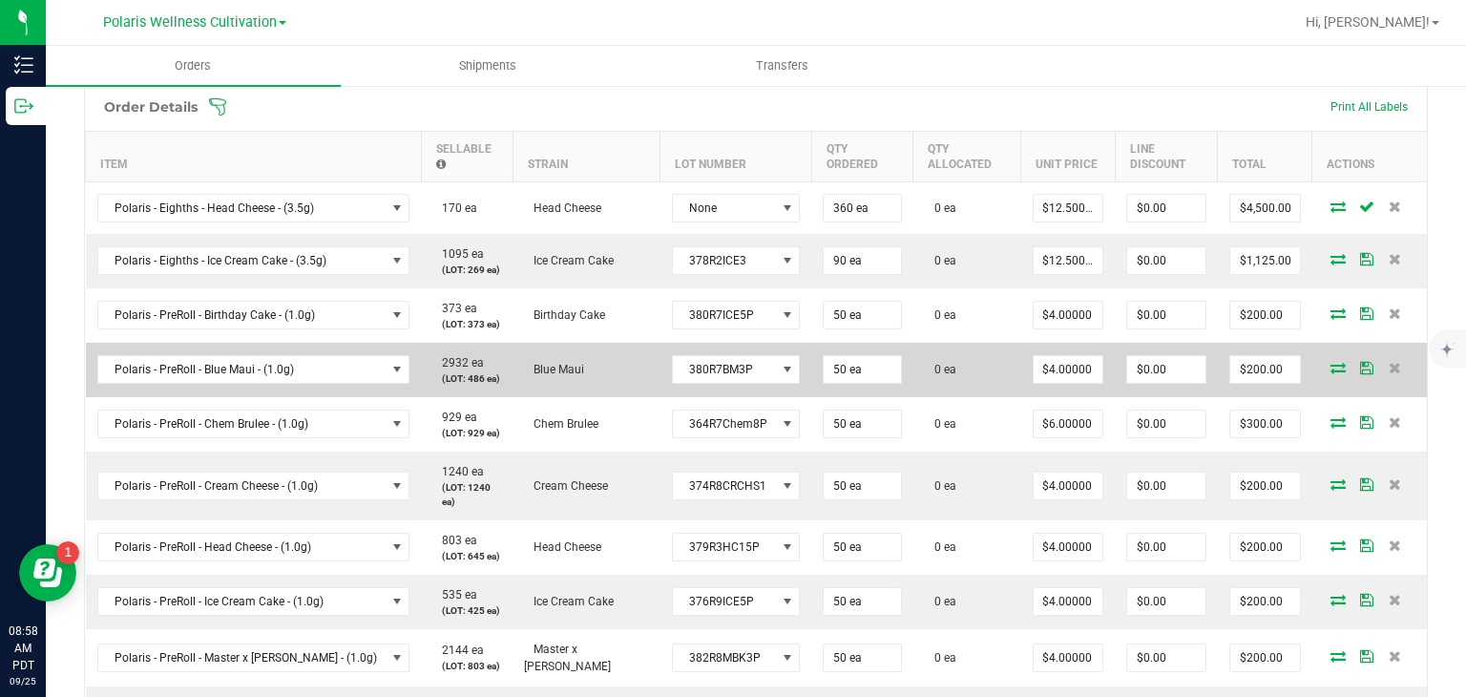
scroll to position [533, 0]
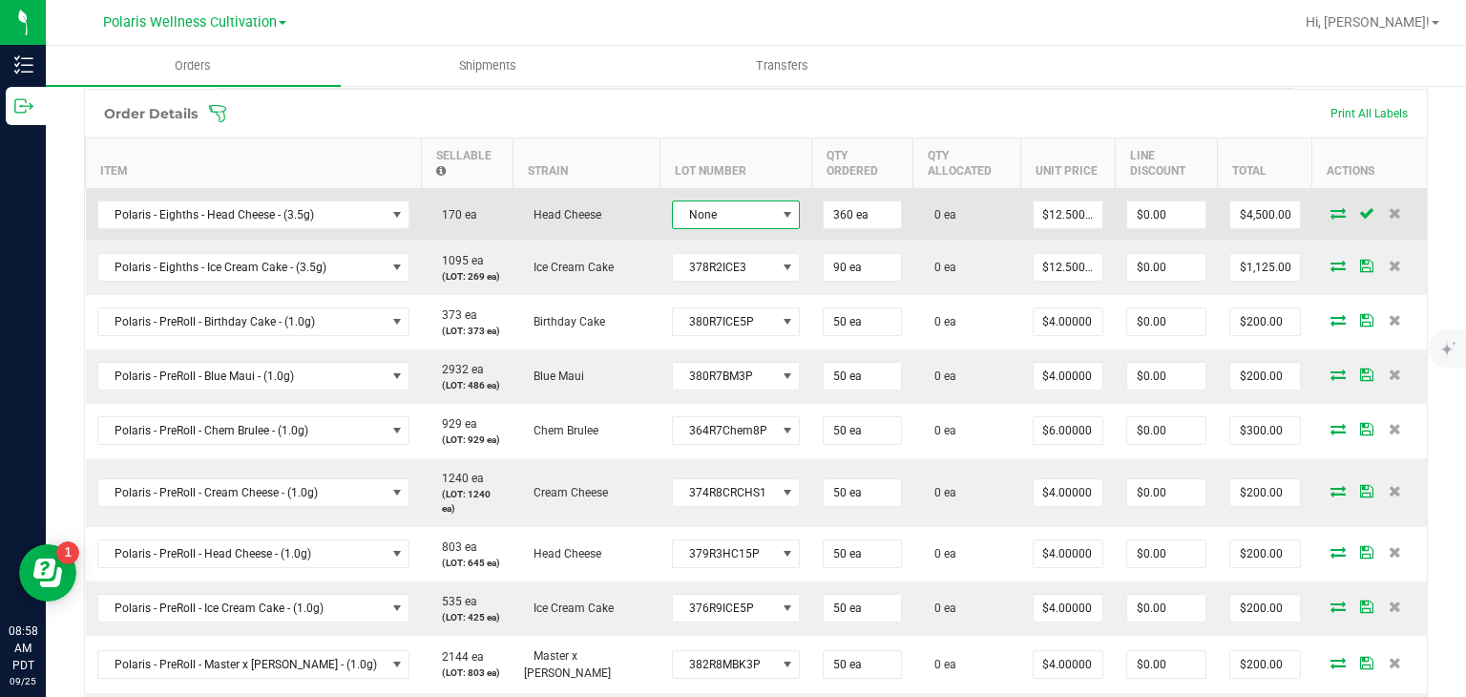
click at [780, 215] on span at bounding box center [787, 214] width 15 height 15
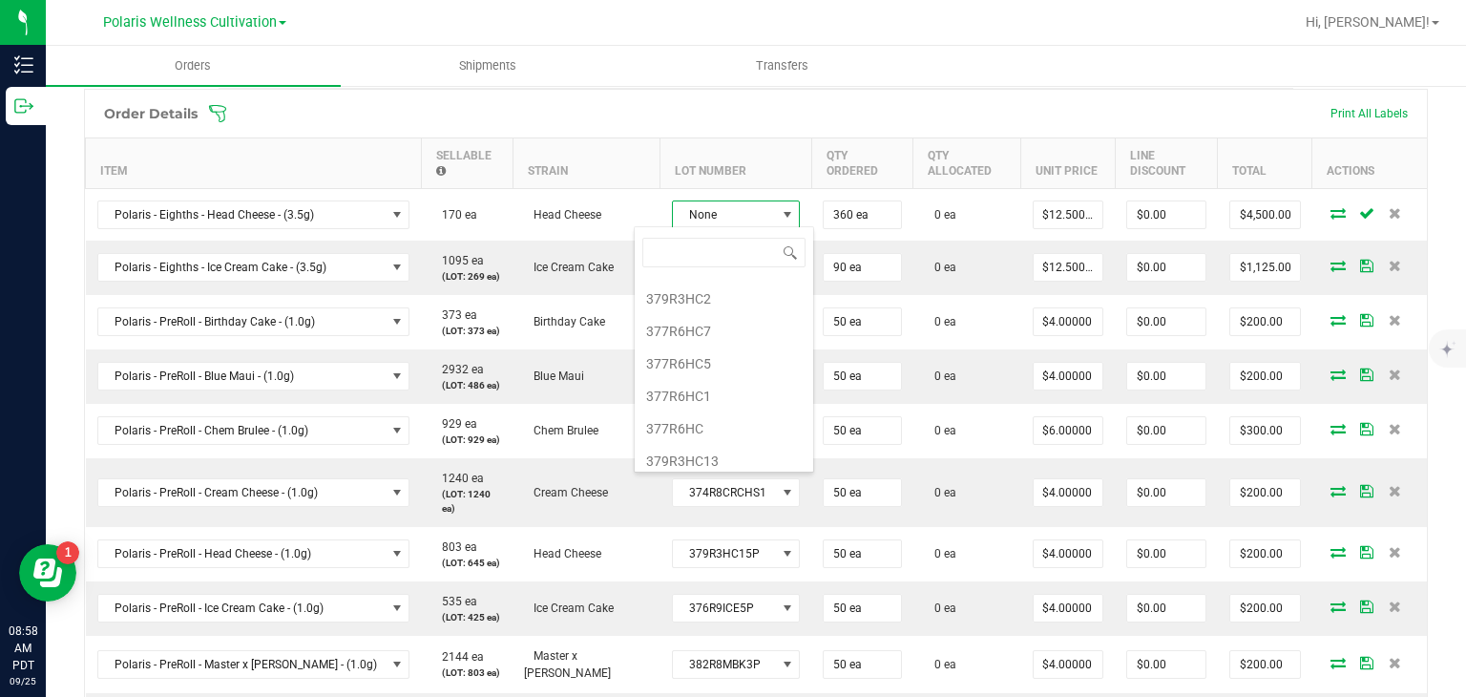
scroll to position [225, 0]
click at [701, 455] on li "379R3HC13" at bounding box center [724, 457] width 178 height 32
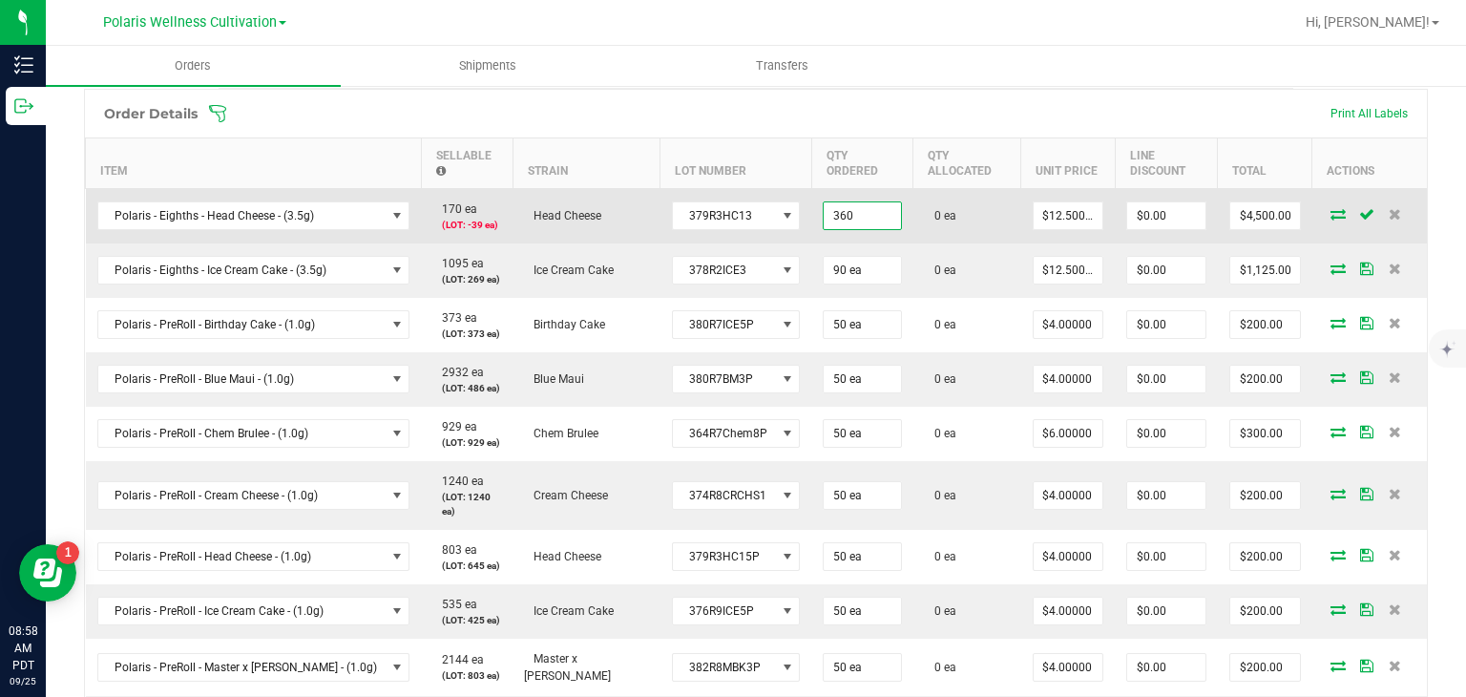
click at [851, 212] on input "360" at bounding box center [862, 215] width 76 height 27
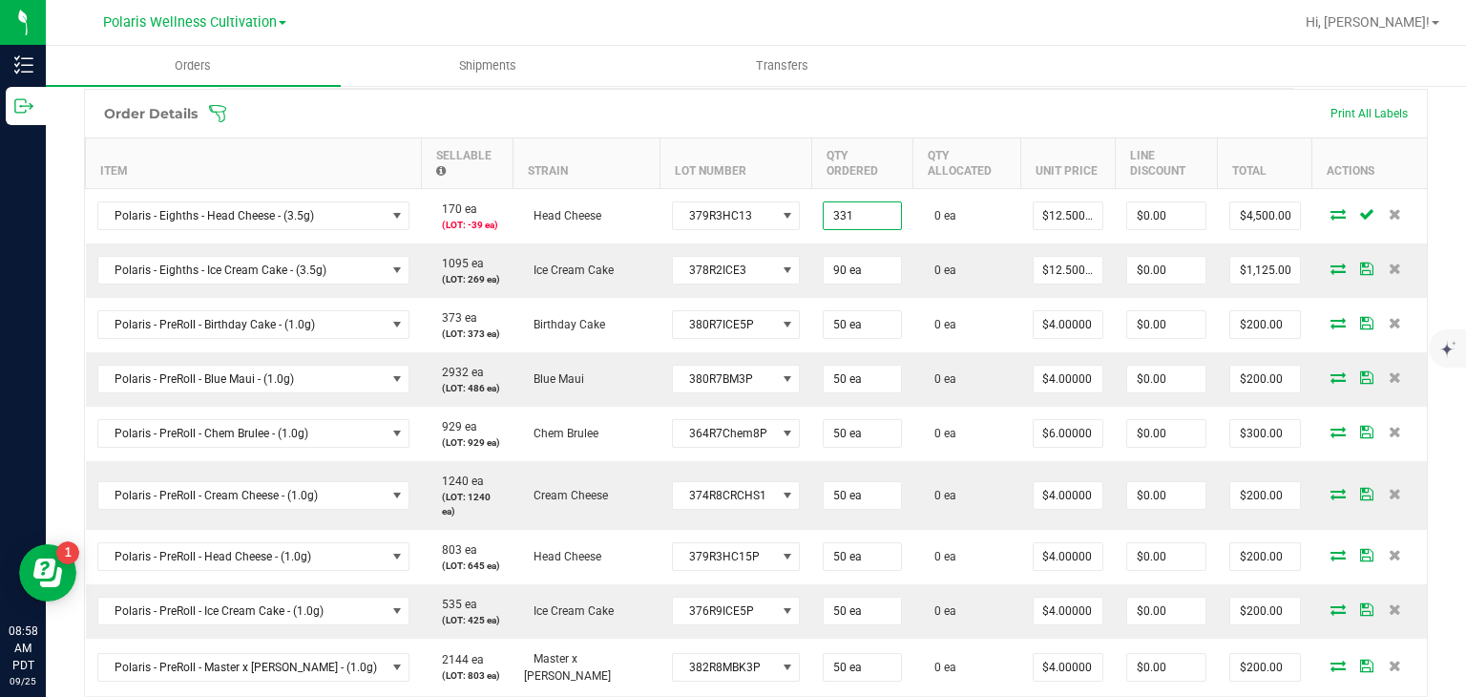
type input "331 ea"
type input "$4,137.50"
click at [1073, 62] on ul "Orders Shipments Transfers" at bounding box center [779, 66] width 1466 height 41
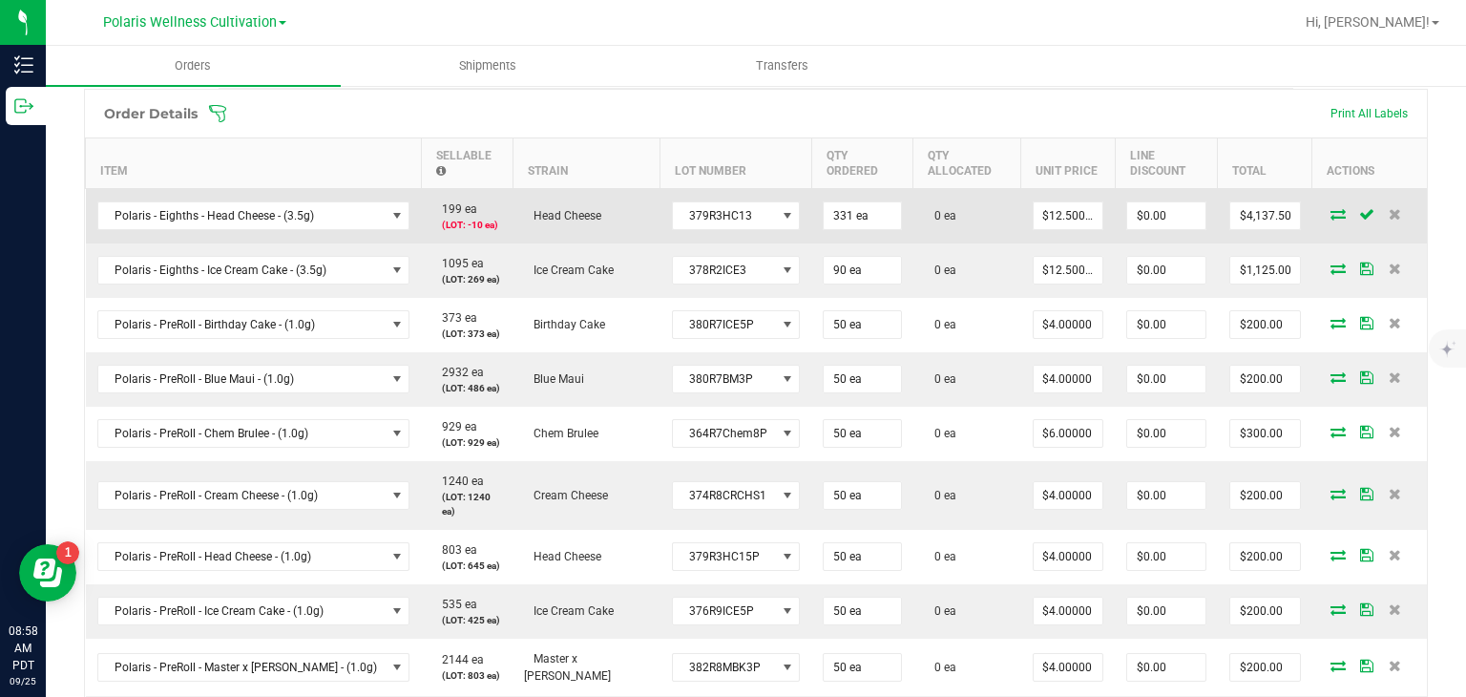
click at [1330, 214] on icon at bounding box center [1337, 213] width 15 height 11
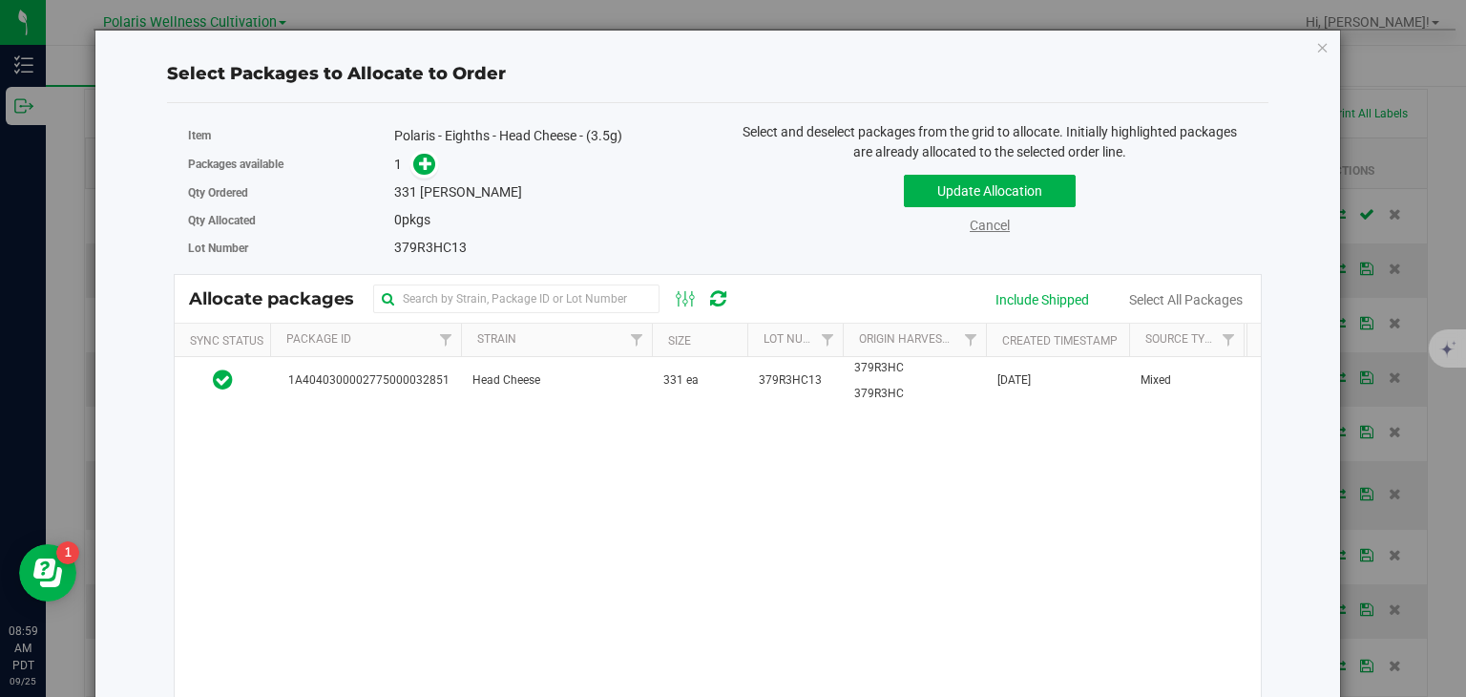
click at [973, 230] on link "Cancel" at bounding box center [990, 225] width 40 height 15
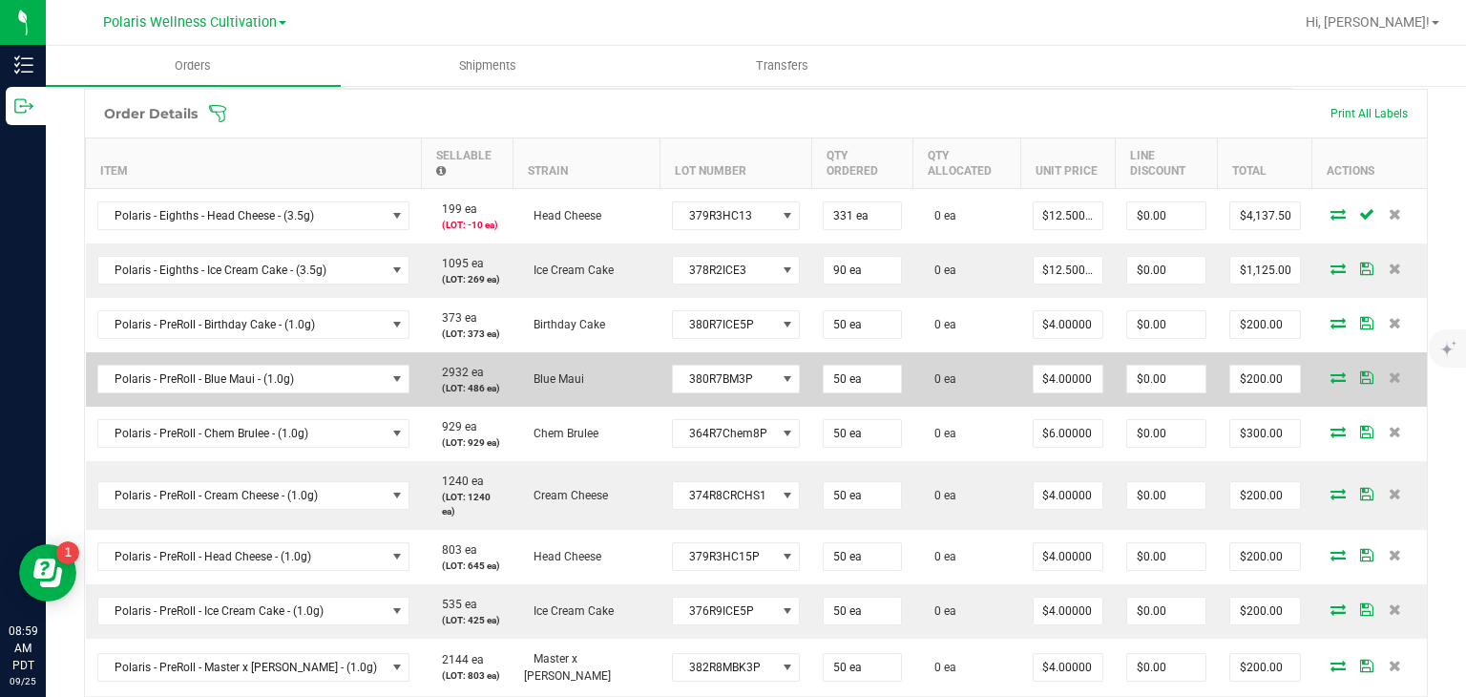
scroll to position [532, 0]
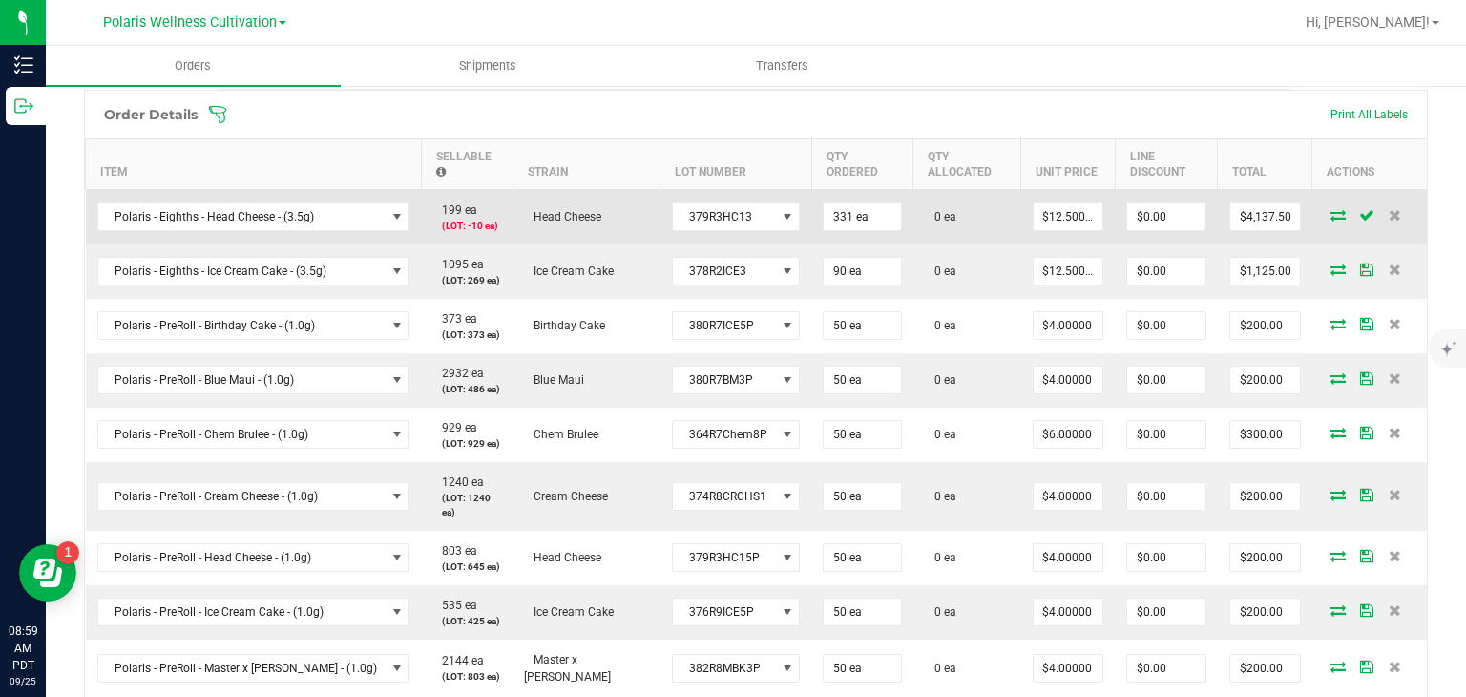
click at [1330, 216] on icon at bounding box center [1337, 214] width 15 height 11
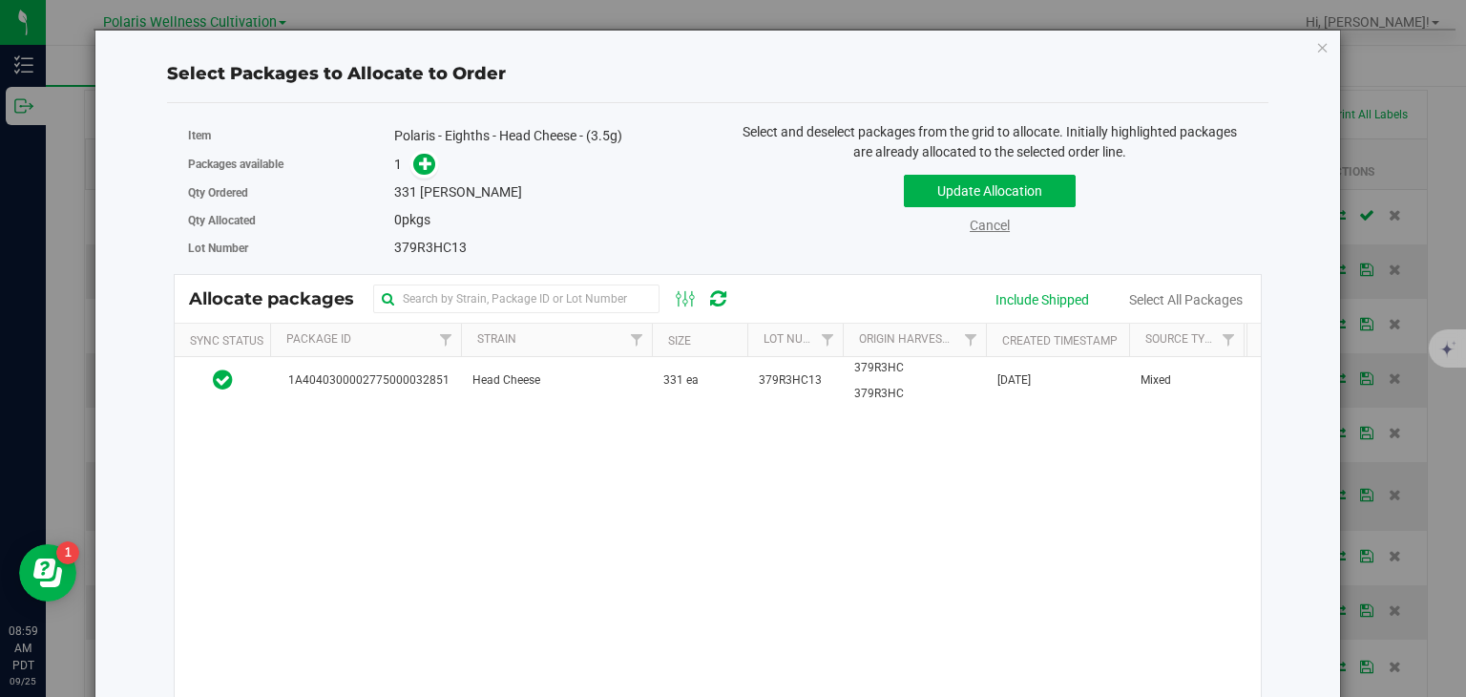
click at [991, 228] on link "Cancel" at bounding box center [990, 225] width 40 height 15
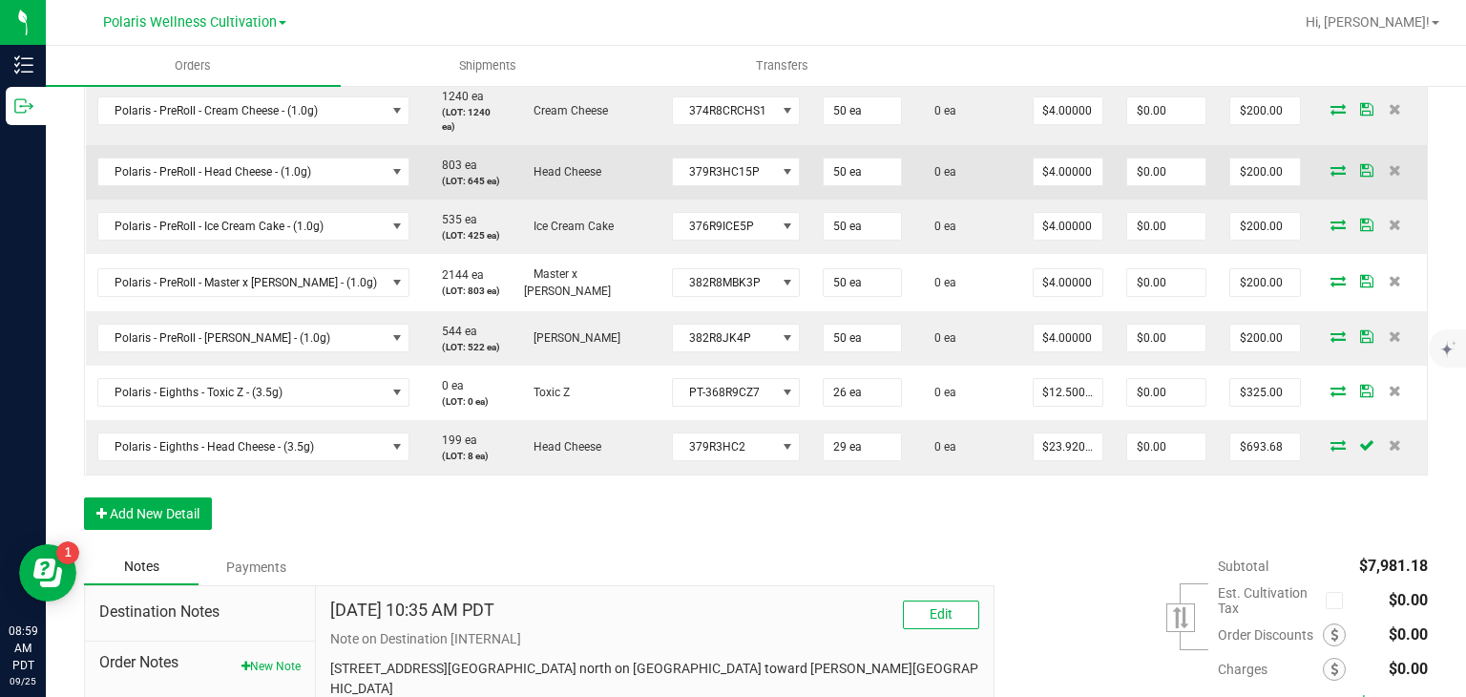
scroll to position [945, 0]
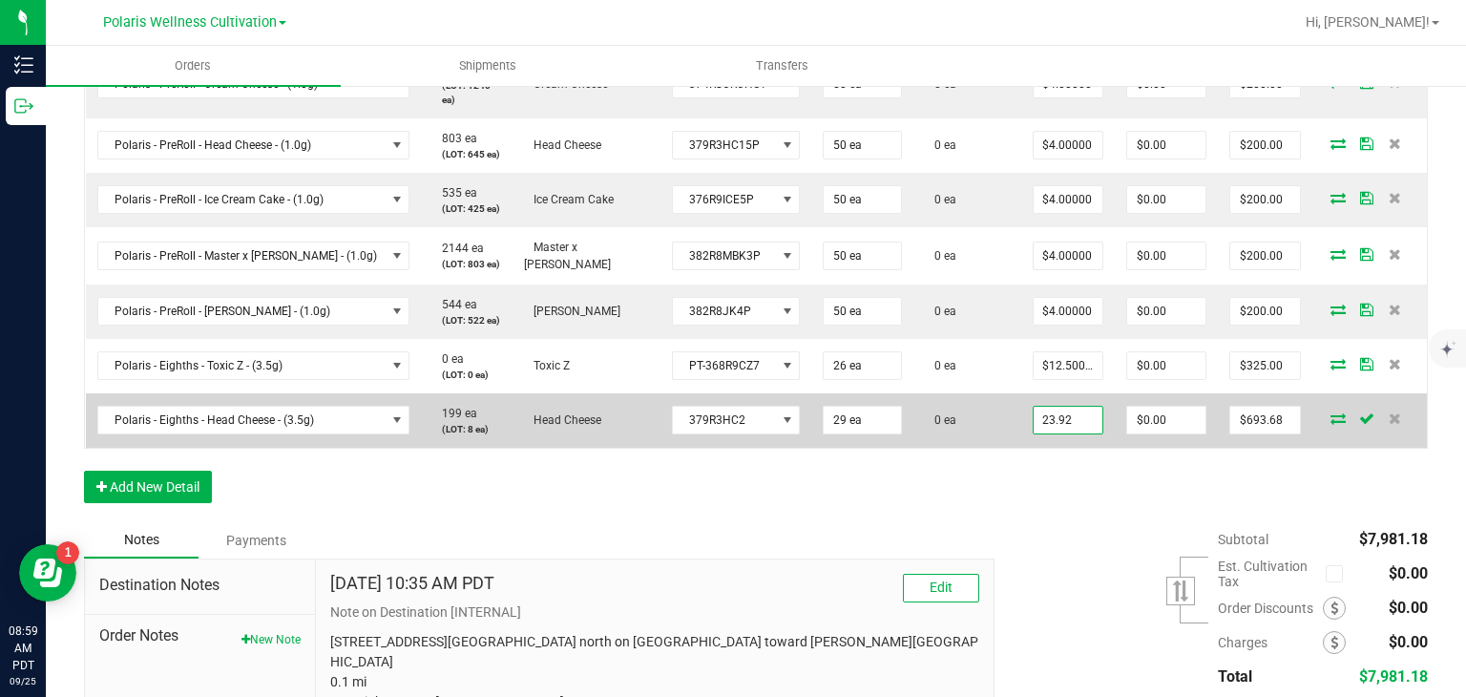
click at [1033, 409] on input "23.92" at bounding box center [1068, 420] width 70 height 27
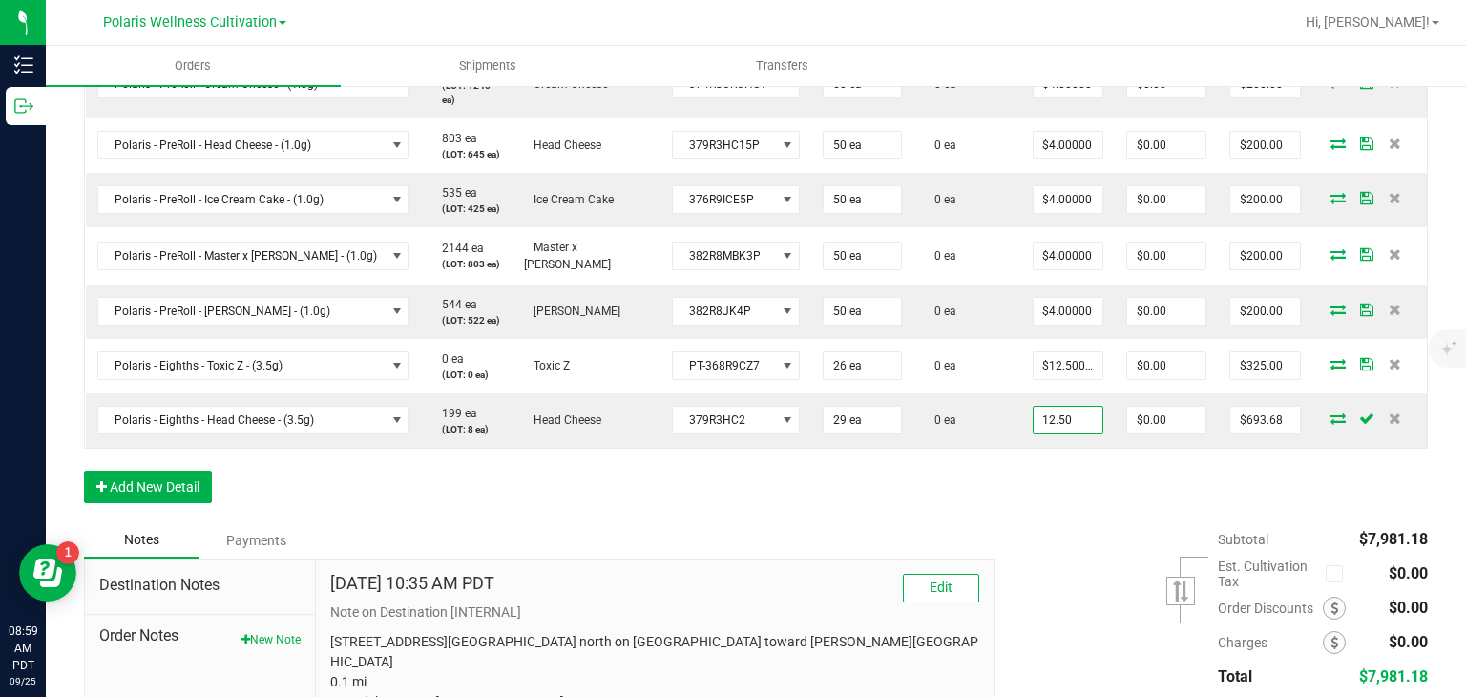
type input "$12.50000"
type input "$362.50"
click at [1080, 460] on div "Order Details Print All Labels Item Sellable Strain Lot Number Qty Ordered Qty …" at bounding box center [756, 99] width 1344 height 845
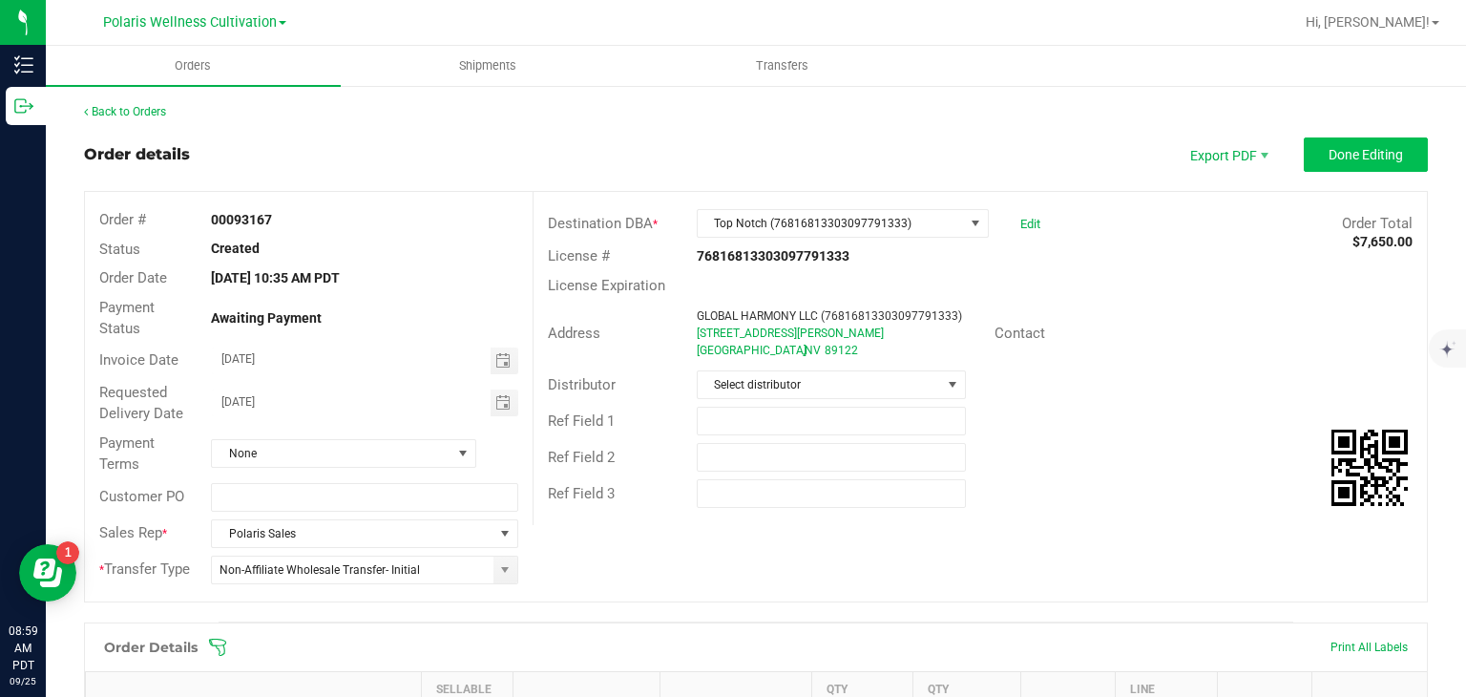
scroll to position [0, 0]
click at [1352, 147] on span "Done Editing" at bounding box center [1365, 154] width 74 height 15
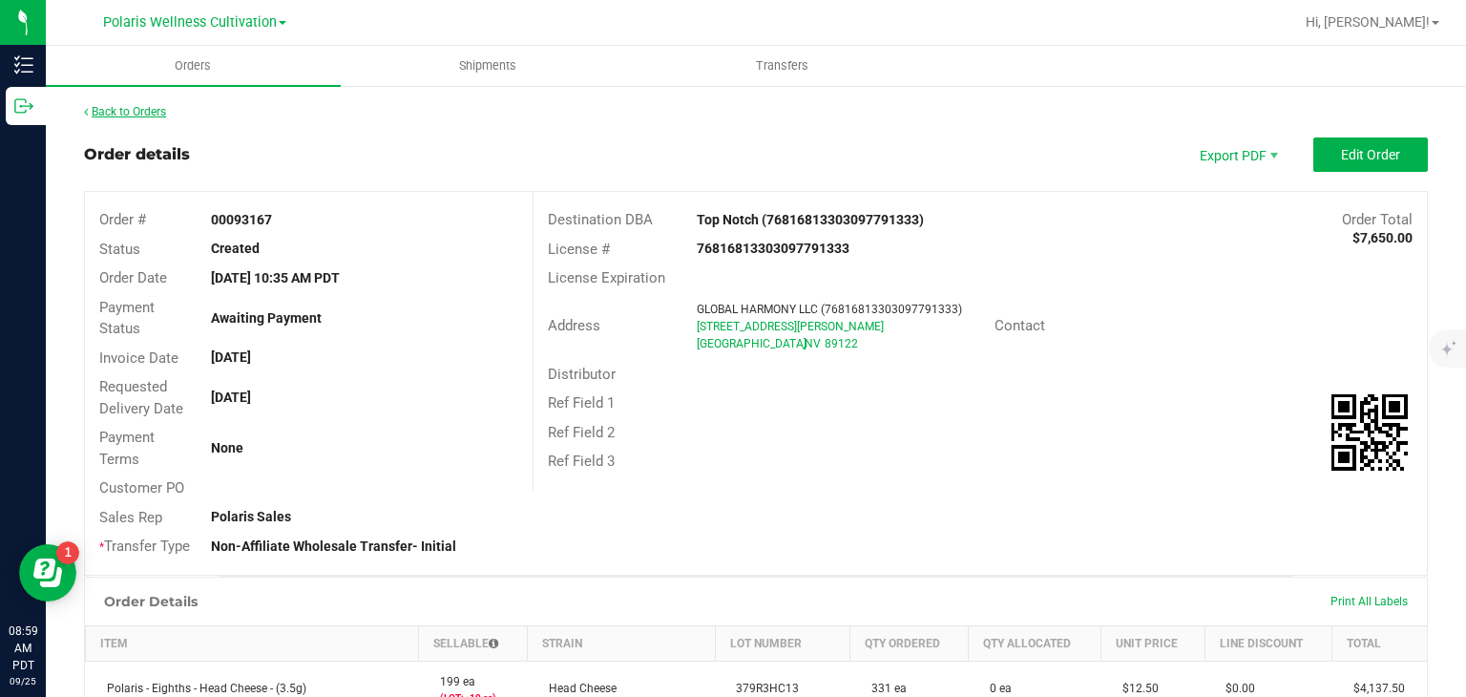
click at [125, 110] on link "Back to Orders" at bounding box center [125, 111] width 82 height 13
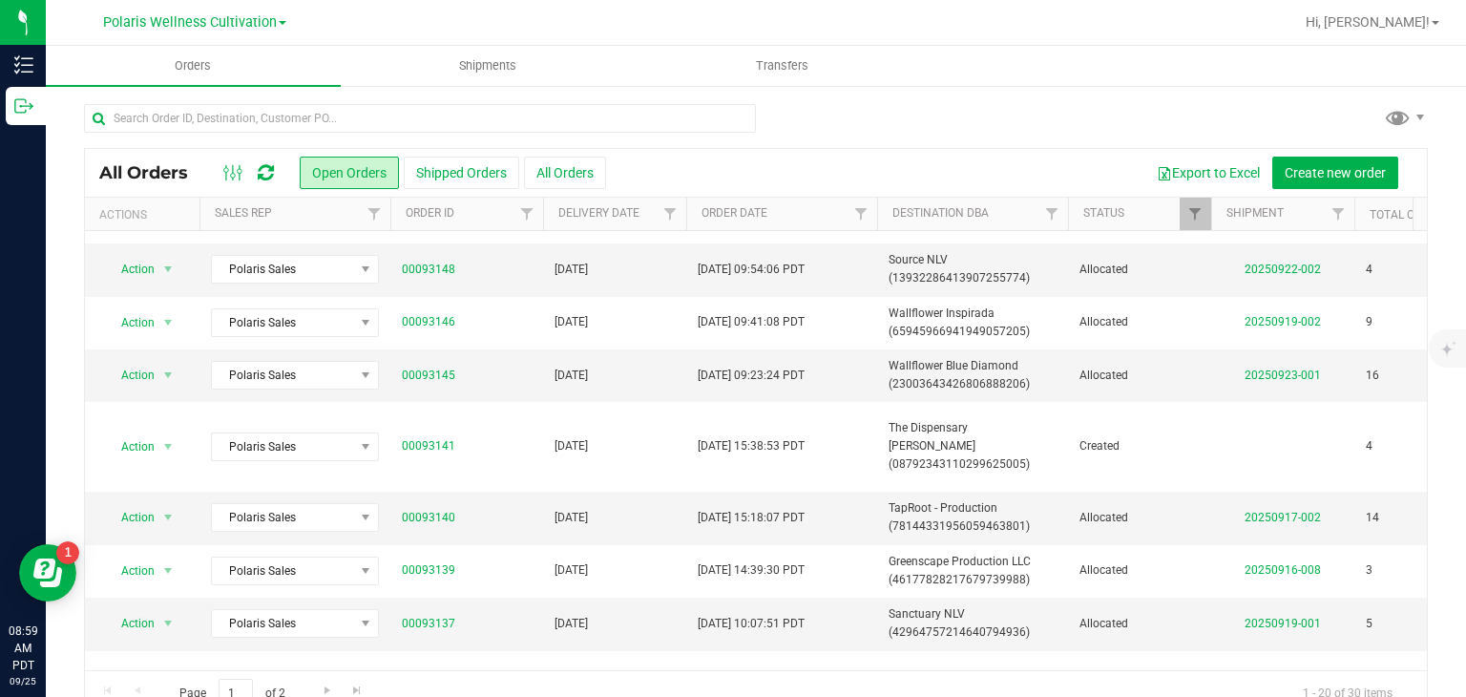
scroll to position [271, 0]
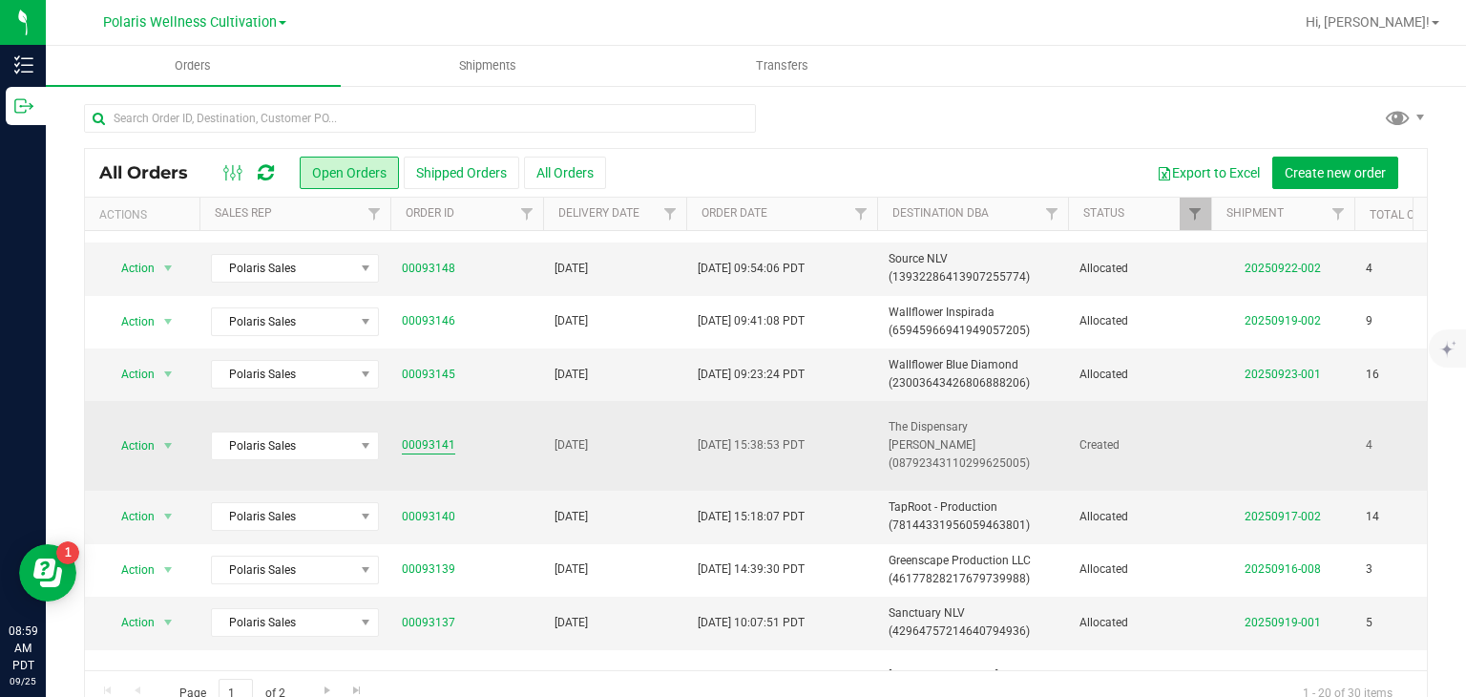
click at [436, 436] on link "00093141" at bounding box center [428, 445] width 53 height 18
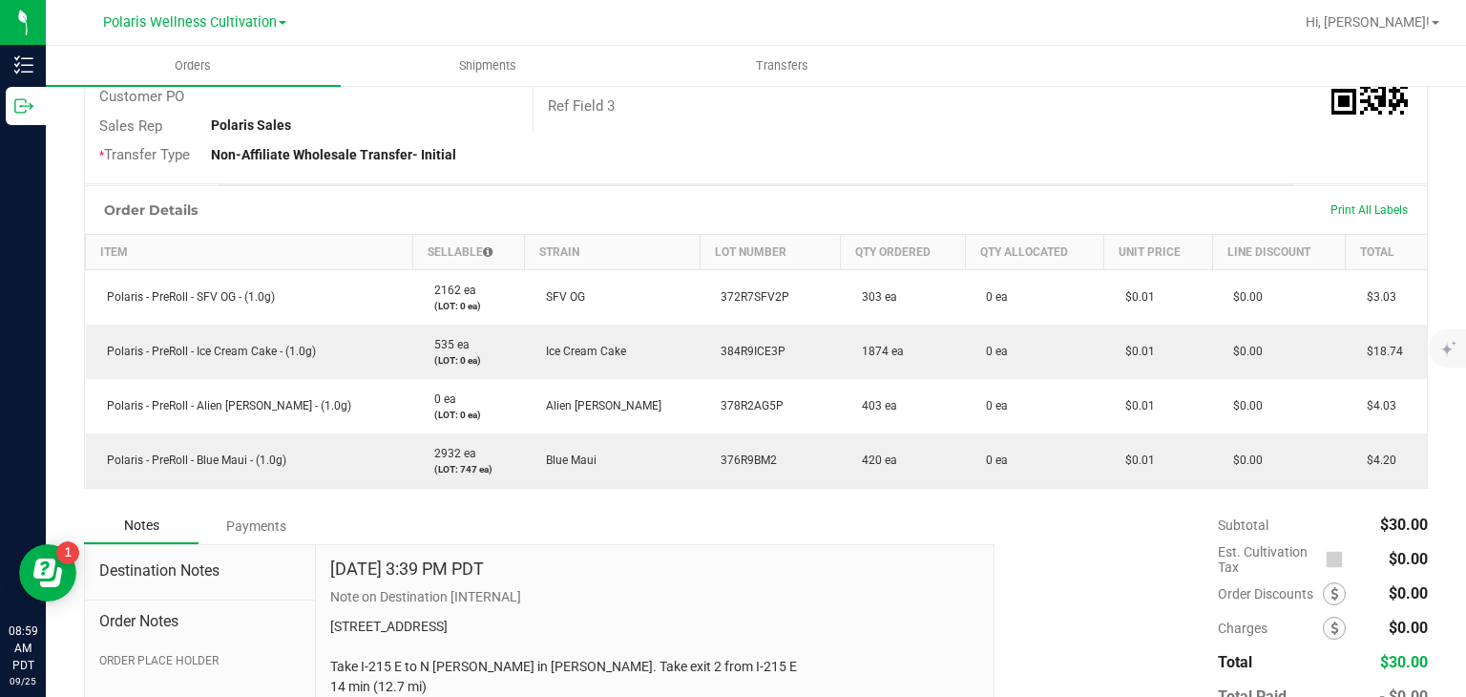
scroll to position [397, 0]
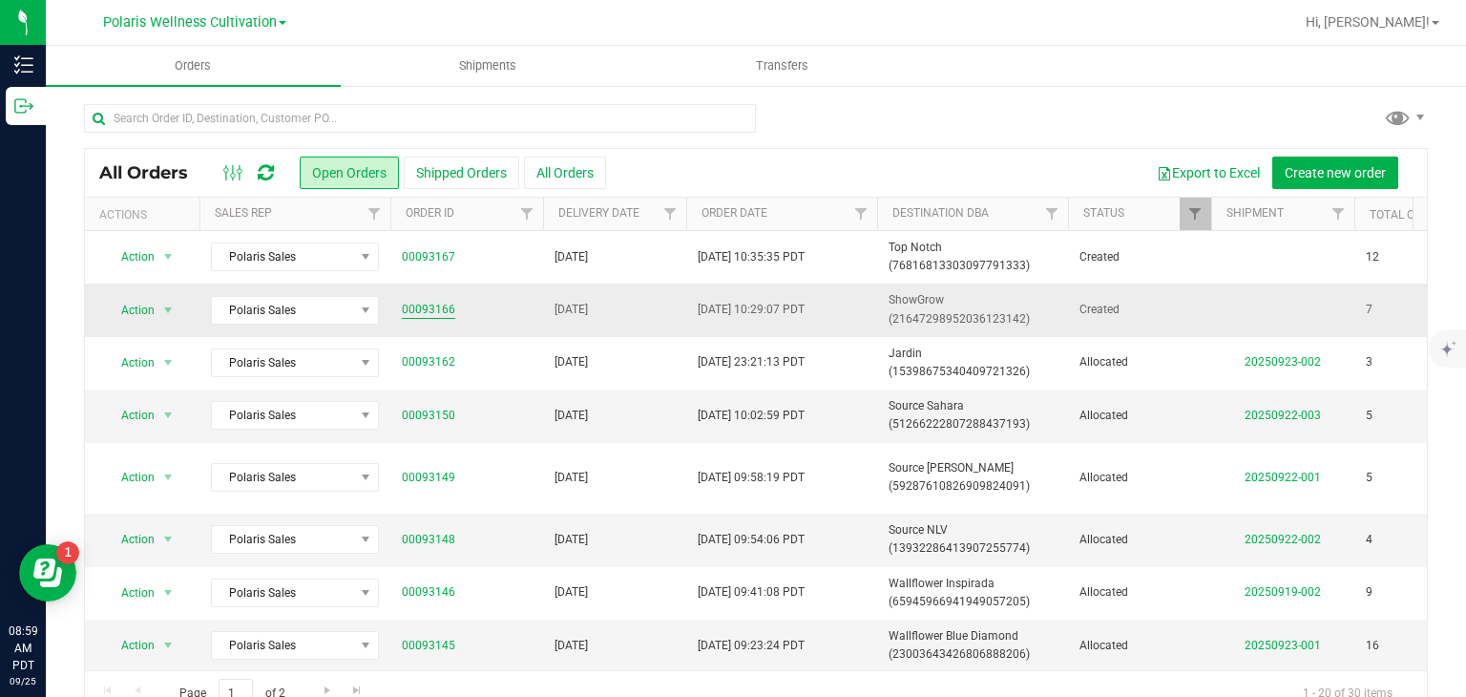
click at [429, 307] on link "00093166" at bounding box center [428, 310] width 53 height 18
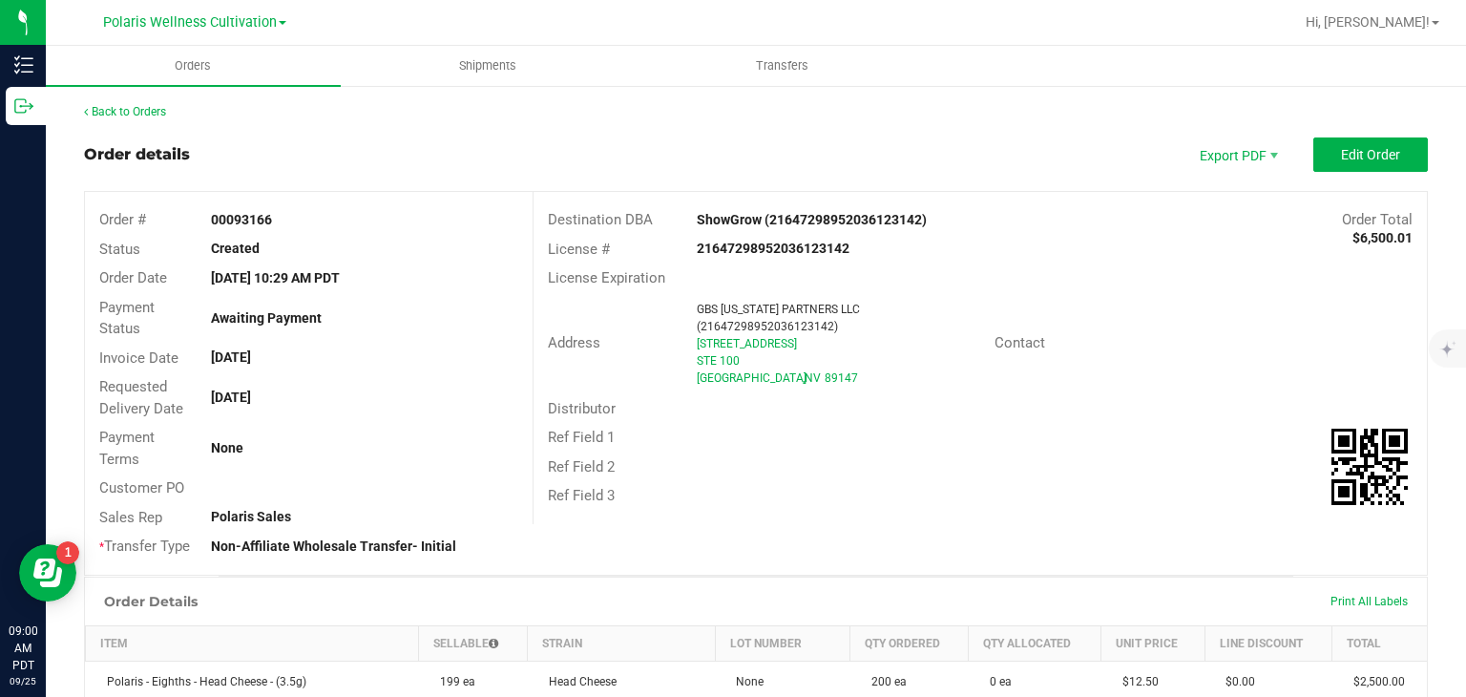
click at [144, 118] on div "Back to Orders" at bounding box center [756, 111] width 1344 height 17
click at [145, 112] on link "Back to Orders" at bounding box center [125, 111] width 82 height 13
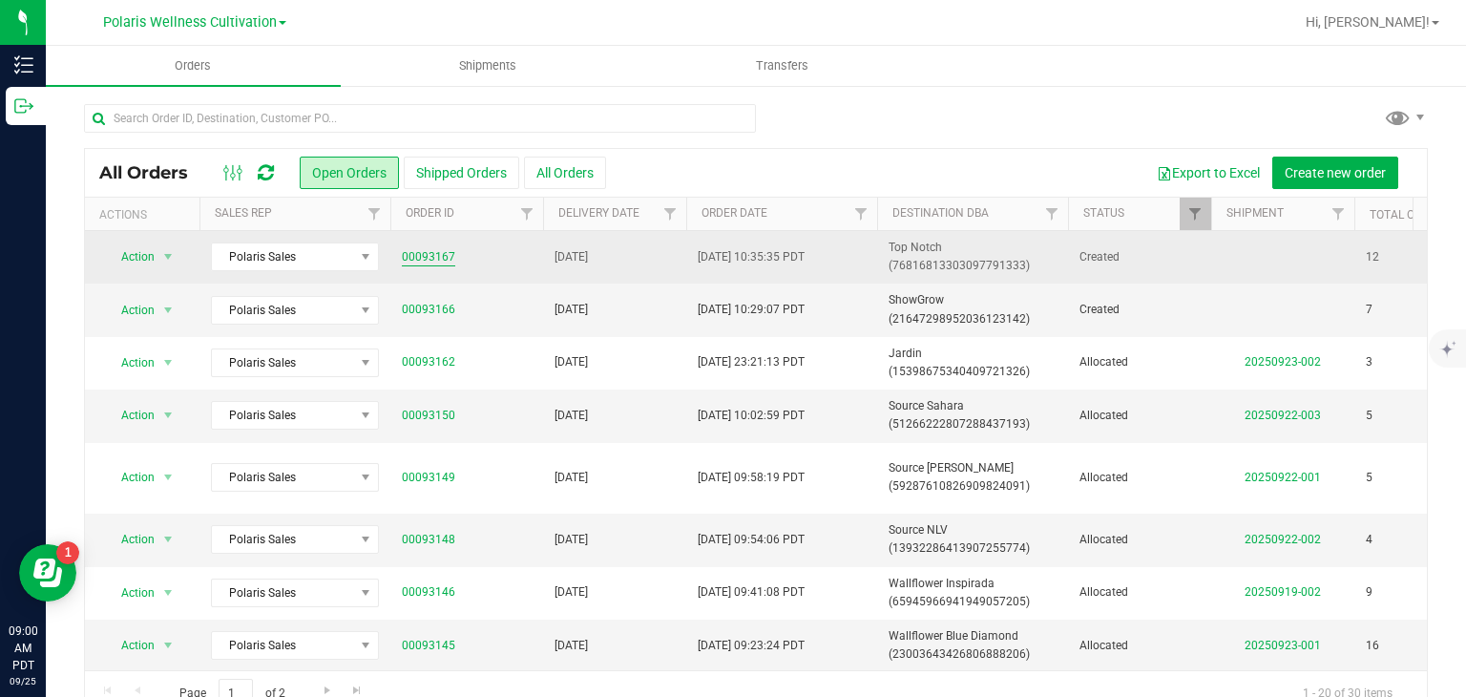
click at [429, 253] on link "00093167" at bounding box center [428, 257] width 53 height 18
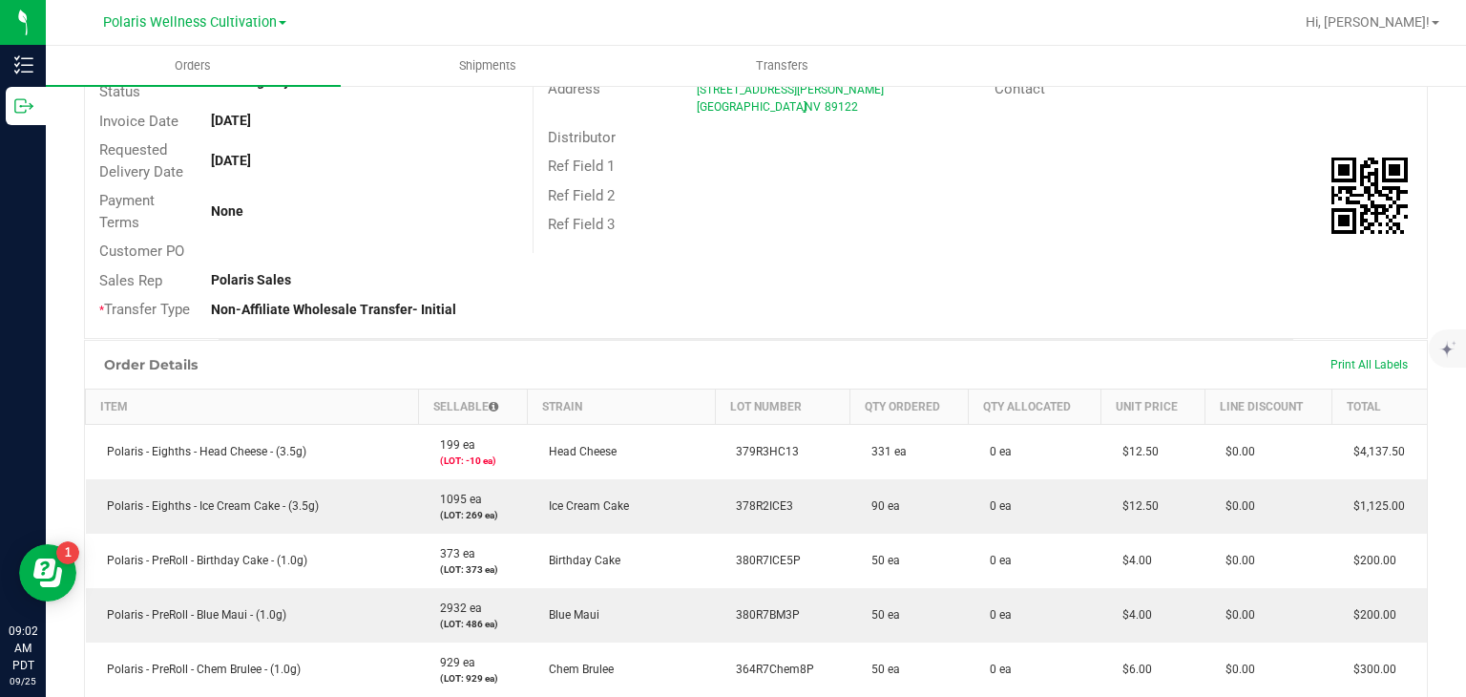
scroll to position [269, 0]
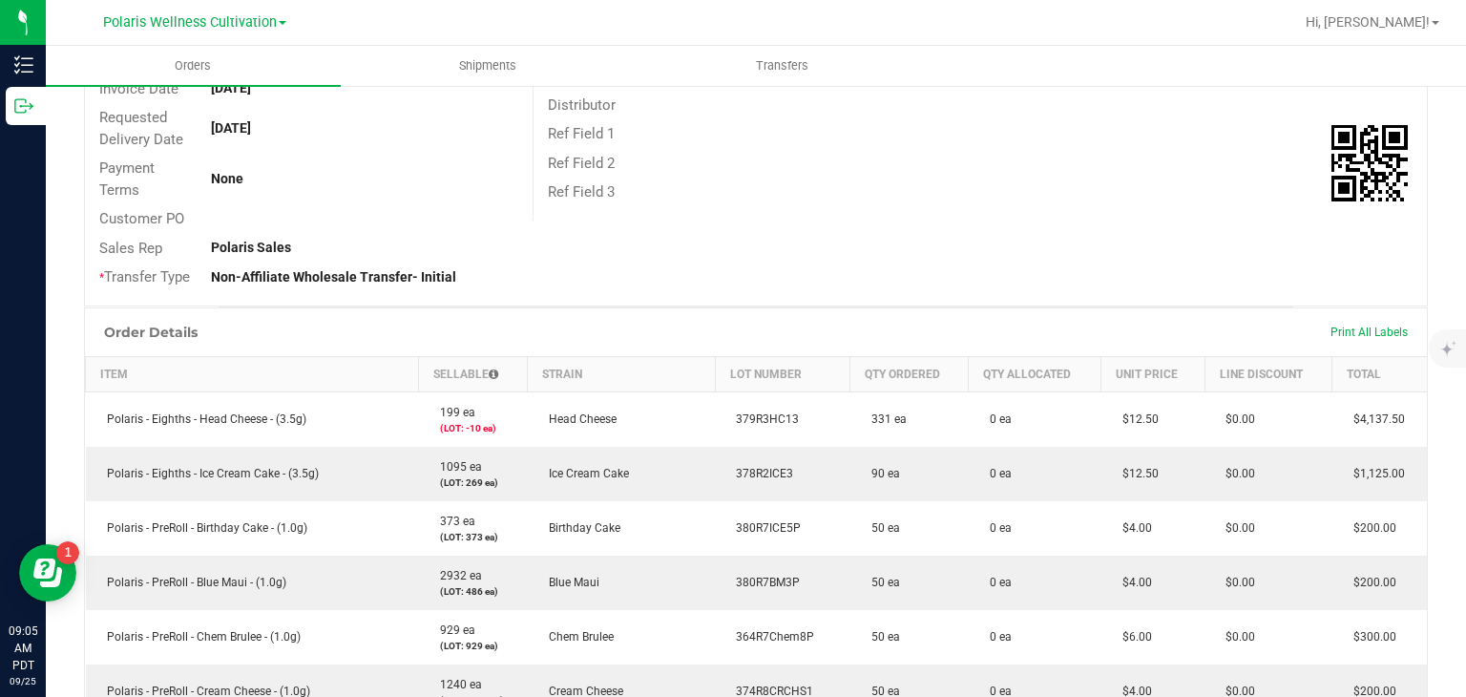
click at [1019, 253] on div "Order # 00093167 Status Created Order Date Sep 24, 2025 10:35 AM PDT Payment St…" at bounding box center [756, 114] width 1342 height 383
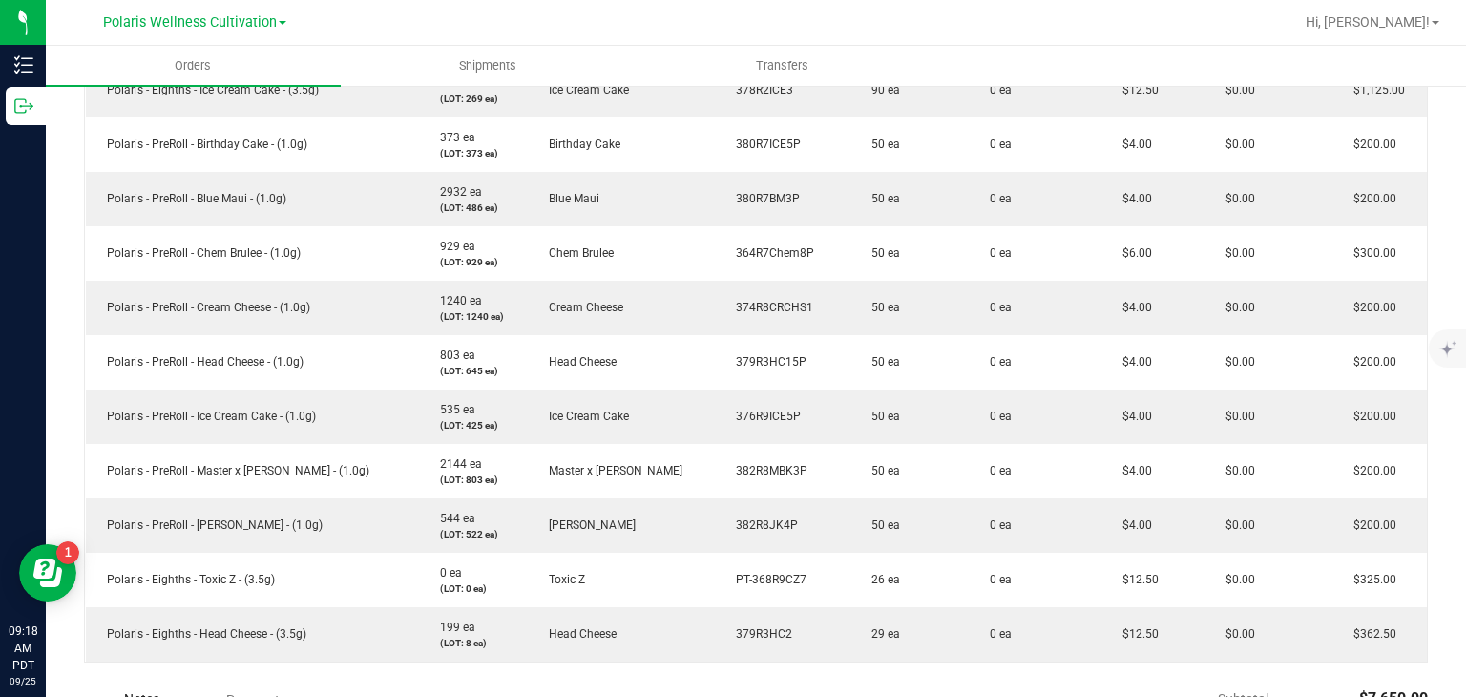
scroll to position [658, 0]
